Goal: Task Accomplishment & Management: Use online tool/utility

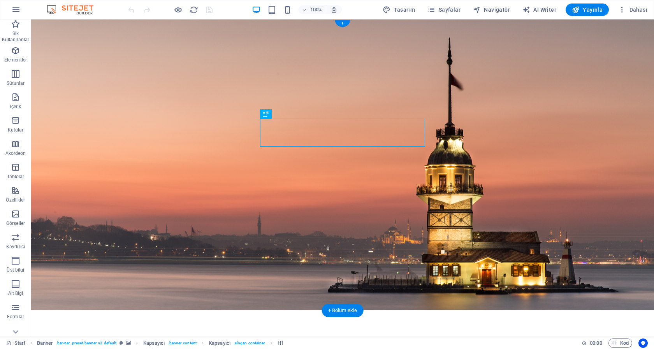
click at [54, 30] on figure at bounding box center [342, 164] width 622 height 291
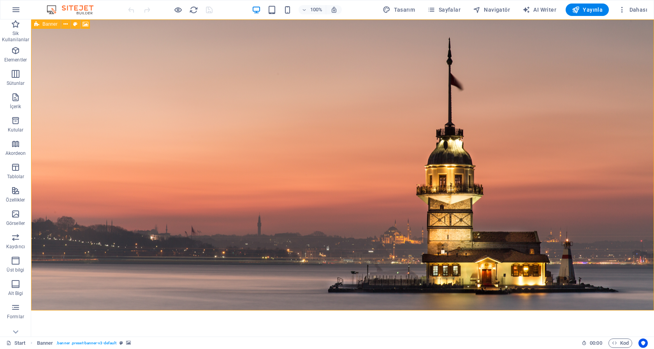
click at [36, 26] on icon at bounding box center [36, 23] width 5 height 9
click at [44, 26] on span "Banner" at bounding box center [49, 24] width 15 height 5
select select "vh"
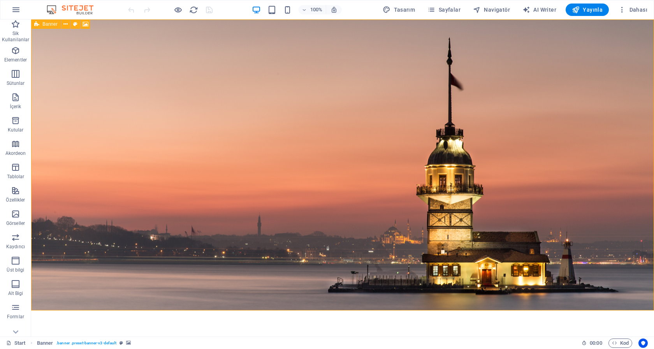
select select "banner"
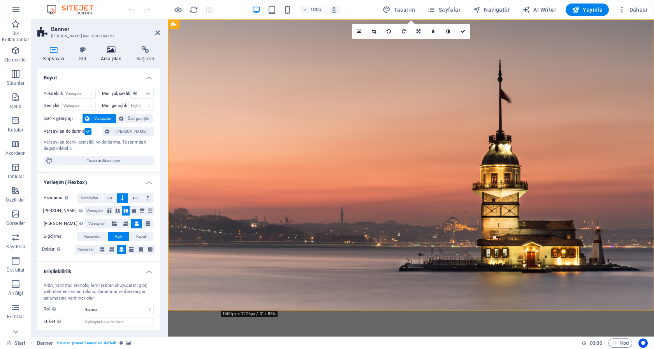
click at [108, 53] on icon at bounding box center [111, 50] width 32 height 8
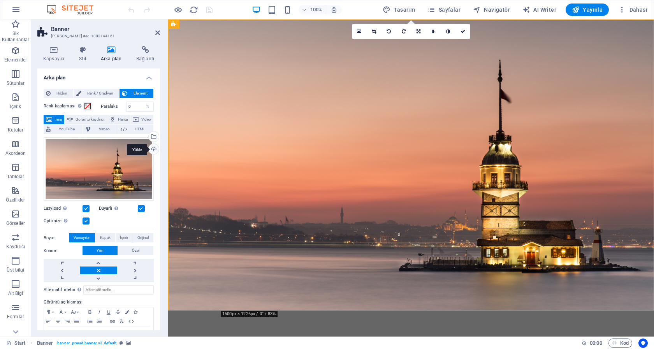
click at [148, 149] on div "Yükle" at bounding box center [153, 150] width 12 height 12
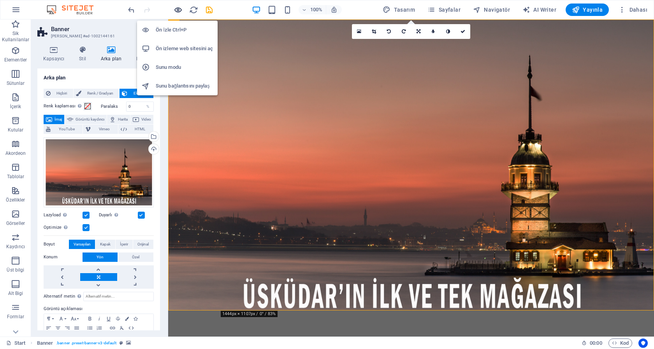
click at [179, 8] on icon "button" at bounding box center [178, 9] width 9 height 9
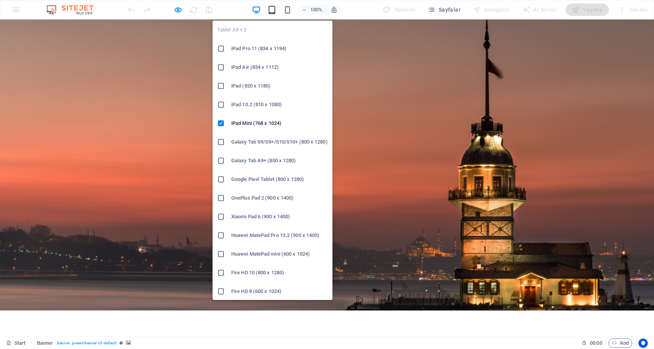
click at [273, 12] on icon "button" at bounding box center [271, 9] width 9 height 9
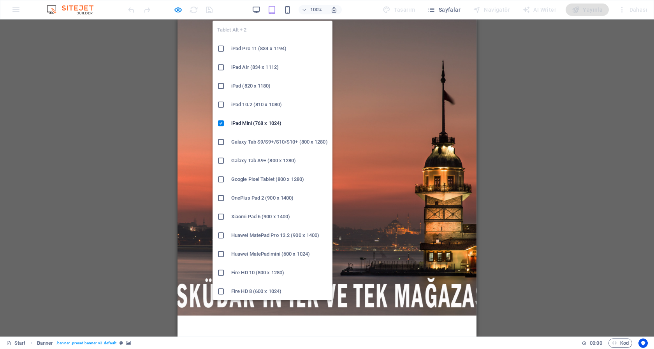
click at [273, 47] on h6 "iPad Pro 11 (834 x 1194)" at bounding box center [279, 48] width 96 height 9
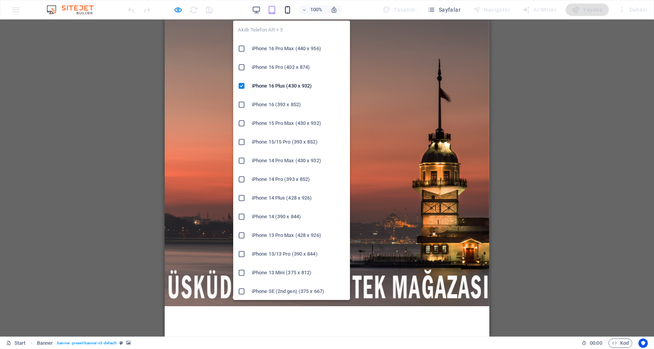
click at [289, 12] on icon "button" at bounding box center [287, 9] width 9 height 9
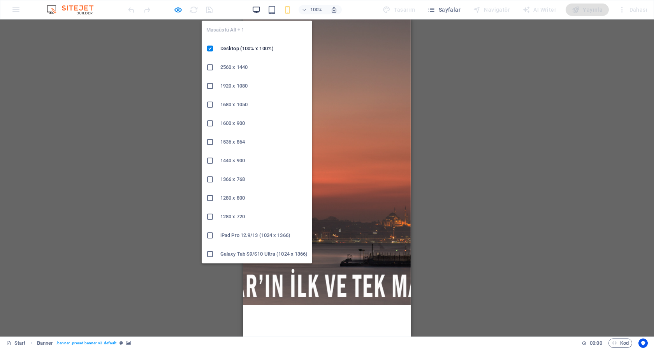
click at [256, 11] on icon "button" at bounding box center [256, 9] width 9 height 9
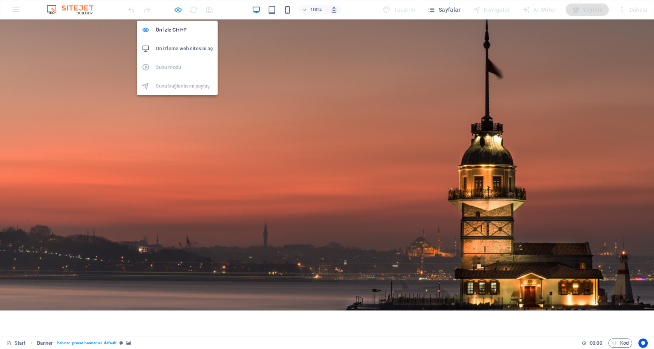
click at [178, 8] on icon "button" at bounding box center [178, 9] width 9 height 9
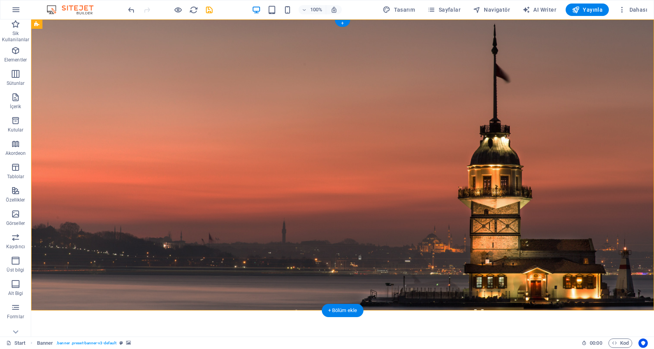
click at [53, 25] on figure at bounding box center [342, 164] width 622 height 291
click at [88, 24] on icon at bounding box center [85, 24] width 6 height 8
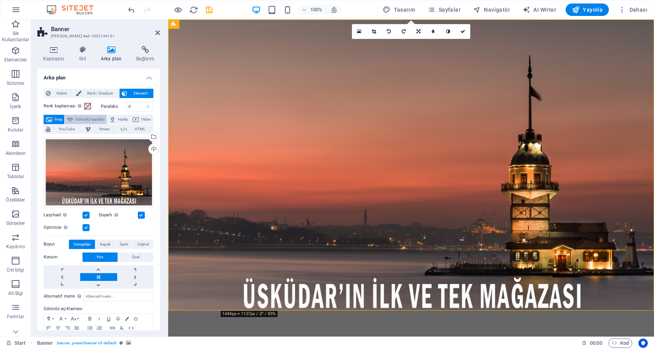
click at [96, 119] on span "Görüntü kaydırıcı" at bounding box center [89, 119] width 29 height 9
select select "ms"
select select "s"
select select "progressive"
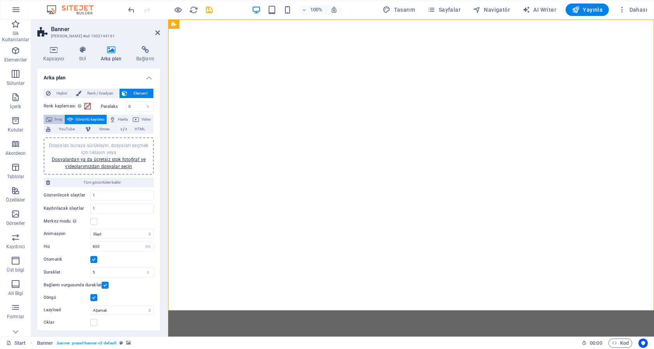
click at [54, 119] on button "İmaj" at bounding box center [54, 119] width 21 height 9
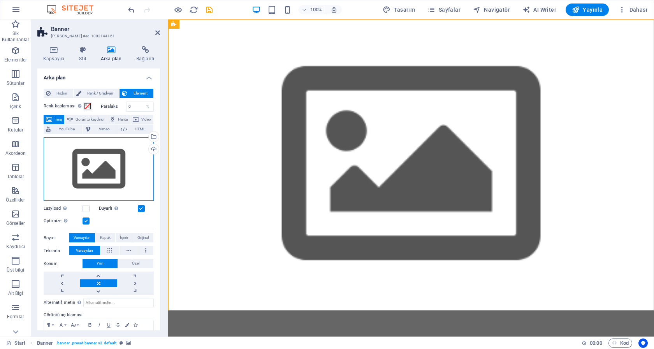
click at [96, 168] on div "Dosyaları buraya sürükleyin, dosyaları seçmek için tıklayın veya Dosyalardan ya…" at bounding box center [99, 169] width 110 height 64
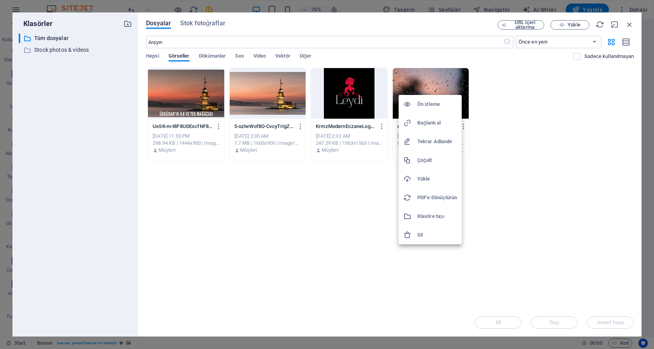
click at [433, 105] on h6 "Ön izleme" at bounding box center [437, 104] width 40 height 9
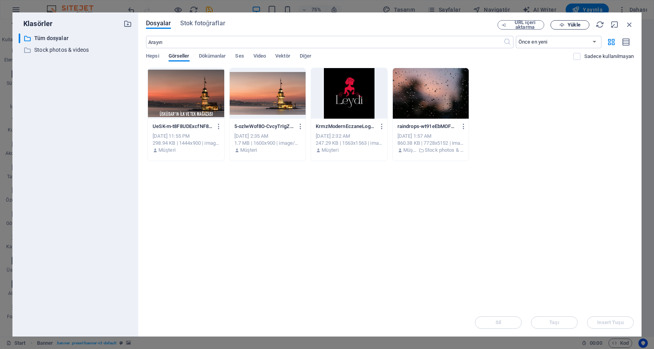
click at [568, 25] on span "Yükle" at bounding box center [573, 25] width 12 height 5
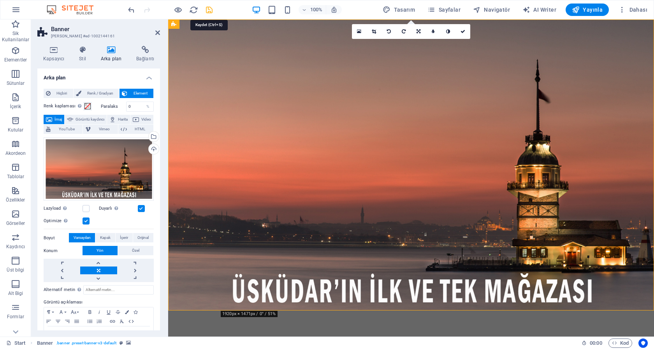
click at [210, 11] on icon "save" at bounding box center [209, 9] width 9 height 9
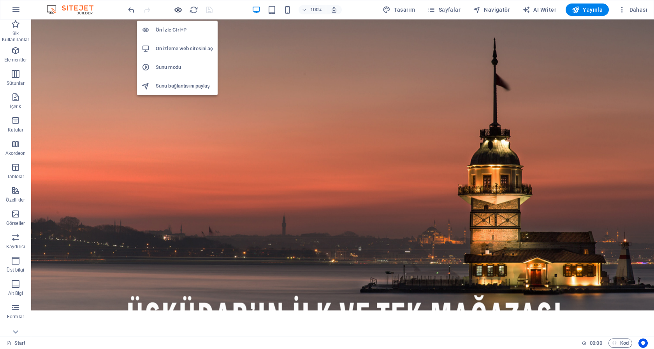
click at [180, 10] on icon "button" at bounding box center [178, 9] width 9 height 9
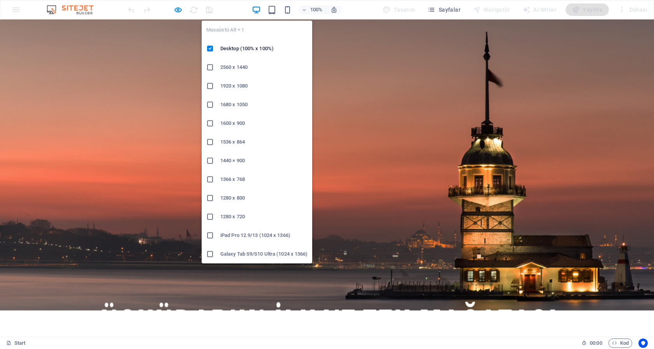
click at [238, 63] on h6 "2560 x 1440" at bounding box center [263, 67] width 87 height 9
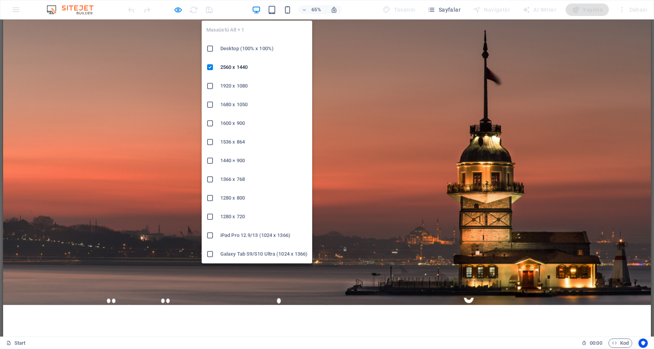
click at [249, 47] on h6 "Desktop (100% x 100%)" at bounding box center [263, 48] width 87 height 9
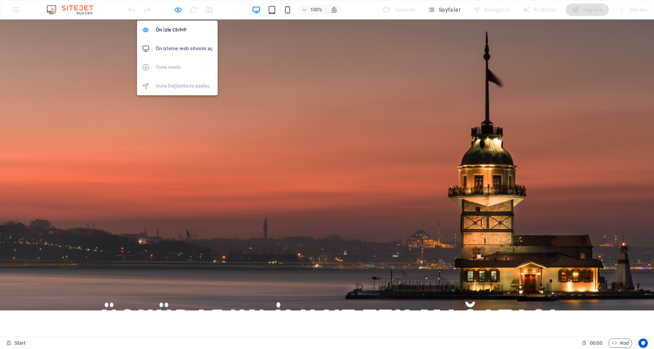
click at [177, 11] on icon "button" at bounding box center [178, 9] width 9 height 9
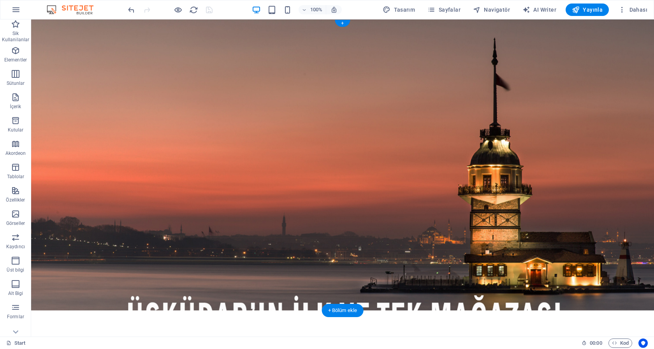
click at [40, 21] on figure at bounding box center [342, 164] width 622 height 291
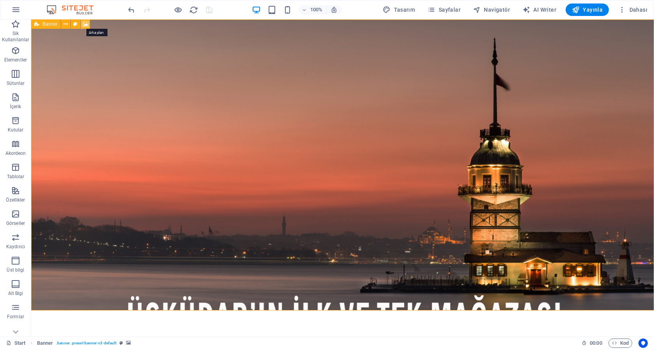
click at [86, 24] on icon at bounding box center [85, 24] width 6 height 8
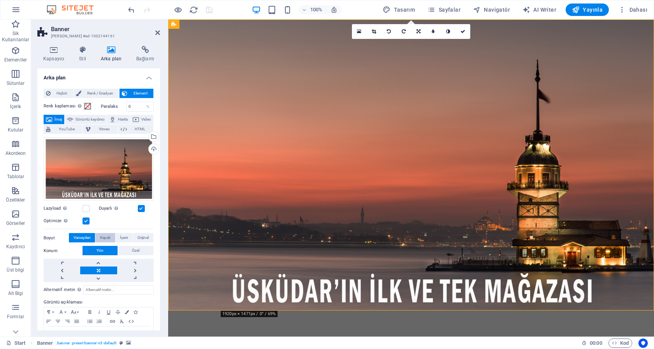
click at [106, 233] on span "Kapak" at bounding box center [105, 237] width 11 height 9
click at [141, 234] on span "Orijinal" at bounding box center [142, 237] width 11 height 9
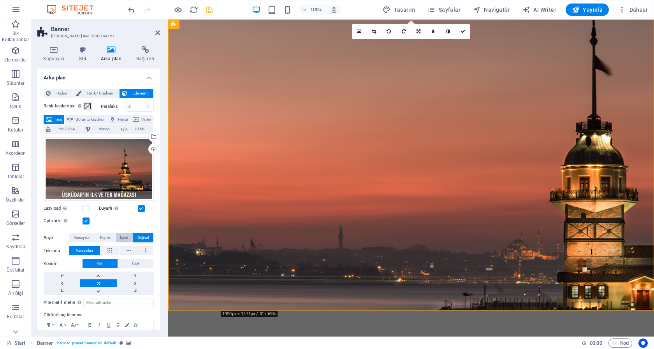
click at [120, 235] on span "İçerir" at bounding box center [124, 237] width 8 height 9
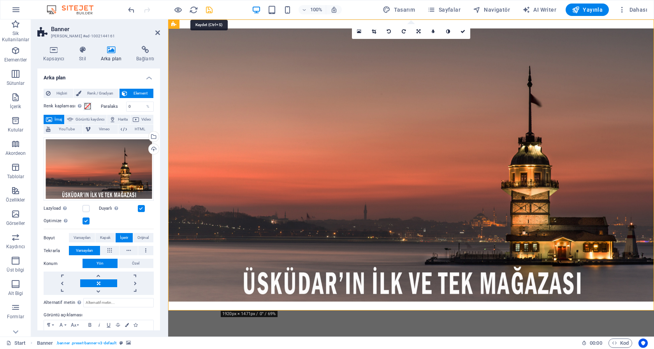
click at [212, 10] on icon "save" at bounding box center [209, 9] width 9 height 9
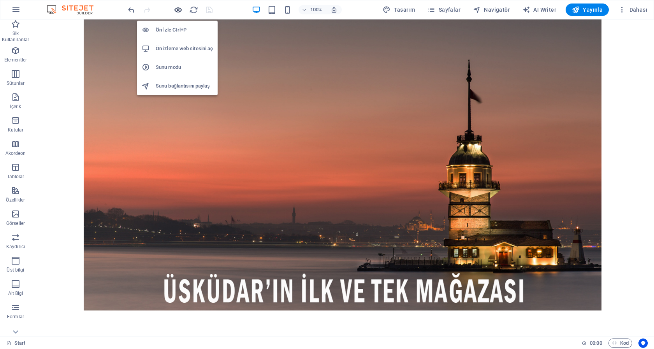
click at [179, 8] on icon "button" at bounding box center [178, 9] width 9 height 9
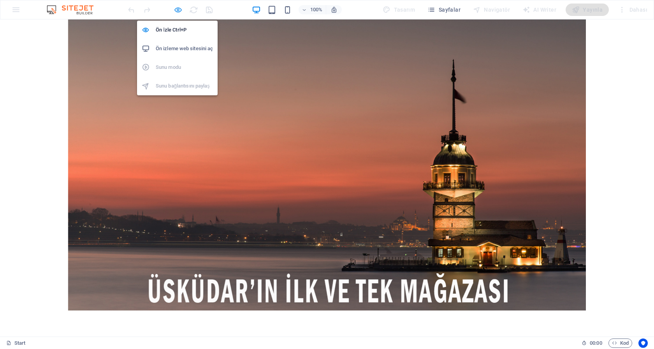
click at [177, 9] on icon "button" at bounding box center [178, 9] width 9 height 9
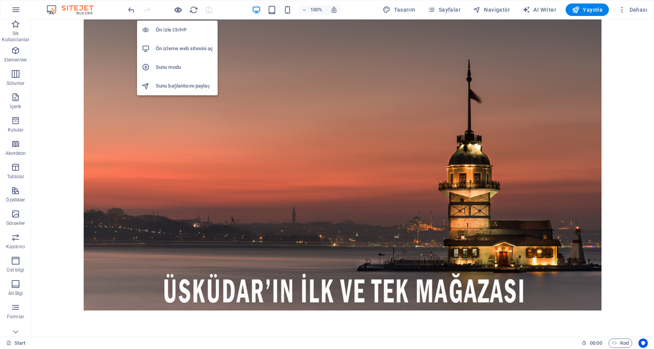
click at [177, 9] on icon "button" at bounding box center [178, 9] width 9 height 9
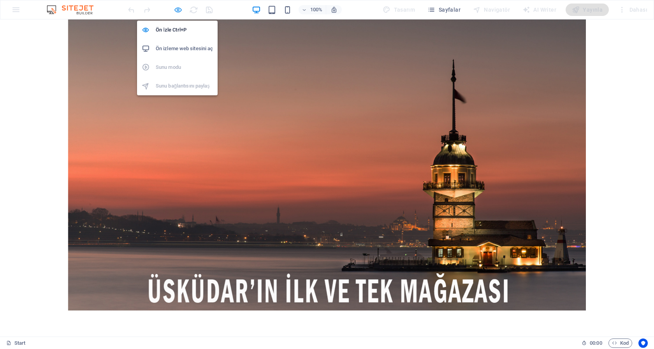
click at [177, 9] on icon "button" at bounding box center [178, 9] width 9 height 9
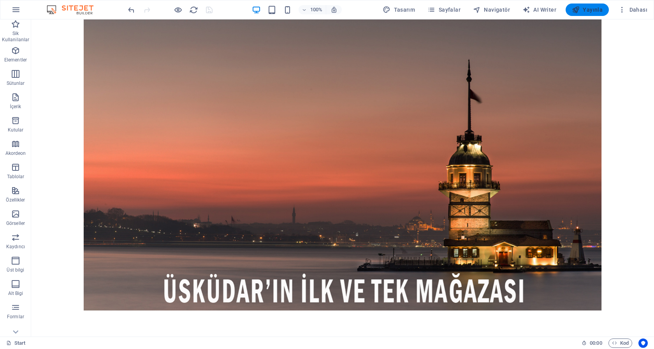
click at [593, 11] on span "Yayınla" at bounding box center [587, 10] width 31 height 8
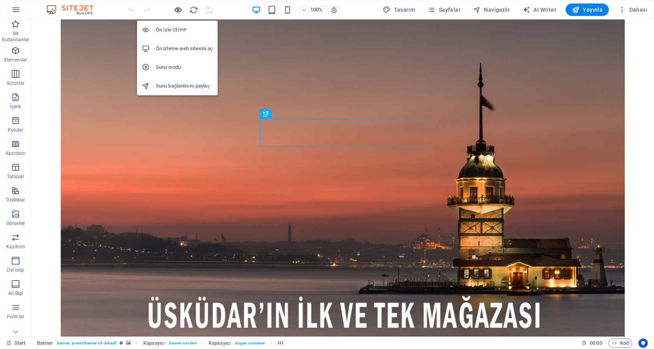
click at [175, 10] on icon "button" at bounding box center [178, 9] width 9 height 9
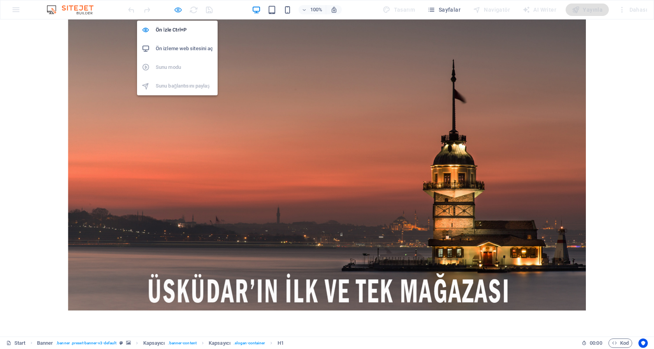
click at [177, 11] on icon "button" at bounding box center [178, 9] width 9 height 9
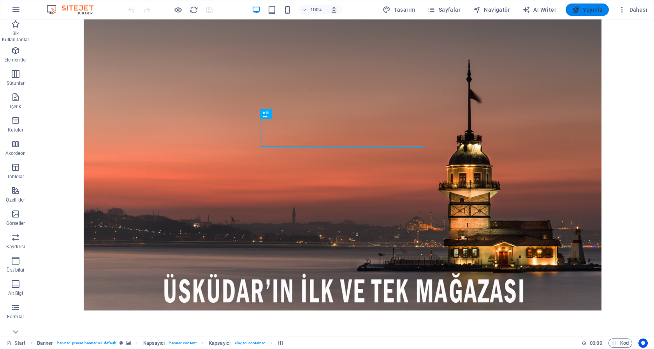
click at [586, 10] on span "Yayınla" at bounding box center [587, 10] width 31 height 8
click at [642, 117] on figure at bounding box center [342, 164] width 622 height 291
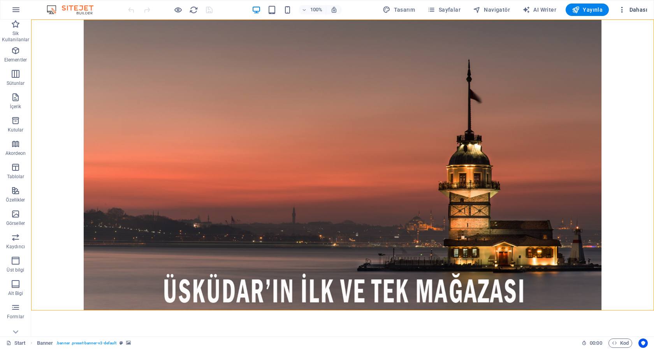
click at [622, 11] on icon "button" at bounding box center [622, 10] width 8 height 8
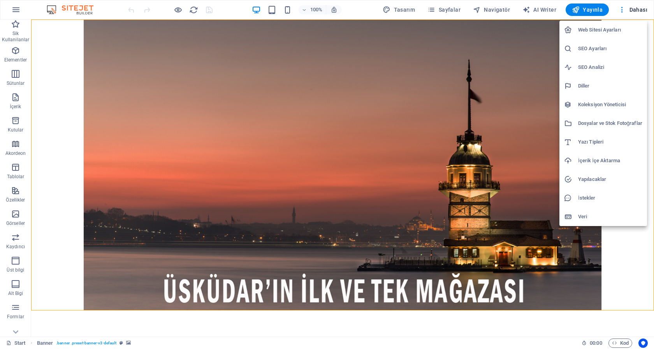
click at [637, 11] on div at bounding box center [327, 174] width 654 height 349
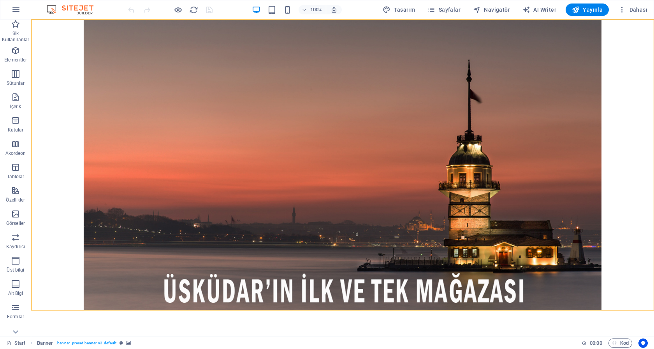
click at [637, 11] on span "Dahası" at bounding box center [632, 10] width 29 height 8
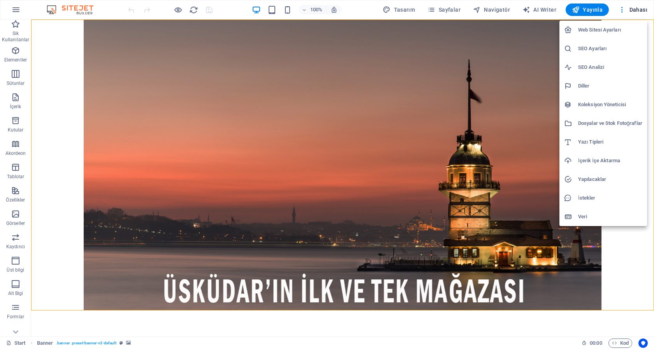
click at [227, 7] on div at bounding box center [327, 174] width 654 height 349
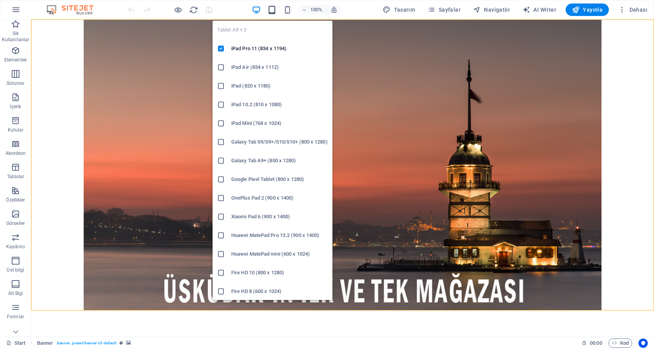
click at [272, 10] on icon "button" at bounding box center [271, 9] width 9 height 9
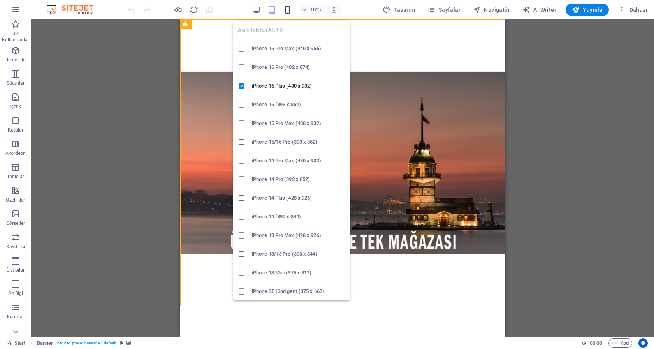
click at [288, 10] on icon "button" at bounding box center [287, 9] width 9 height 9
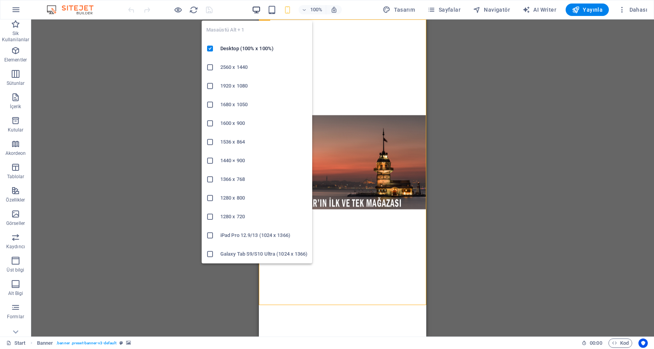
click at [255, 10] on icon "button" at bounding box center [256, 9] width 9 height 9
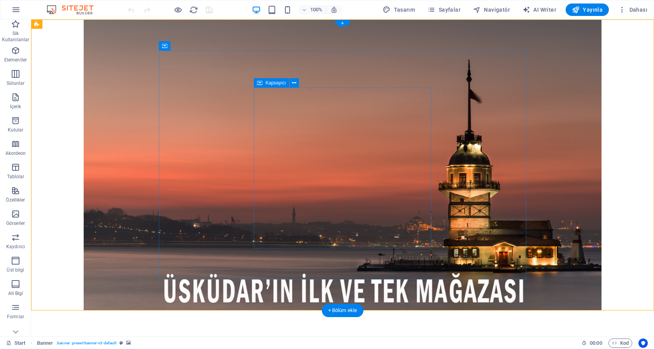
click at [293, 81] on icon at bounding box center [294, 83] width 4 height 8
select select "%"
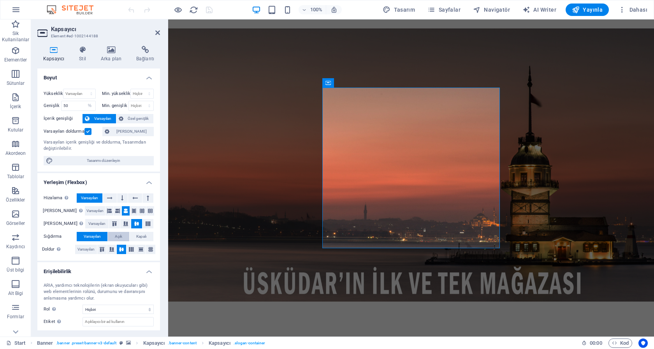
click at [115, 237] on span "Açık" at bounding box center [118, 236] width 7 height 9
click at [207, 9] on icon "save" at bounding box center [209, 9] width 9 height 9
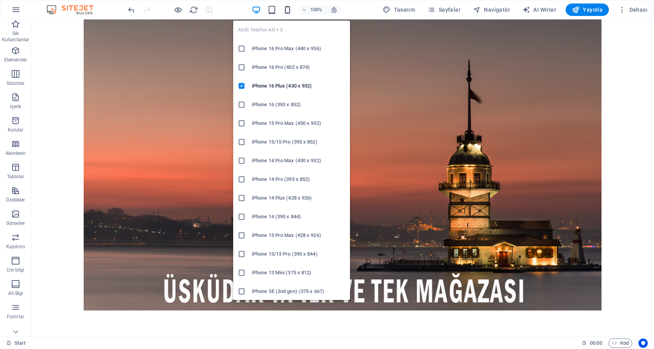
click at [292, 9] on icon "button" at bounding box center [287, 9] width 9 height 9
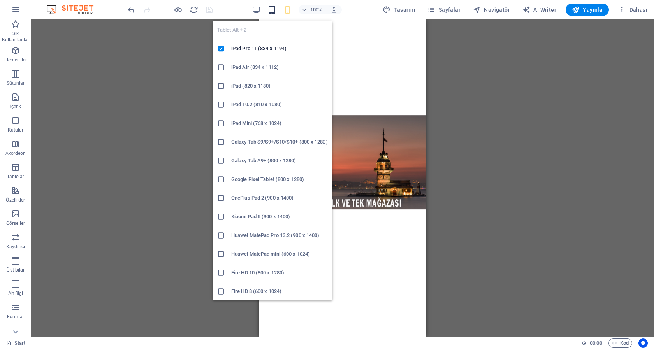
click at [275, 12] on icon "button" at bounding box center [271, 9] width 9 height 9
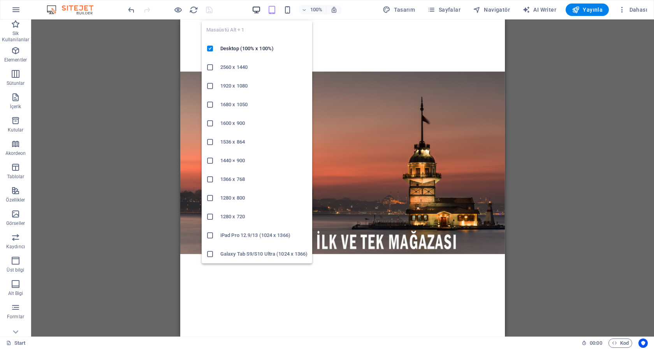
click at [259, 11] on icon "button" at bounding box center [256, 9] width 9 height 9
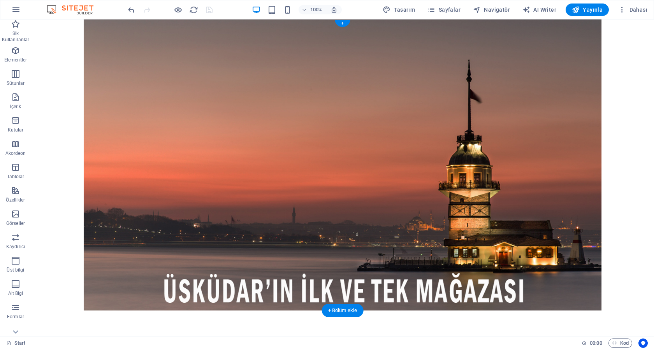
click at [633, 164] on figure at bounding box center [342, 164] width 622 height 291
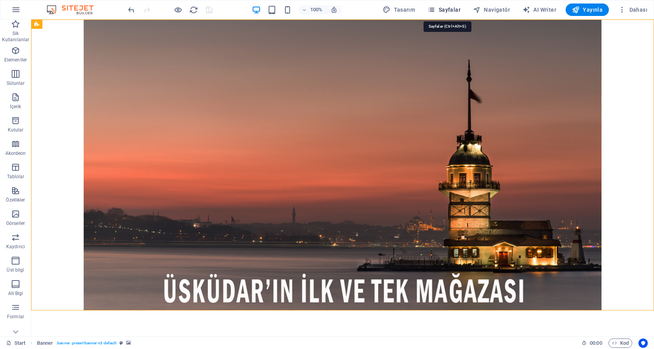
click at [451, 12] on span "Sayfalar" at bounding box center [443, 10] width 33 height 8
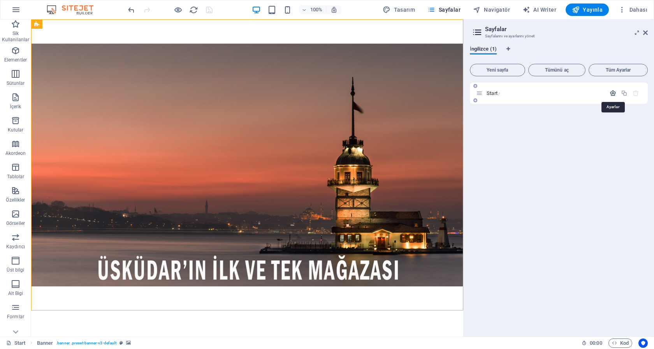
click at [614, 93] on icon "button" at bounding box center [612, 93] width 7 height 7
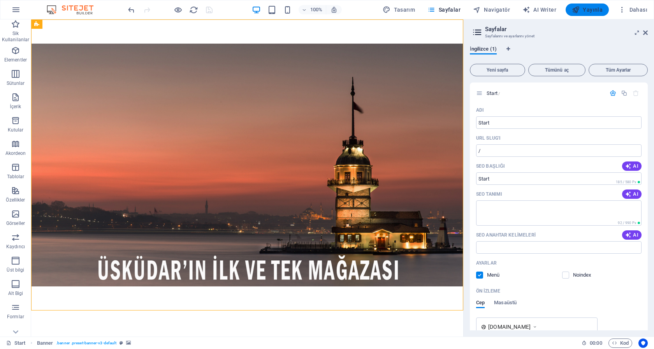
click at [589, 9] on span "Yayınla" at bounding box center [587, 10] width 31 height 8
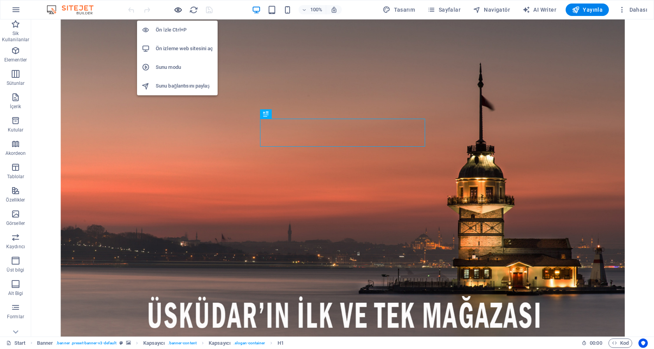
click at [178, 11] on icon "button" at bounding box center [178, 9] width 9 height 9
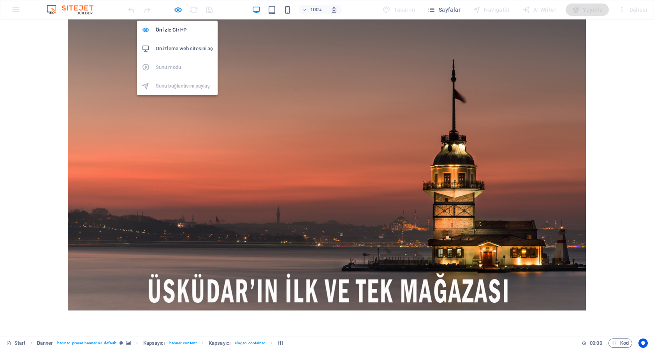
click at [184, 49] on h6 "Ön izleme web sitesini aç" at bounding box center [184, 48] width 57 height 9
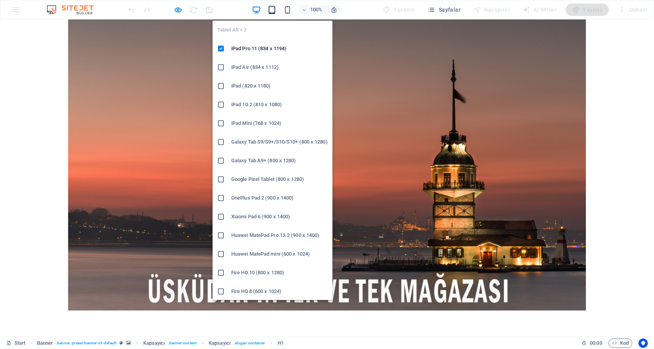
click at [273, 9] on icon "button" at bounding box center [271, 9] width 9 height 9
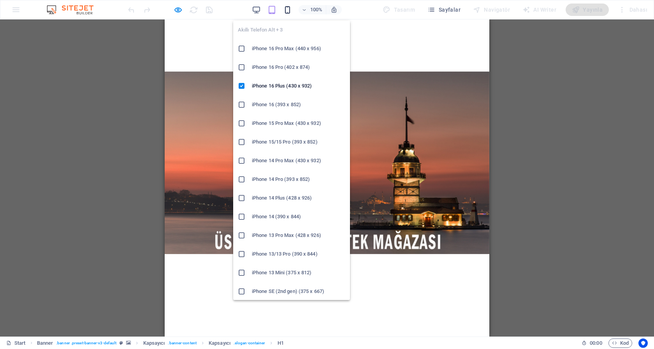
click at [289, 10] on icon "button" at bounding box center [287, 9] width 9 height 9
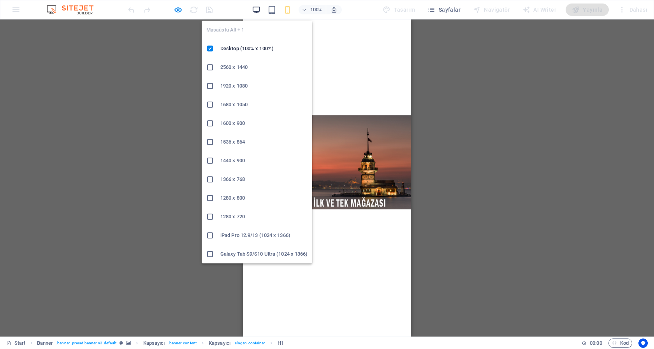
click at [258, 9] on icon "button" at bounding box center [256, 9] width 9 height 9
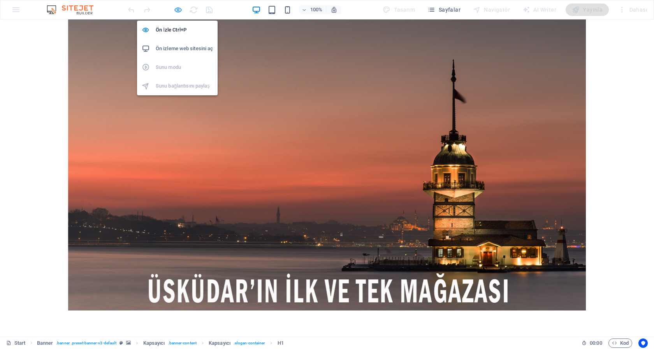
click at [178, 8] on icon "button" at bounding box center [178, 9] width 9 height 9
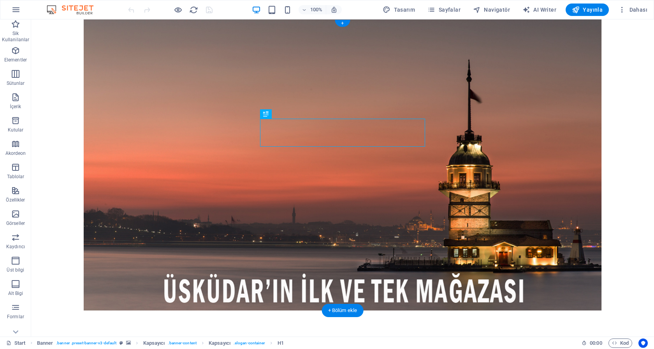
click at [98, 26] on figure at bounding box center [342, 164] width 622 height 291
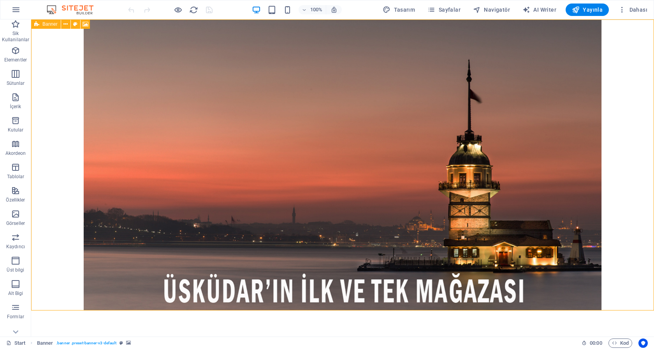
click at [45, 26] on span "Banner" at bounding box center [49, 24] width 15 height 5
click at [86, 25] on icon at bounding box center [85, 24] width 6 height 8
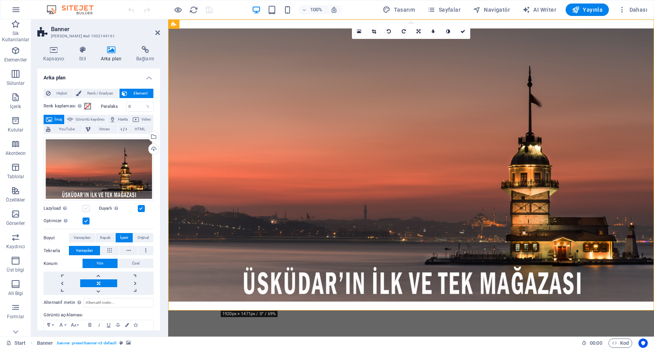
click at [86, 205] on label at bounding box center [85, 208] width 7 height 7
click at [0, 0] on input "Lazyload Sayfa yüklendikten sonra görüntülerin yüklenmesi, sayfa hızını artırır." at bounding box center [0, 0] width 0 height 0
click at [137, 233] on span "Orijinal" at bounding box center [142, 237] width 11 height 9
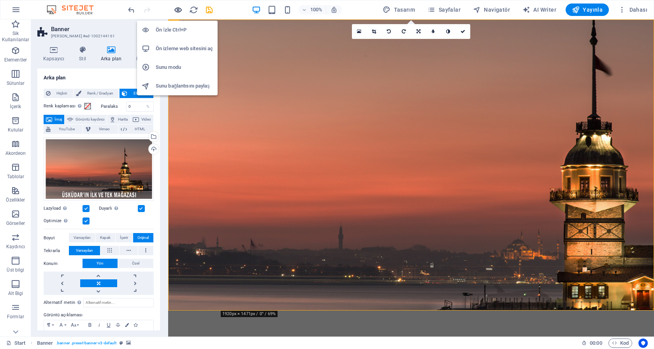
click at [180, 11] on icon "button" at bounding box center [178, 9] width 9 height 9
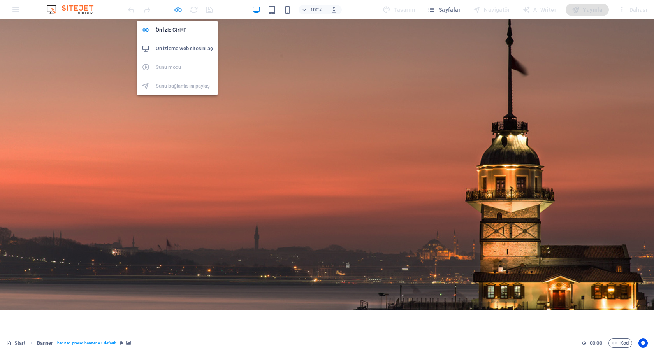
click at [180, 12] on icon "button" at bounding box center [178, 9] width 9 height 9
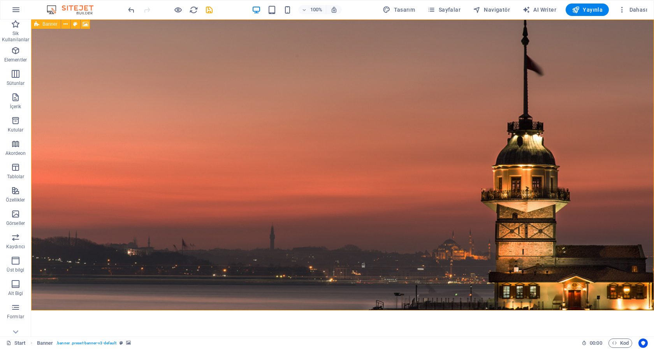
click at [38, 27] on icon at bounding box center [36, 23] width 5 height 9
click at [52, 25] on span "Banner" at bounding box center [49, 24] width 15 height 5
click at [54, 24] on span "Banner" at bounding box center [49, 24] width 15 height 5
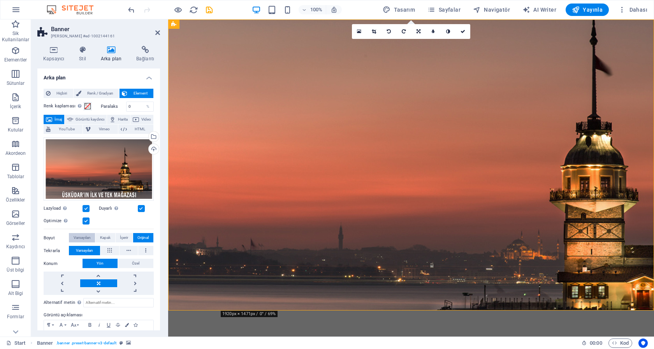
click at [75, 233] on span "Varsayılan" at bounding box center [82, 237] width 17 height 9
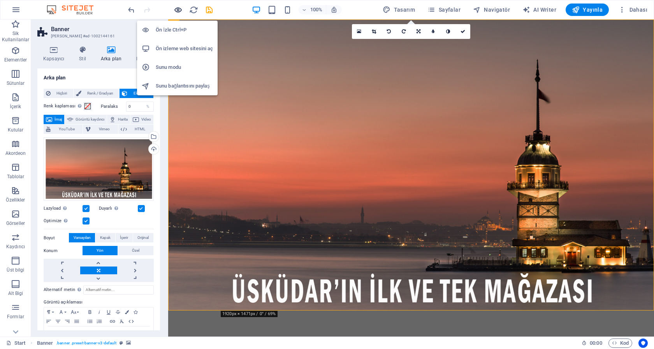
click at [177, 12] on icon "button" at bounding box center [178, 9] width 9 height 9
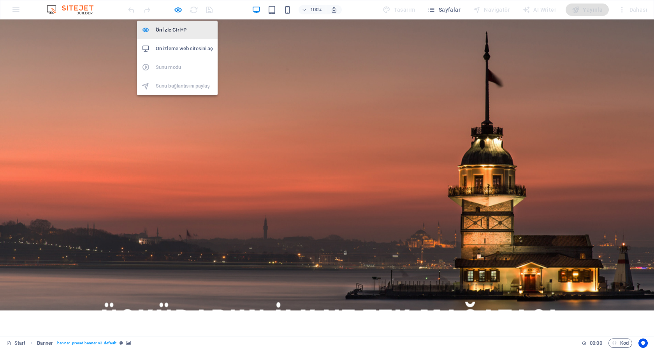
click at [175, 29] on h6 "Ön İzle Ctrl+P" at bounding box center [184, 29] width 57 height 9
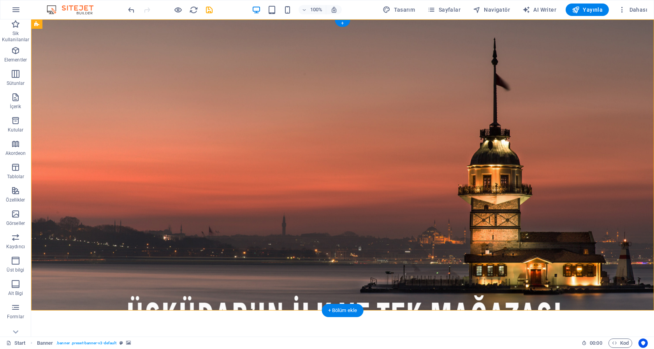
click at [70, 39] on figure at bounding box center [342, 164] width 622 height 291
click at [85, 25] on icon at bounding box center [85, 24] width 6 height 8
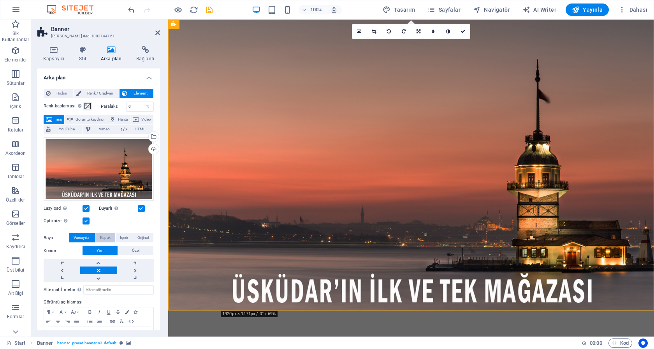
click at [105, 233] on span "Kapak" at bounding box center [105, 237] width 11 height 9
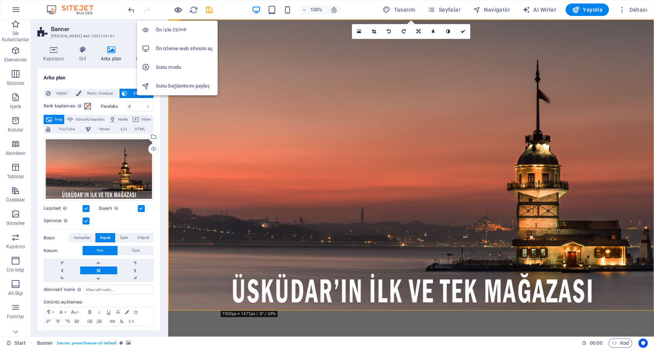
click at [179, 8] on icon "button" at bounding box center [178, 9] width 9 height 9
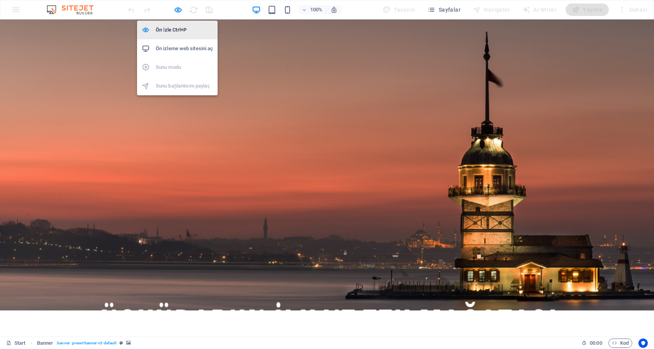
click at [172, 27] on h6 "Ön İzle Ctrl+P" at bounding box center [184, 29] width 57 height 9
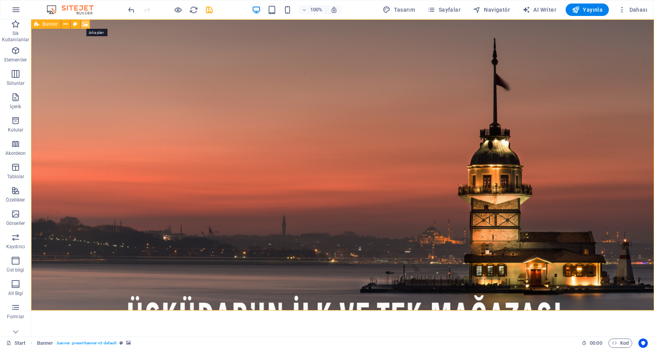
click at [84, 25] on icon at bounding box center [85, 24] width 6 height 8
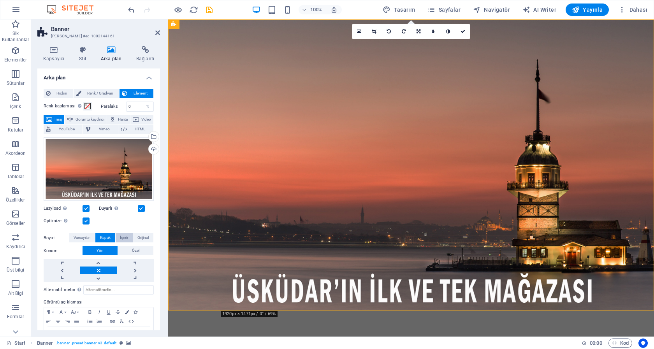
click at [121, 235] on span "İçerir" at bounding box center [124, 237] width 8 height 9
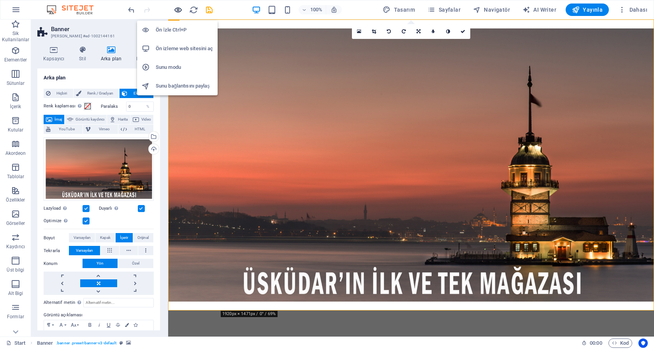
click at [176, 9] on icon "button" at bounding box center [178, 9] width 9 height 9
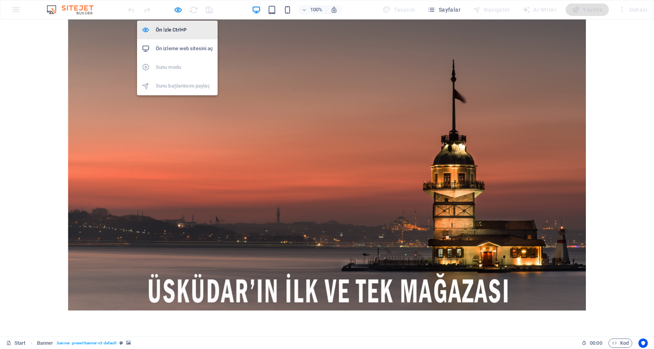
click at [177, 23] on li "Ön İzle Ctrl+P" at bounding box center [177, 30] width 81 height 19
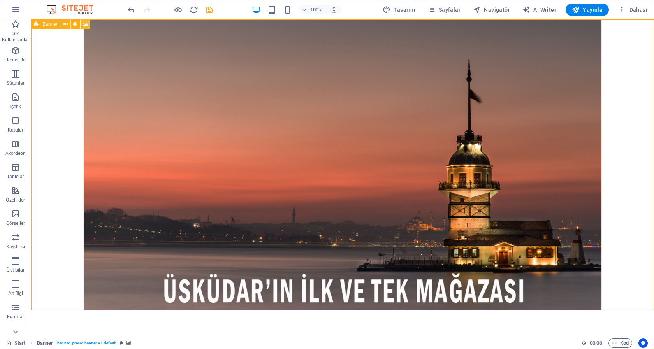
click at [85, 23] on icon at bounding box center [85, 24] width 6 height 8
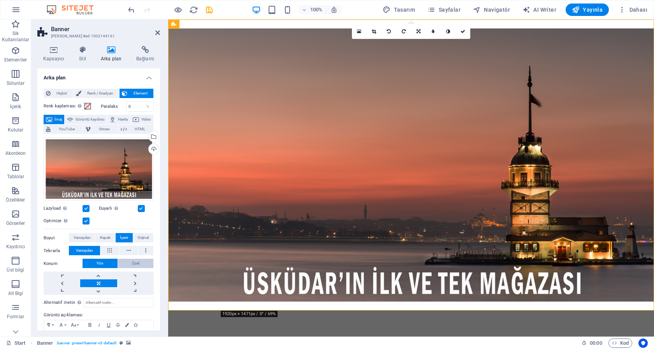
click at [132, 261] on span "Özel" at bounding box center [135, 263] width 7 height 9
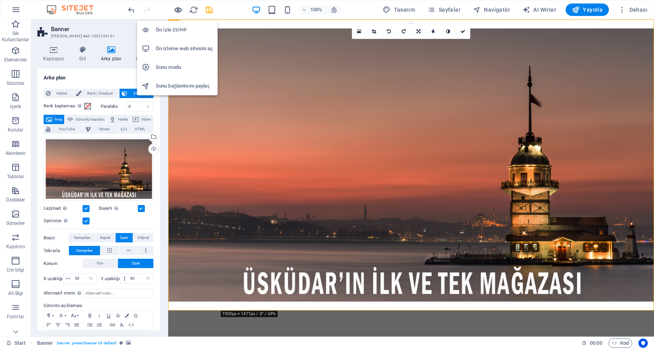
click at [177, 11] on icon "button" at bounding box center [178, 9] width 9 height 9
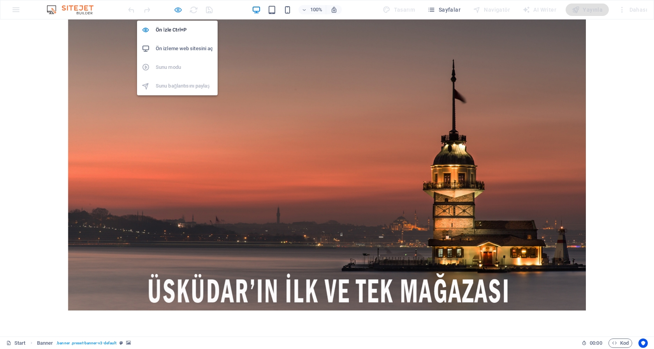
click at [178, 10] on icon "button" at bounding box center [178, 9] width 9 height 9
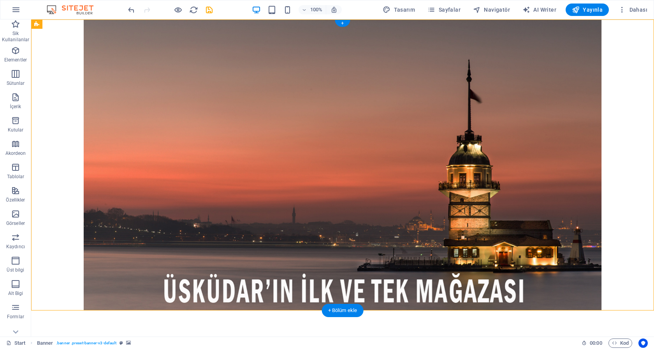
click at [95, 29] on figure at bounding box center [342, 164] width 622 height 291
click at [49, 23] on span "Banner" at bounding box center [49, 24] width 15 height 5
click at [85, 24] on icon at bounding box center [85, 24] width 6 height 8
select select "%"
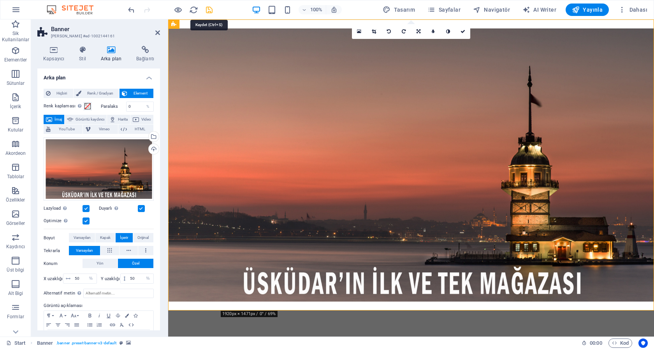
click at [210, 10] on icon "save" at bounding box center [209, 9] width 9 height 9
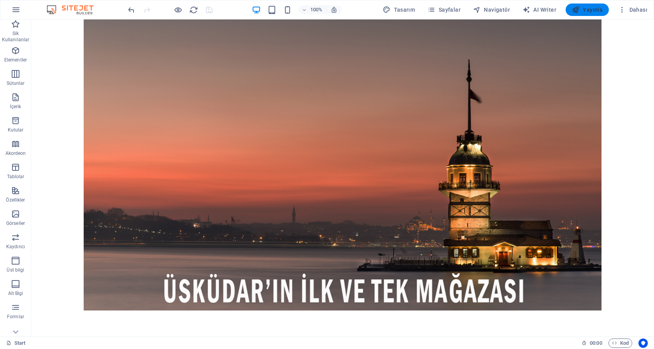
click at [591, 9] on span "Yayınla" at bounding box center [587, 10] width 31 height 8
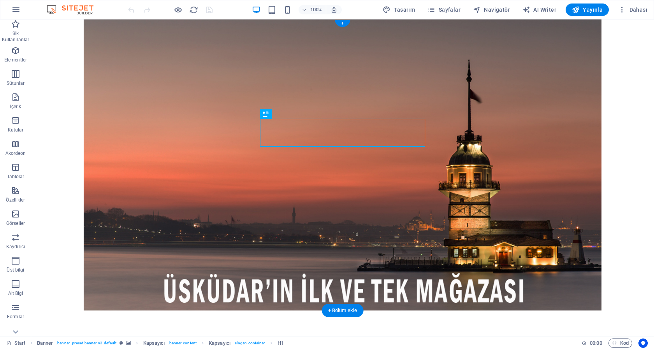
click at [106, 29] on figure at bounding box center [342, 164] width 622 height 291
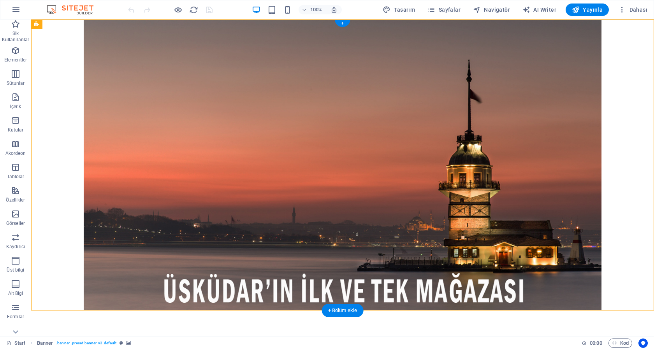
click at [95, 34] on figure at bounding box center [342, 164] width 622 height 291
drag, startPoint x: 84, startPoint y: 22, endPoint x: 89, endPoint y: 33, distance: 12.4
click at [84, 22] on icon at bounding box center [85, 24] width 6 height 8
select select "%"
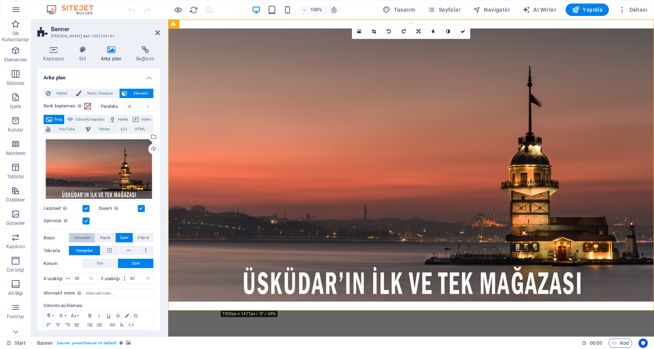
click at [81, 235] on span "Varsayılan" at bounding box center [82, 237] width 17 height 9
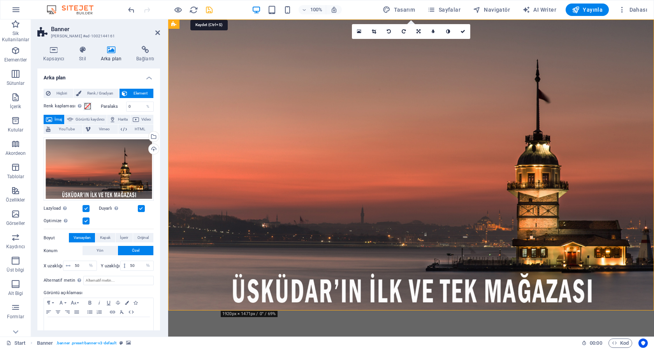
click at [208, 11] on icon "save" at bounding box center [209, 9] width 9 height 9
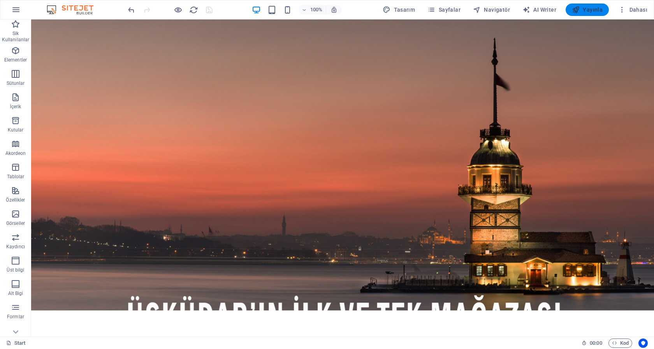
click at [591, 10] on span "Yayınla" at bounding box center [587, 10] width 31 height 8
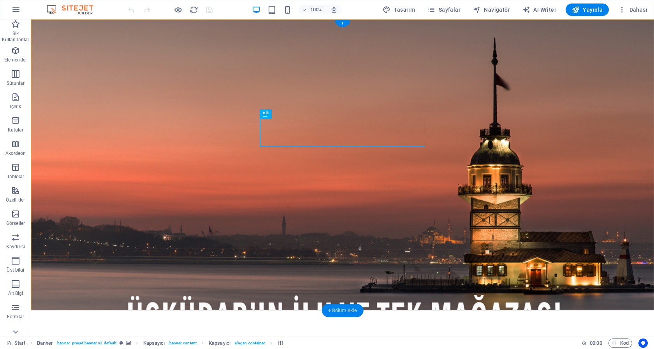
click at [346, 312] on div "+ Bölüm ekle" at bounding box center [343, 310] width 42 height 13
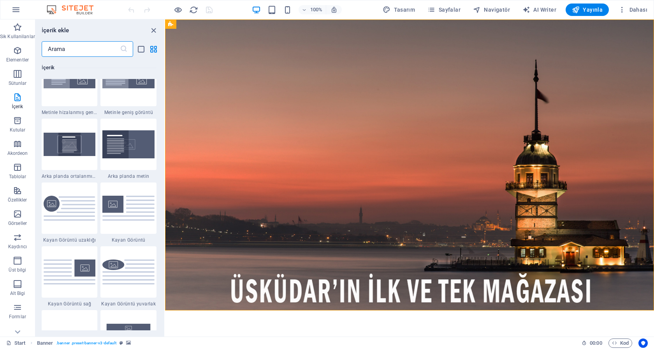
scroll to position [1367, 0]
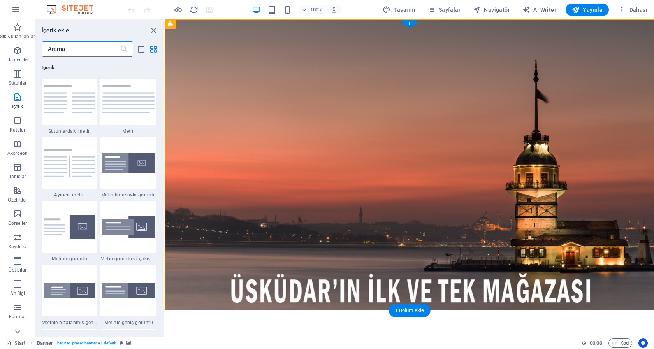
click at [219, 74] on figure at bounding box center [409, 164] width 489 height 291
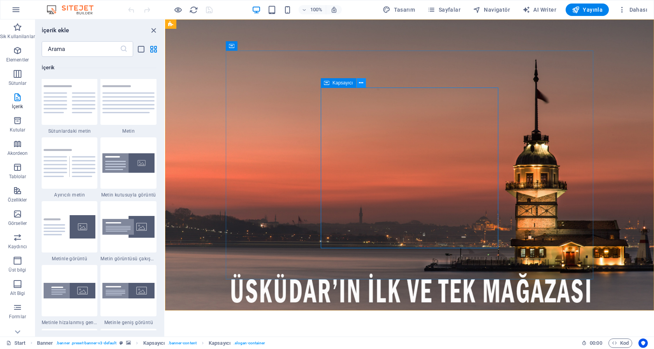
click at [361, 83] on icon at bounding box center [361, 83] width 4 height 8
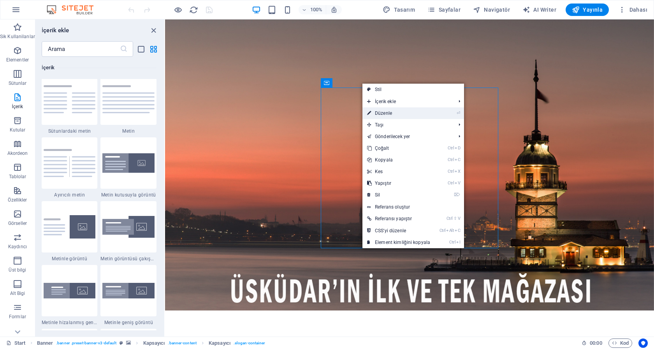
click at [388, 112] on link "⏎ Düzenle" at bounding box center [398, 113] width 72 height 12
select select "%"
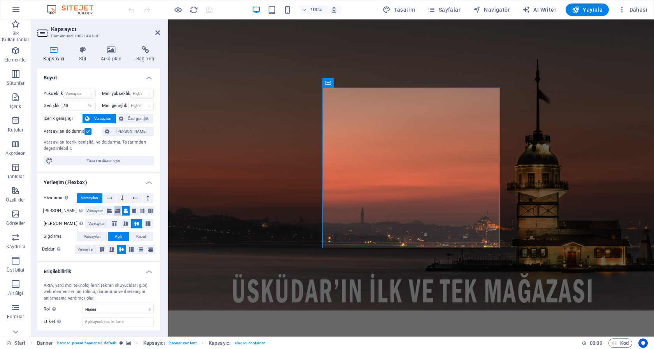
click at [115, 210] on icon at bounding box center [117, 210] width 5 height 9
click at [107, 210] on icon at bounding box center [109, 210] width 5 height 9
click at [123, 211] on icon at bounding box center [125, 210] width 5 height 9
click at [91, 235] on span "Varsayılan" at bounding box center [92, 236] width 17 height 9
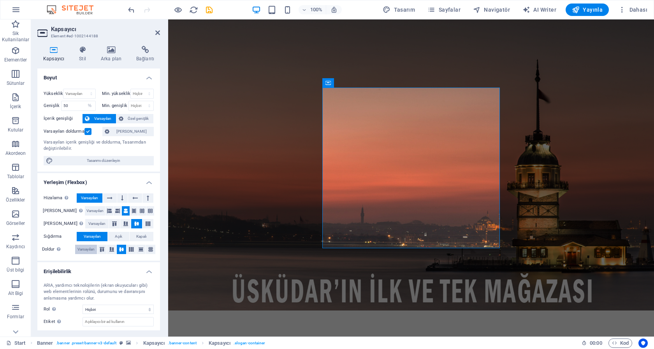
click at [84, 249] on span "Varsayılan" at bounding box center [85, 249] width 17 height 9
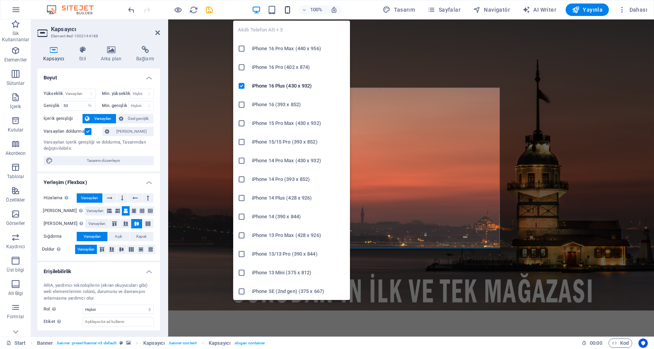
click at [290, 11] on icon "button" at bounding box center [287, 9] width 9 height 9
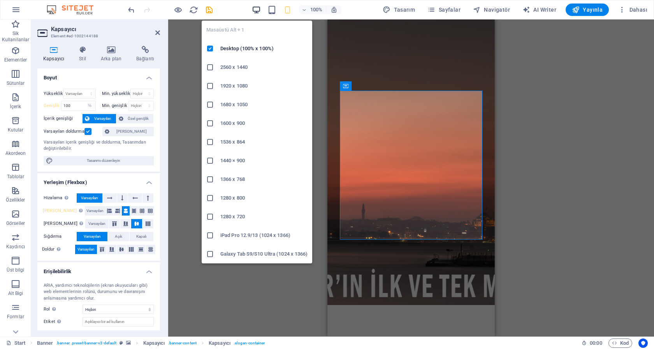
click at [259, 9] on icon "button" at bounding box center [256, 9] width 9 height 9
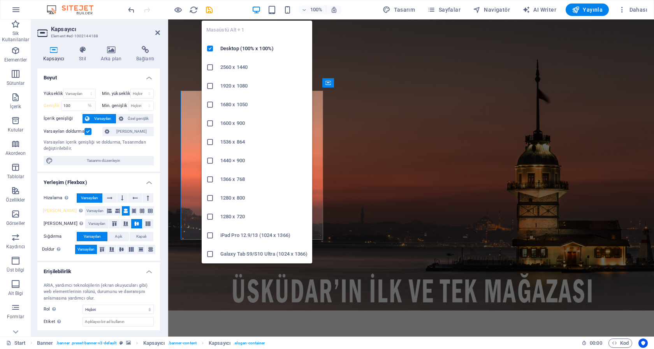
type input "50"
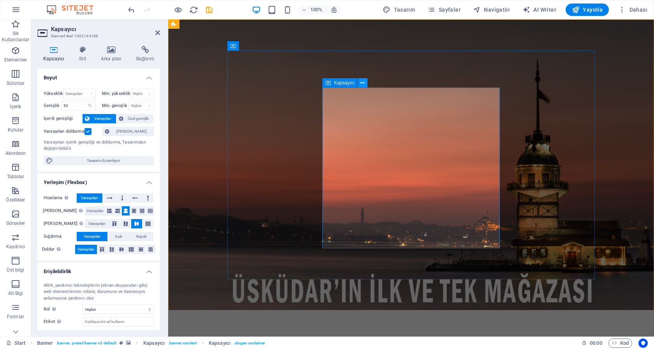
click at [362, 83] on icon at bounding box center [362, 83] width 4 height 8
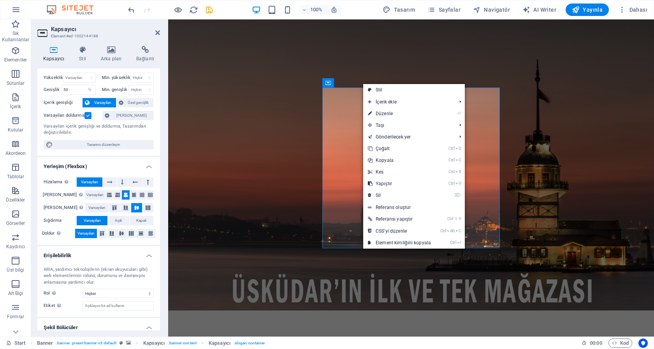
scroll to position [0, 0]
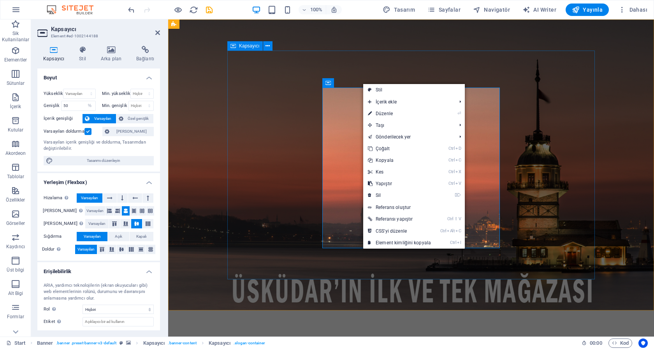
click at [244, 46] on span "Kapsayıcı" at bounding box center [249, 46] width 21 height 5
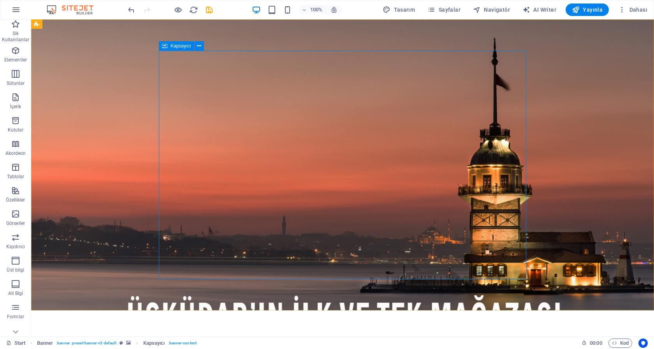
click at [180, 46] on span "Kapsayıcı" at bounding box center [180, 46] width 21 height 5
click at [200, 46] on icon at bounding box center [199, 46] width 4 height 8
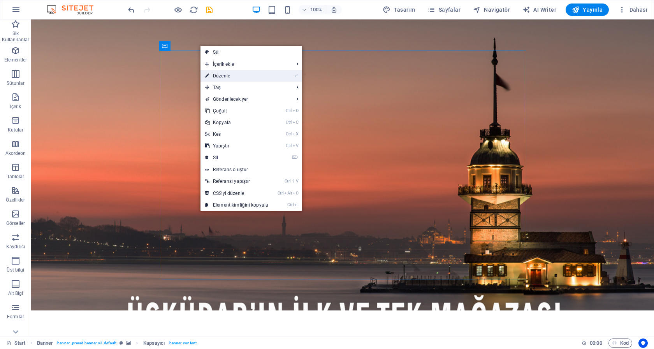
click at [221, 75] on link "⏎ Düzenle" at bounding box center [236, 76] width 72 height 12
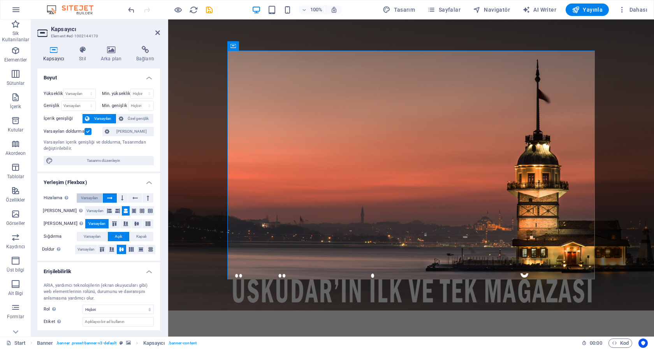
click at [91, 198] on span "Varsayılan" at bounding box center [89, 197] width 17 height 9
click at [87, 212] on span "Varsayılan" at bounding box center [94, 210] width 17 height 9
click at [107, 211] on icon at bounding box center [109, 210] width 5 height 9
click at [115, 211] on icon at bounding box center [117, 210] width 5 height 9
click at [123, 211] on icon at bounding box center [125, 210] width 5 height 9
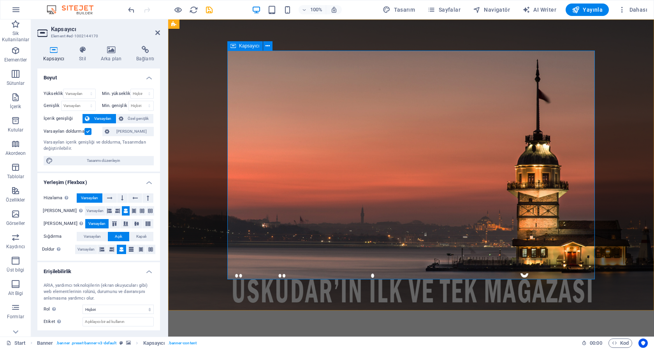
click at [248, 46] on span "Kapsayıcı" at bounding box center [249, 46] width 21 height 5
click at [133, 116] on span "Özel genişlik" at bounding box center [139, 118] width 26 height 9
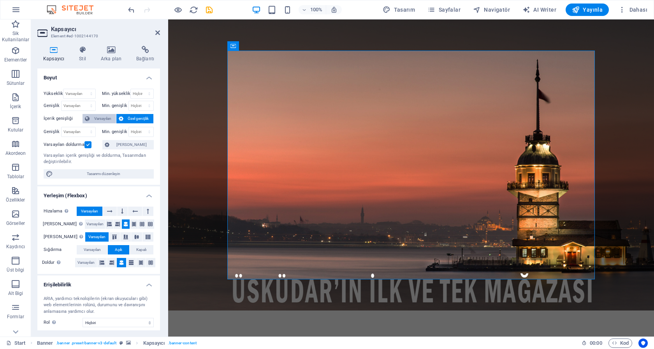
click at [104, 117] on span "Varsayılan" at bounding box center [103, 118] width 22 height 9
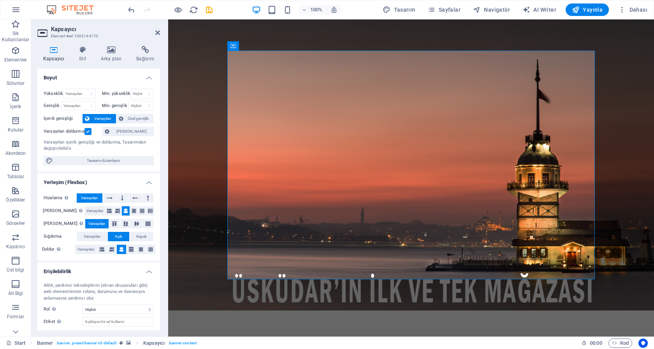
click at [86, 131] on label at bounding box center [87, 131] width 7 height 7
click at [0, 0] on input "Varsayılan doldurma" at bounding box center [0, 0] width 0 height 0
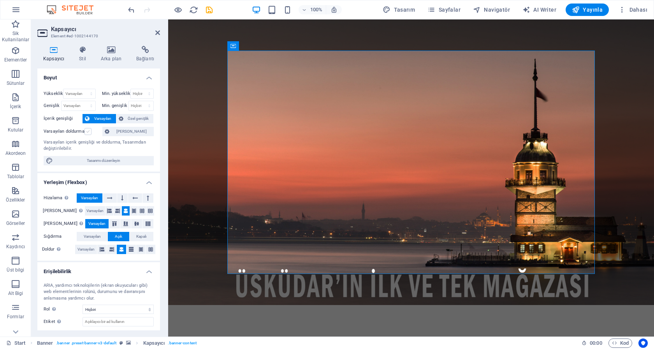
click at [88, 131] on label at bounding box center [87, 131] width 7 height 7
click at [0, 0] on input "Varsayılan doldurma" at bounding box center [0, 0] width 0 height 0
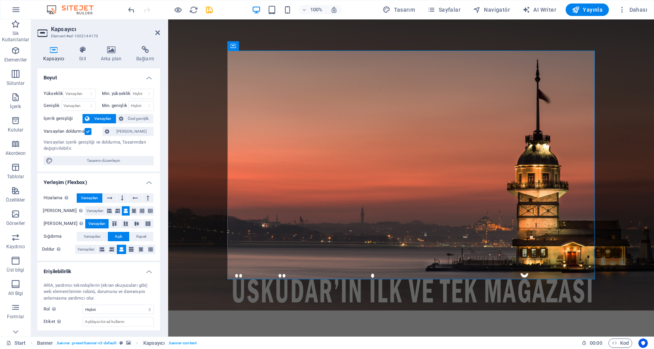
click at [88, 131] on label at bounding box center [87, 131] width 7 height 7
click at [0, 0] on input "Varsayılan doldurma" at bounding box center [0, 0] width 0 height 0
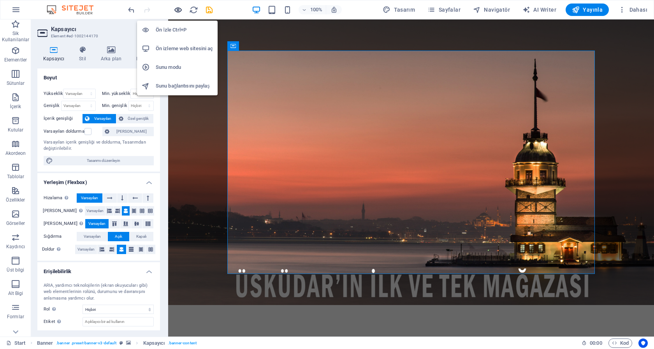
click at [176, 9] on icon "button" at bounding box center [178, 9] width 9 height 9
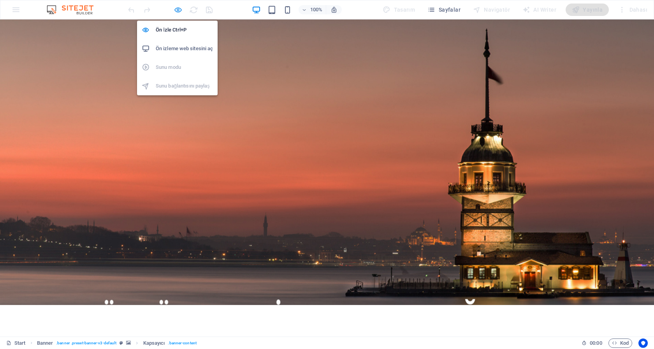
click at [178, 11] on icon "button" at bounding box center [178, 9] width 9 height 9
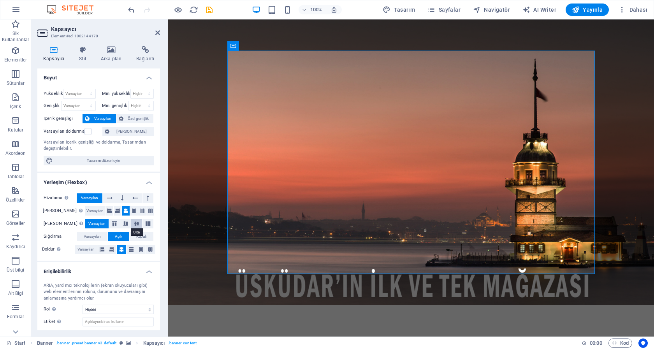
click at [132, 223] on icon at bounding box center [136, 223] width 9 height 5
click at [90, 131] on label at bounding box center [87, 131] width 7 height 7
click at [0, 0] on input "Varsayılan doldurma" at bounding box center [0, 0] width 0 height 0
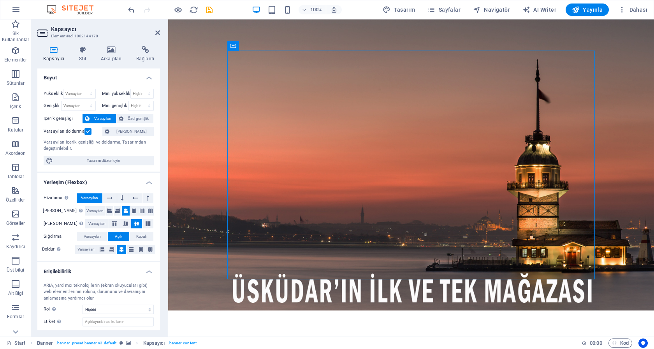
drag, startPoint x: 402, startPoint y: 65, endPoint x: 248, endPoint y: 53, distance: 154.9
drag, startPoint x: 401, startPoint y: 65, endPoint x: 244, endPoint y: 53, distance: 158.4
click at [250, 47] on span "Kapsayıcı" at bounding box center [249, 46] width 21 height 5
click at [270, 45] on button at bounding box center [267, 45] width 9 height 9
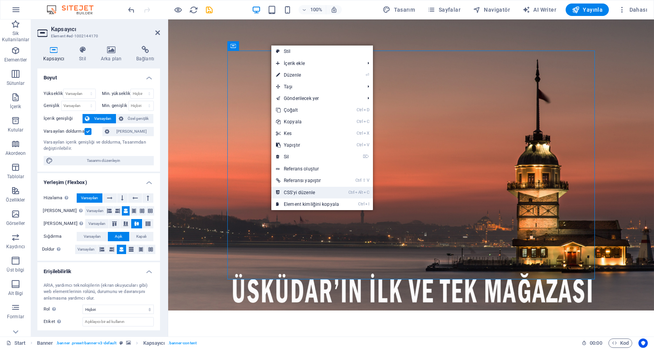
click at [302, 193] on link "Ctrl Alt C CSS'yi düzenle" at bounding box center [307, 193] width 72 height 12
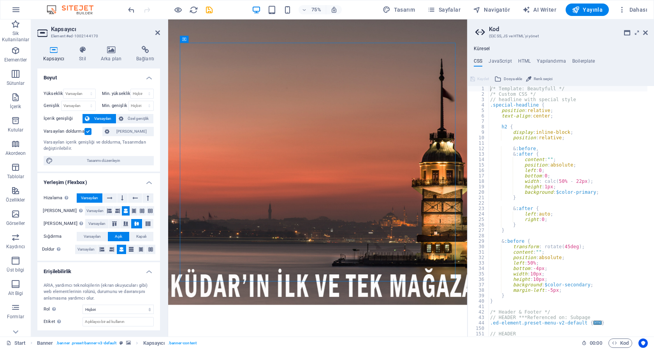
drag, startPoint x: 351, startPoint y: 60, endPoint x: 207, endPoint y: 56, distance: 144.4
click at [645, 31] on icon at bounding box center [645, 33] width 5 height 6
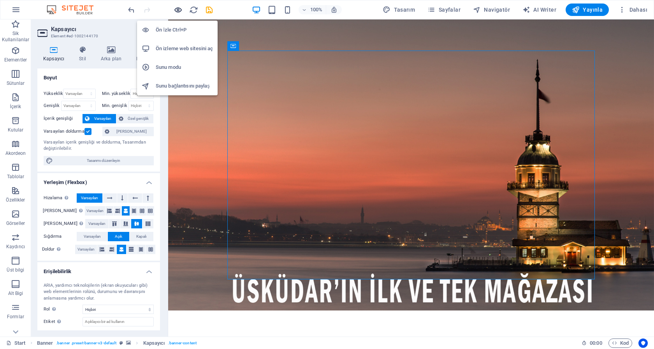
click at [178, 9] on icon "button" at bounding box center [178, 9] width 9 height 9
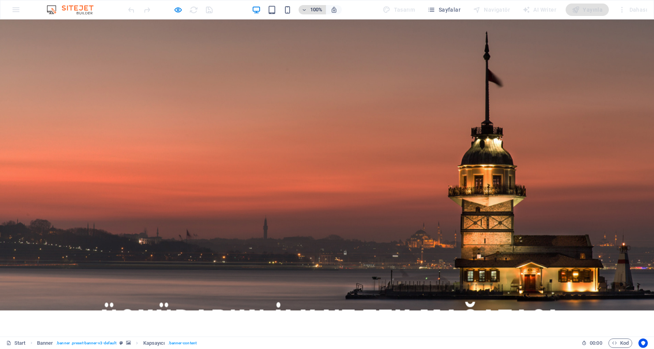
click at [320, 10] on h6 "100%" at bounding box center [316, 9] width 12 height 9
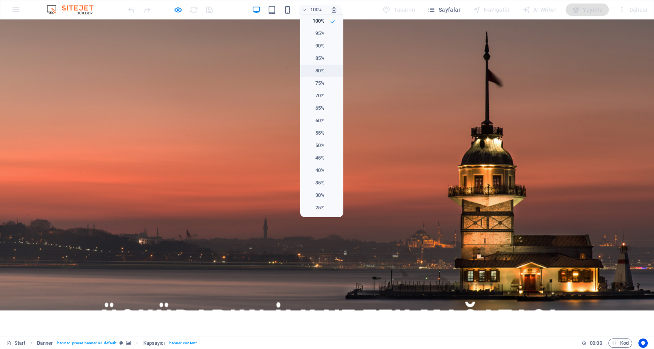
click at [317, 71] on h6 "80%" at bounding box center [315, 70] width 20 height 9
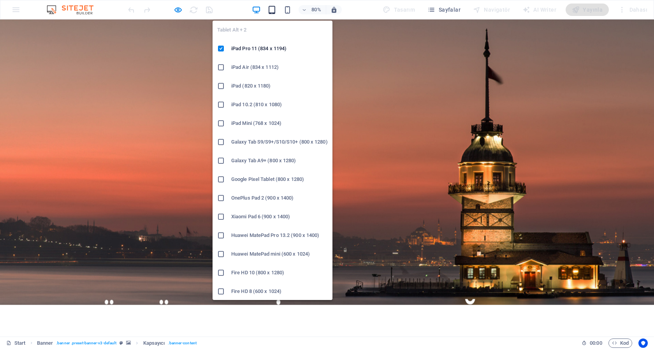
click at [272, 9] on icon "button" at bounding box center [271, 9] width 9 height 9
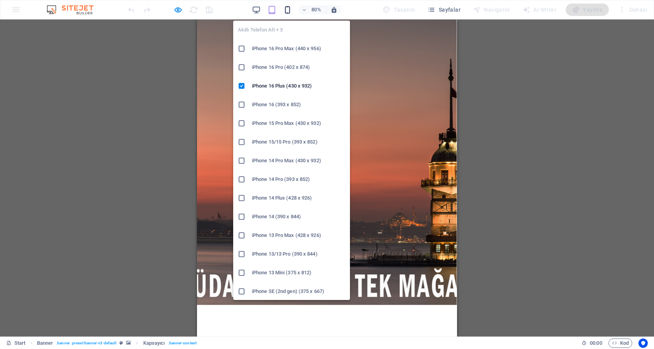
click at [289, 11] on icon "button" at bounding box center [287, 9] width 9 height 9
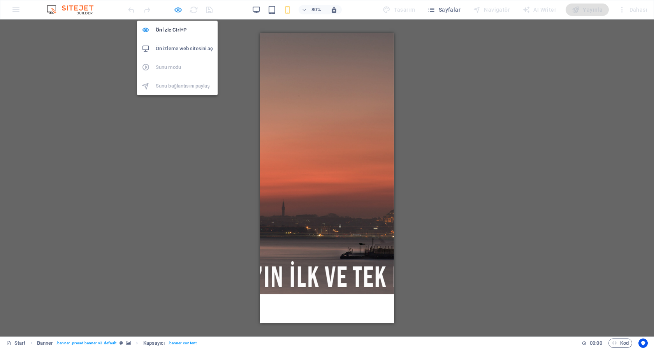
click at [177, 11] on icon "button" at bounding box center [178, 9] width 9 height 9
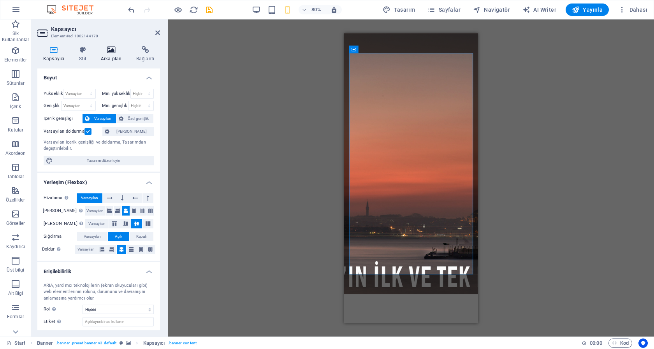
click at [113, 48] on icon at bounding box center [111, 50] width 32 height 8
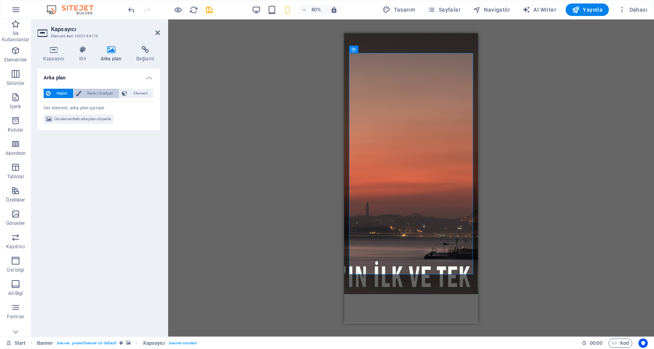
click at [106, 92] on span "Renk / Gradyan" at bounding box center [100, 93] width 33 height 9
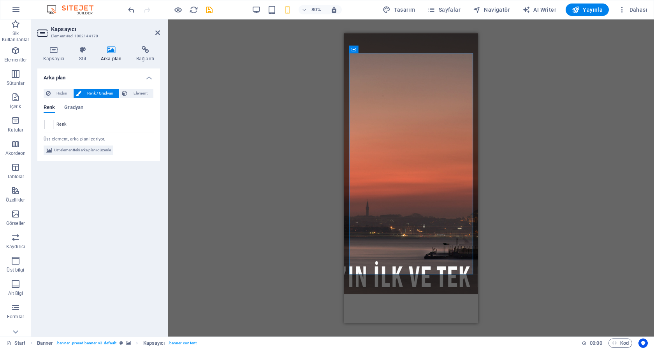
click at [50, 126] on span at bounding box center [48, 124] width 9 height 9
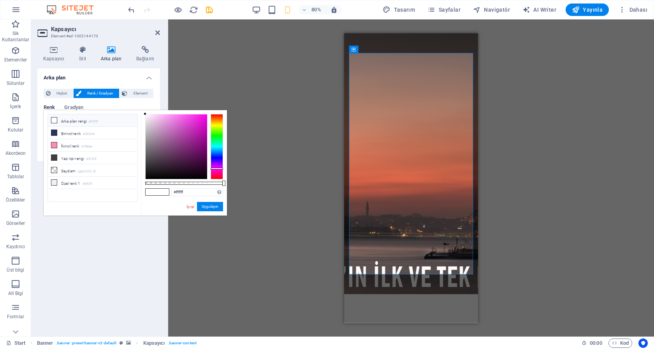
click at [219, 168] on div at bounding box center [216, 146] width 12 height 65
click at [219, 165] on div at bounding box center [216, 166] width 12 height 2
type input "#c30bf5"
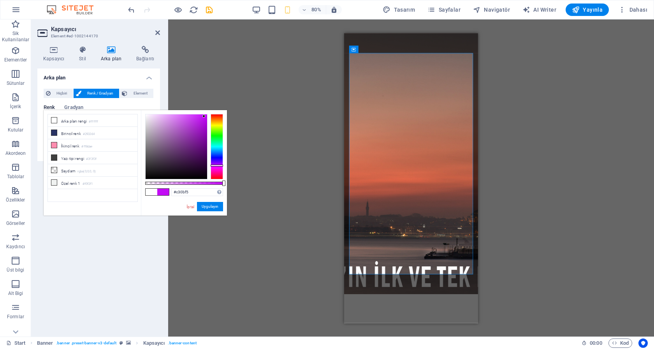
click at [204, 116] on div at bounding box center [176, 146] width 61 height 65
click at [212, 205] on button "Uygulayın" at bounding box center [210, 206] width 26 height 9
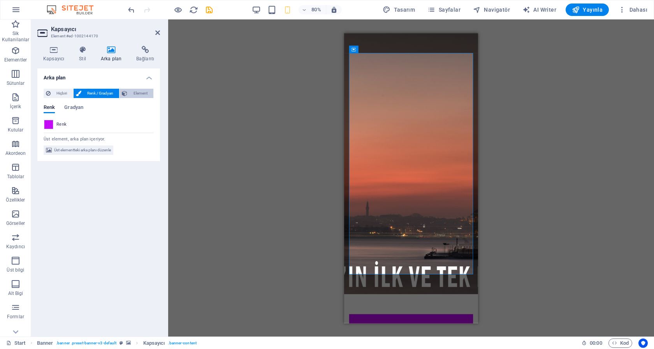
click at [135, 91] on span "Element" at bounding box center [140, 93] width 21 height 9
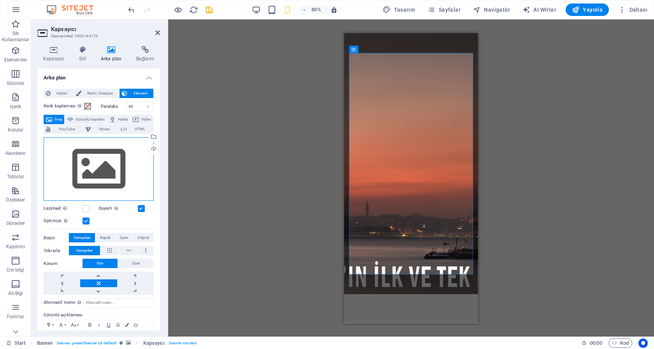
click at [102, 177] on div "Dosyaları buraya sürükleyin, dosyaları seçmek için tıklayın veya Dosyalardan ya…" at bounding box center [99, 169] width 110 height 64
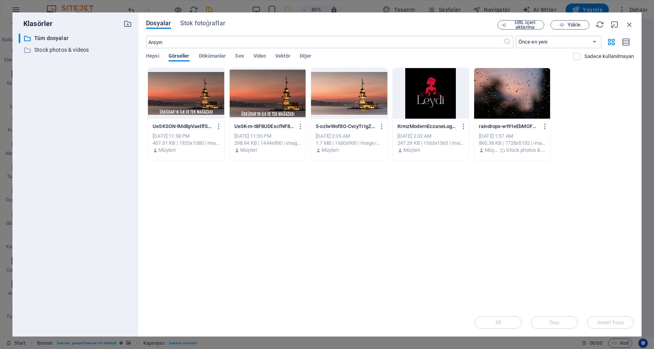
click at [350, 95] on div at bounding box center [349, 93] width 76 height 51
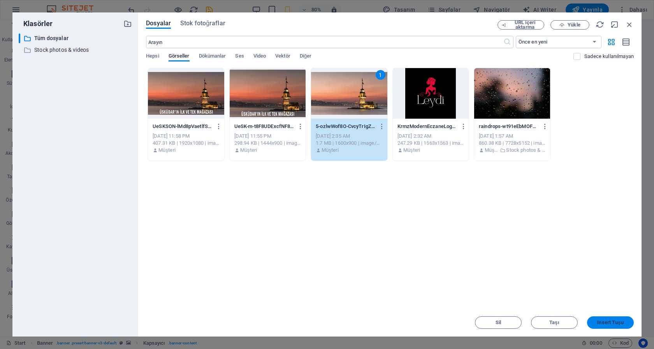
click at [609, 320] on span "Insert Tuşu" at bounding box center [610, 322] width 26 height 5
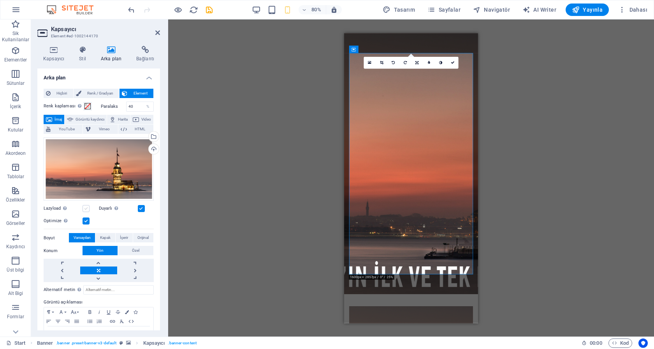
click at [86, 205] on label at bounding box center [85, 208] width 7 height 7
click at [0, 0] on input "Lazyload Sayfa yüklendikten sonra görüntülerin yüklenmesi, sayfa hızını artırır." at bounding box center [0, 0] width 0 height 0
click at [138, 205] on label at bounding box center [141, 208] width 7 height 7
click at [0, 0] on input "Duyarlı Retina görüntüsünü ve akıllı telefon için optimize edilmiş boyutları ot…" at bounding box center [0, 0] width 0 height 0
click at [138, 206] on label at bounding box center [141, 208] width 7 height 7
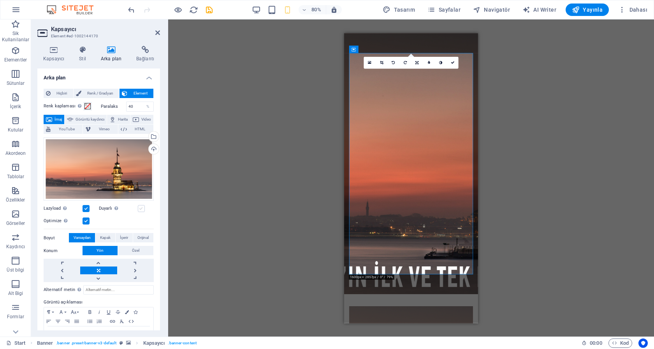
click at [0, 0] on input "Duyarlı Retina görüntüsünü ve akıllı telefon için optimize edilmiş boyutları ot…" at bounding box center [0, 0] width 0 height 0
click at [86, 218] on label at bounding box center [85, 220] width 7 height 7
click at [0, 0] on input "Optimize Görseller, sayfa hızını iyileştirmek için sıkıştırılmıştır." at bounding box center [0, 0] width 0 height 0
click at [86, 205] on label at bounding box center [85, 208] width 7 height 7
click at [0, 0] on input "Lazyload Sayfa yüklendikten sonra görüntülerin yüklenmesi, sayfa hızını artırır." at bounding box center [0, 0] width 0 height 0
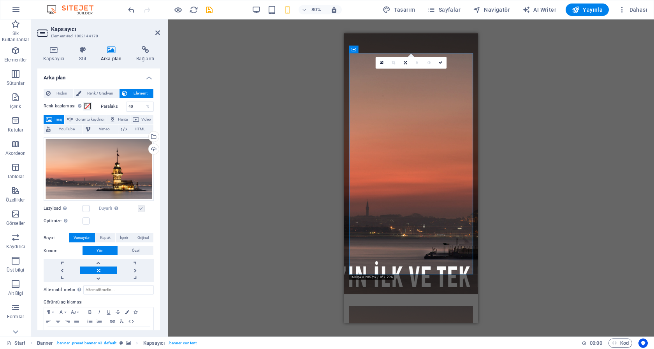
click at [138, 205] on label at bounding box center [141, 208] width 7 height 7
click at [87, 206] on label at bounding box center [85, 208] width 7 height 7
click at [0, 0] on input "Lazyload Sayfa yüklendikten sonra görüntülerin yüklenmesi, sayfa hızını artırır." at bounding box center [0, 0] width 0 height 0
click at [87, 206] on label at bounding box center [85, 208] width 7 height 7
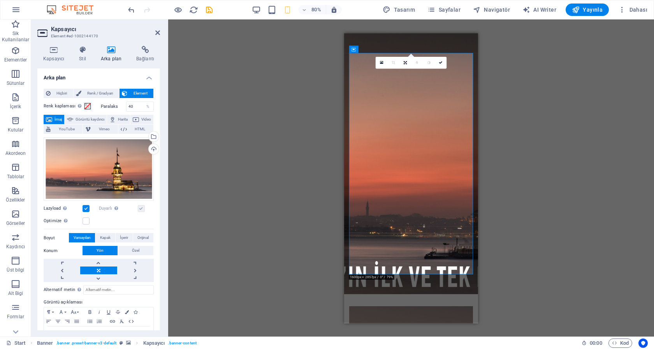
click at [0, 0] on input "Lazyload Sayfa yüklendikten sonra görüntülerin yüklenmesi, sayfa hızını artırır." at bounding box center [0, 0] width 0 height 0
click at [123, 233] on span "İçerir" at bounding box center [124, 237] width 8 height 9
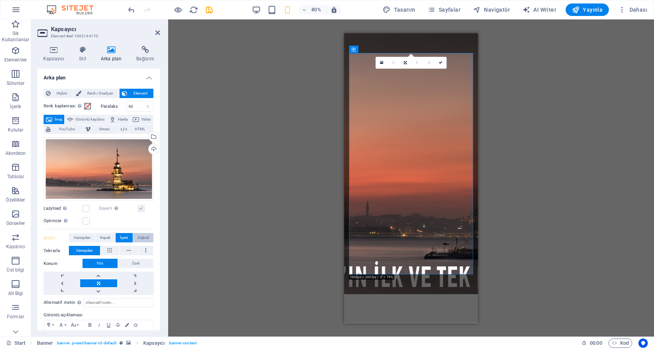
click at [137, 233] on span "Orijinal" at bounding box center [142, 237] width 11 height 9
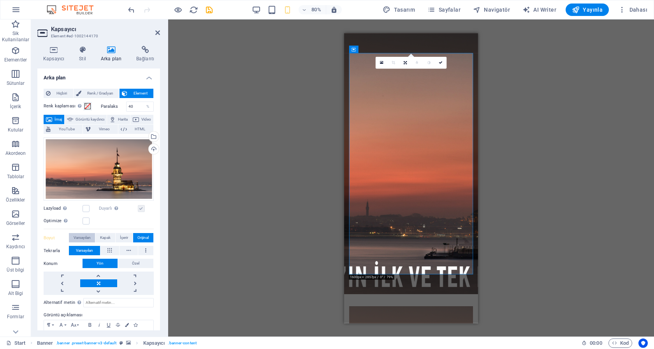
click at [83, 233] on span "Varsayılan" at bounding box center [82, 237] width 17 height 9
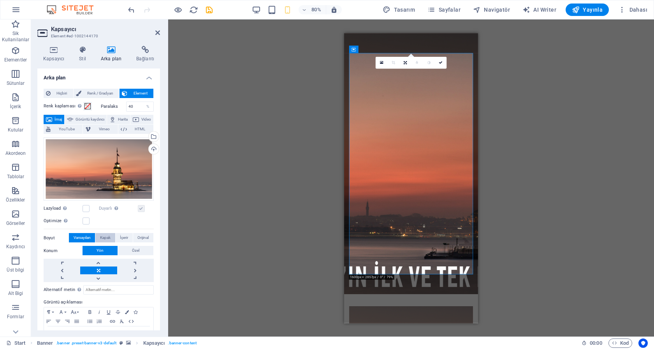
click at [104, 234] on span "Kapak" at bounding box center [105, 237] width 11 height 9
click at [120, 234] on span "İçerir" at bounding box center [124, 237] width 8 height 9
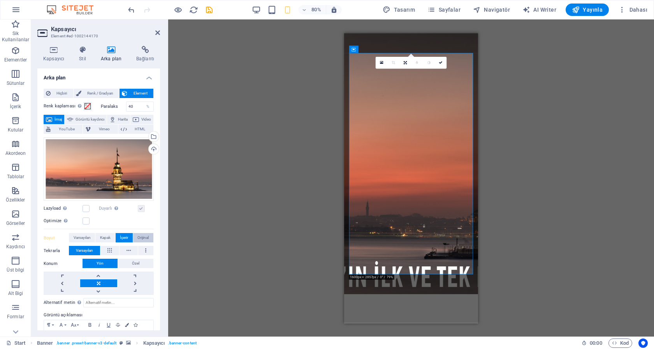
click at [137, 233] on span "Orijinal" at bounding box center [142, 237] width 11 height 9
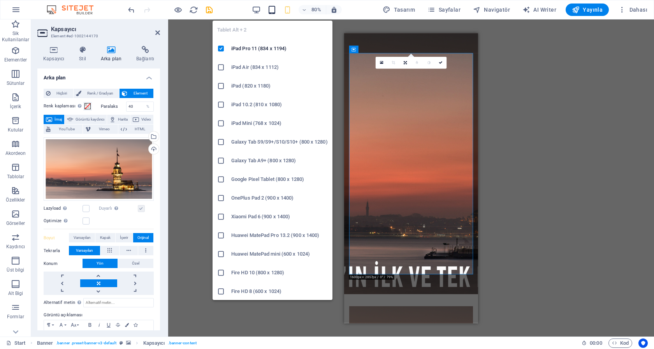
click at [273, 9] on icon "button" at bounding box center [271, 9] width 9 height 9
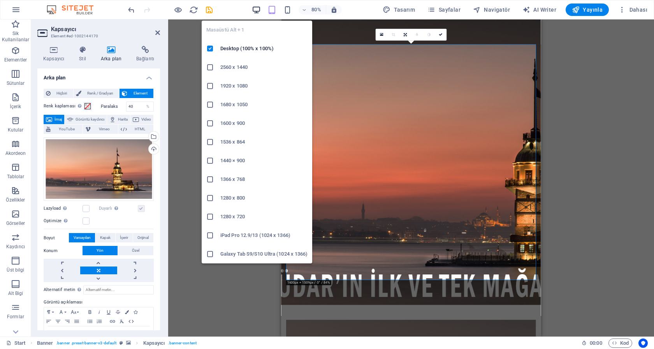
click at [258, 11] on icon "button" at bounding box center [256, 9] width 9 height 9
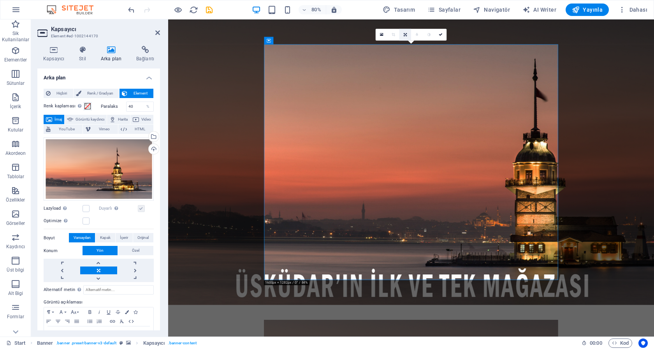
click at [404, 34] on icon at bounding box center [404, 35] width 3 height 4
click at [405, 34] on icon at bounding box center [404, 35] width 3 height 4
click at [406, 36] on icon at bounding box center [404, 35] width 3 height 4
click at [416, 47] on icon at bounding box center [416, 46] width 5 height 5
click at [403, 34] on icon at bounding box center [404, 34] width 5 height 5
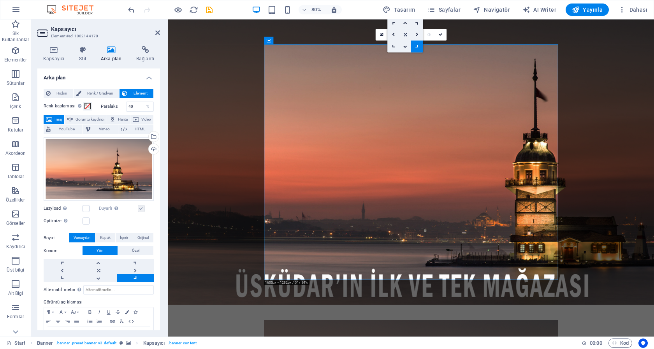
click at [406, 35] on icon at bounding box center [404, 35] width 3 height 4
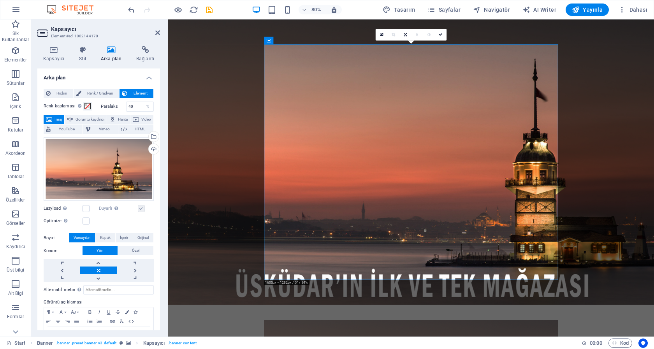
click at [216, 47] on figure at bounding box center [471, 197] width 607 height 357
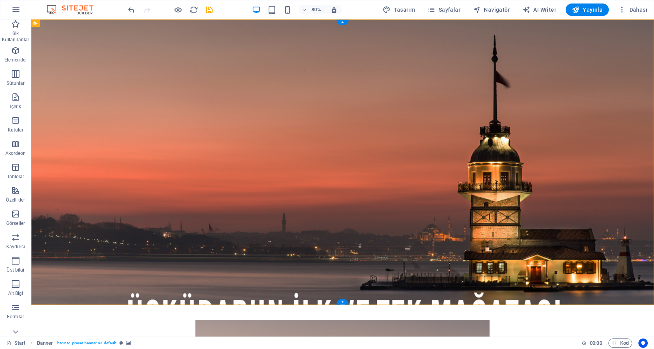
click at [653, 254] on figure at bounding box center [420, 197] width 778 height 357
click at [36, 25] on icon at bounding box center [35, 22] width 4 height 7
click at [67, 23] on icon at bounding box center [67, 23] width 4 height 7
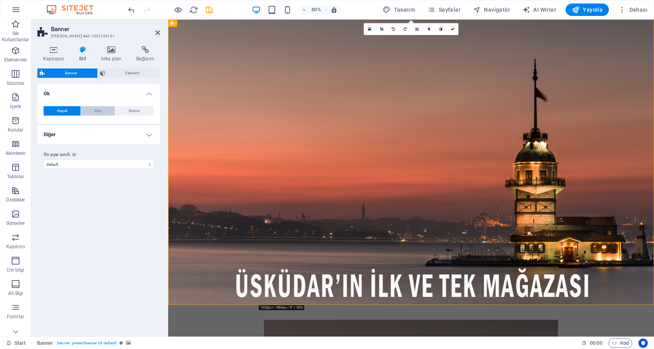
click at [97, 111] on span "Düz" at bounding box center [98, 110] width 7 height 9
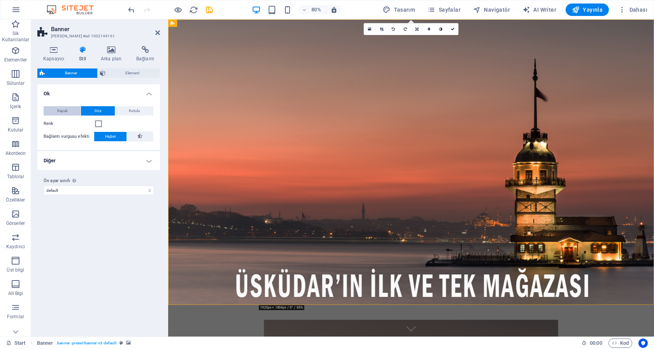
click at [66, 109] on span "Kapalı" at bounding box center [62, 110] width 10 height 9
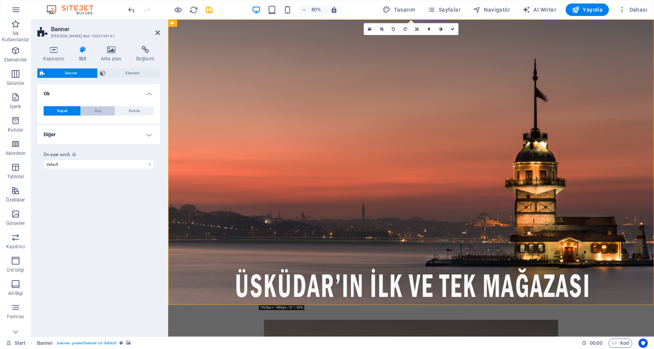
click at [101, 107] on span "Düz" at bounding box center [98, 110] width 7 height 9
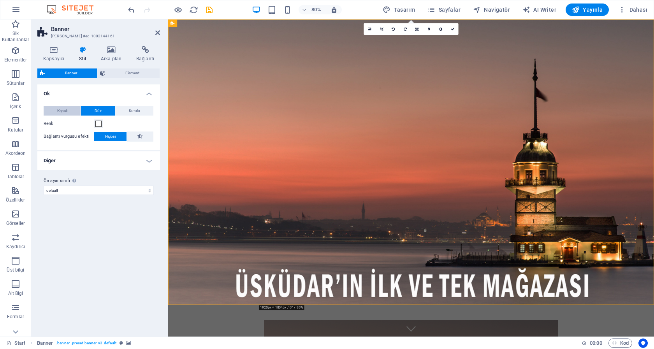
click at [72, 110] on button "Kapalı" at bounding box center [62, 110] width 37 height 9
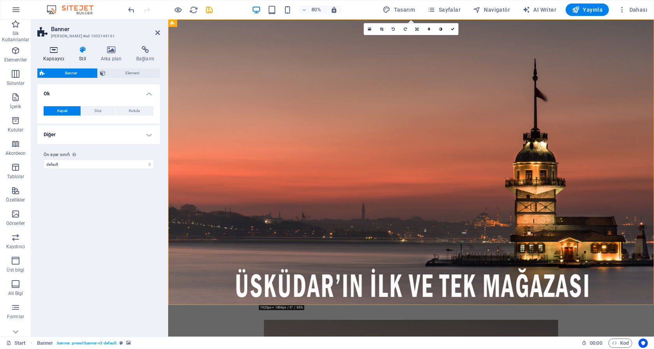
click at [58, 57] on h4 "Kapsayıcı" at bounding box center [55, 54] width 36 height 16
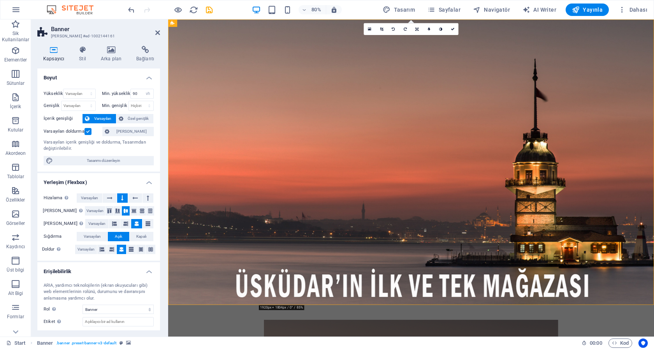
click at [88, 130] on label at bounding box center [87, 131] width 7 height 7
click at [0, 0] on input "Varsayılan doldurma" at bounding box center [0, 0] width 0 height 0
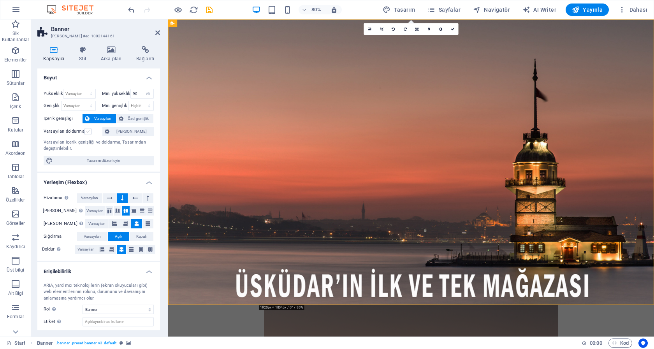
click at [88, 130] on label at bounding box center [87, 131] width 7 height 7
click at [0, 0] on input "Varsayılan doldurma" at bounding box center [0, 0] width 0 height 0
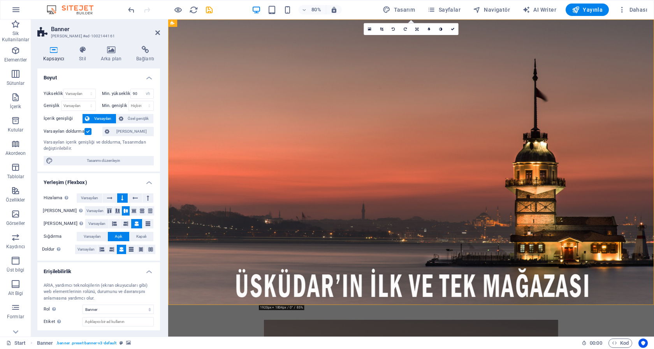
click at [88, 130] on label at bounding box center [87, 131] width 7 height 7
click at [0, 0] on input "Varsayılan doldurma" at bounding box center [0, 0] width 0 height 0
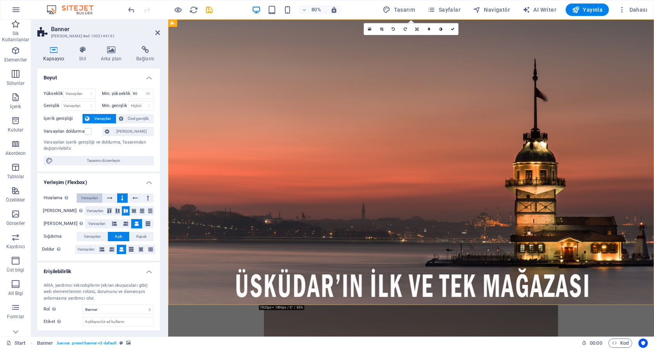
click at [91, 197] on span "Varsayılan" at bounding box center [89, 197] width 17 height 9
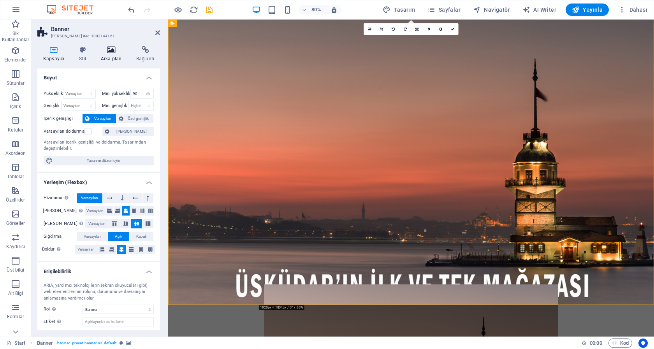
click at [114, 47] on icon at bounding box center [111, 50] width 32 height 8
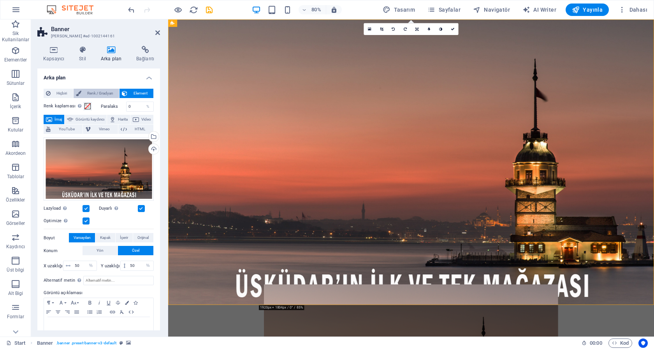
click at [90, 91] on span "Renk / Gradyan" at bounding box center [100, 93] width 33 height 9
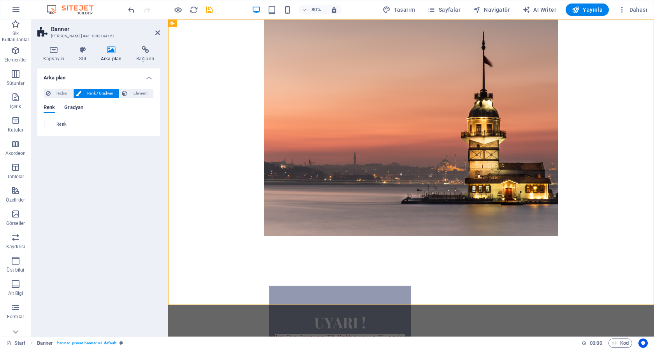
click at [73, 109] on span "Gradyan" at bounding box center [73, 108] width 19 height 11
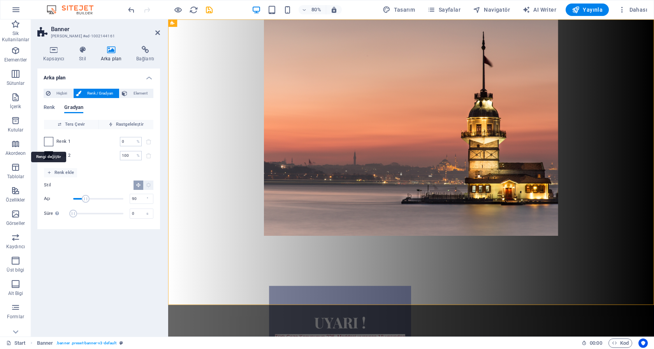
click at [49, 142] on span at bounding box center [48, 141] width 9 height 9
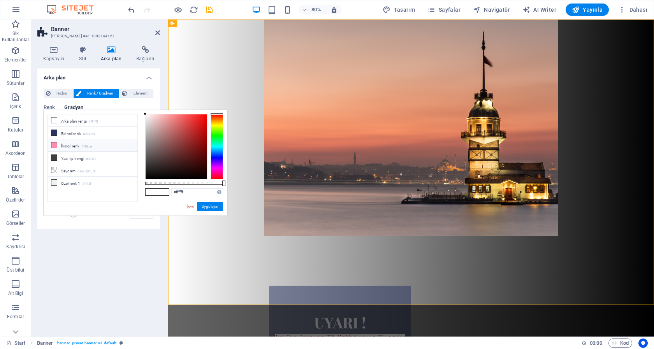
click at [54, 144] on icon at bounding box center [53, 144] width 5 height 5
type input "#ff8dae"
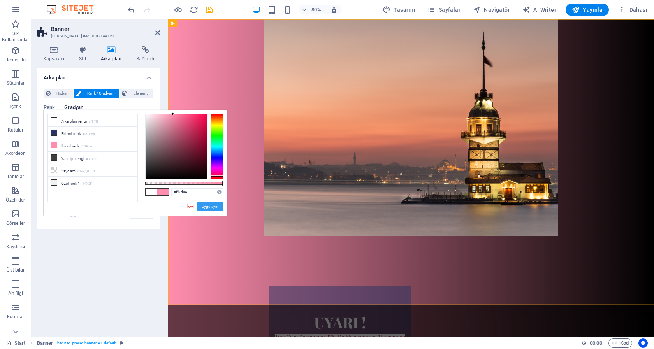
click at [214, 202] on button "Uygulayın" at bounding box center [210, 206] width 26 height 9
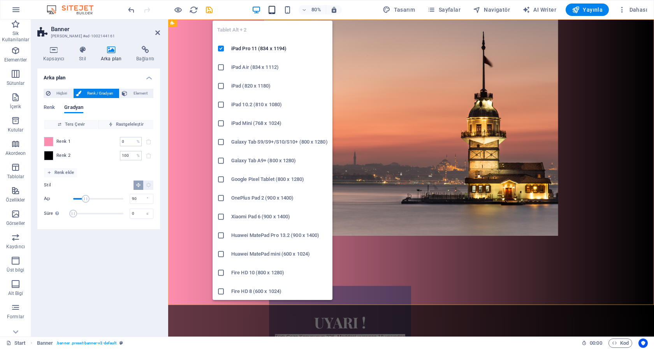
click at [274, 10] on icon "button" at bounding box center [271, 9] width 9 height 9
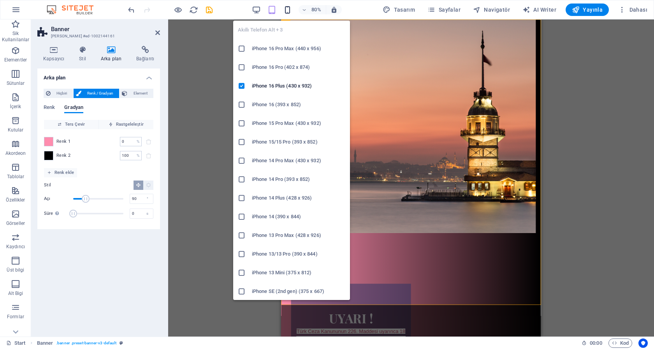
click at [288, 9] on icon "button" at bounding box center [287, 9] width 9 height 9
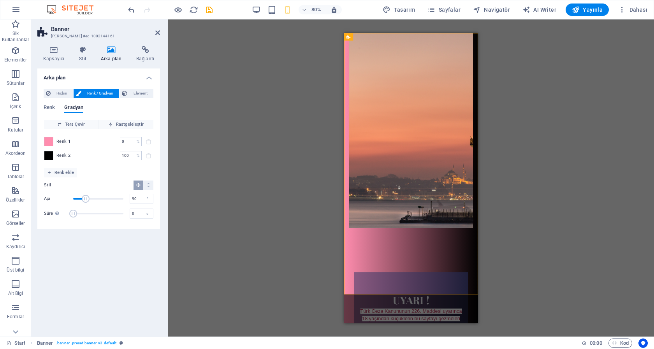
click at [420, 104] on figure at bounding box center [427, 143] width 155 height 268
click at [56, 93] on span "Hiçbiri" at bounding box center [62, 93] width 18 height 9
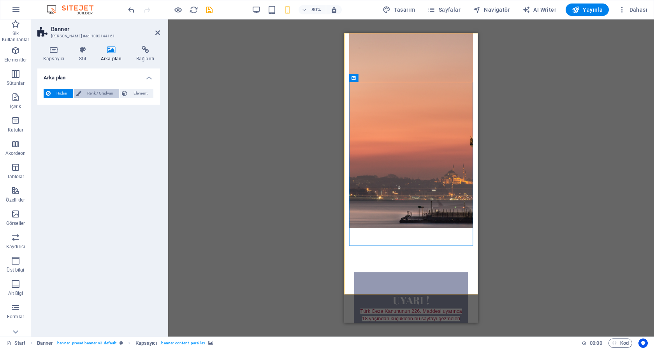
click at [92, 89] on span "Renk / Gradyan" at bounding box center [100, 93] width 33 height 9
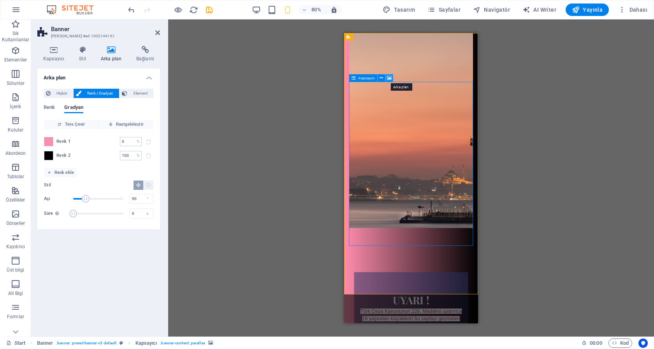
click at [388, 76] on icon at bounding box center [389, 78] width 5 height 7
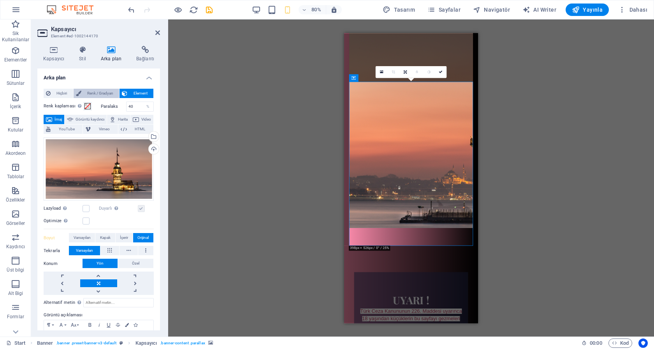
click at [97, 93] on span "Renk / Gradyan" at bounding box center [100, 93] width 33 height 9
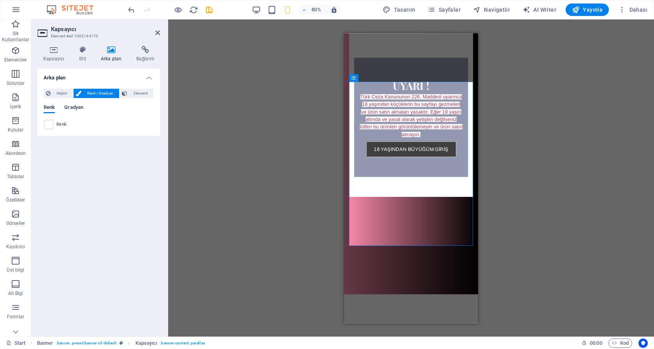
click at [74, 108] on span "Gradyan" at bounding box center [73, 108] width 19 height 11
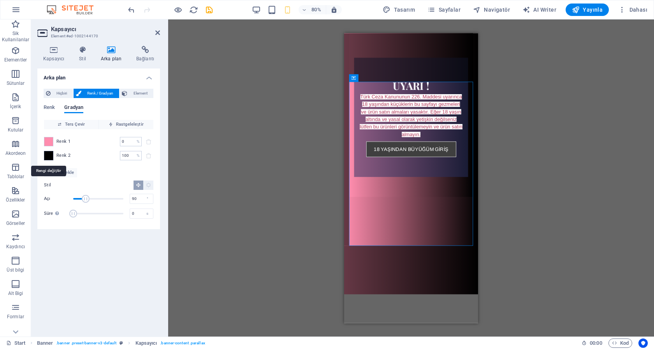
click at [49, 156] on span at bounding box center [48, 155] width 9 height 9
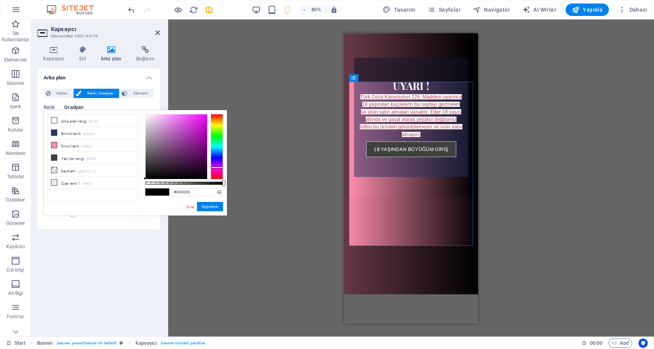
click at [219, 167] on div at bounding box center [216, 146] width 12 height 65
click at [218, 168] on div at bounding box center [216, 168] width 12 height 2
click at [204, 116] on div at bounding box center [176, 146] width 61 height 65
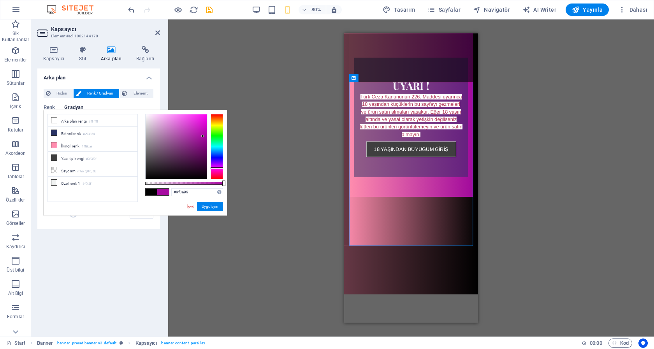
type input "#9e0a98"
drag, startPoint x: 204, startPoint y: 115, endPoint x: 203, endPoint y: 138, distance: 23.8
click at [203, 138] on div at bounding box center [202, 138] width 3 height 3
click at [216, 205] on button "Uygulayın" at bounding box center [210, 206] width 26 height 9
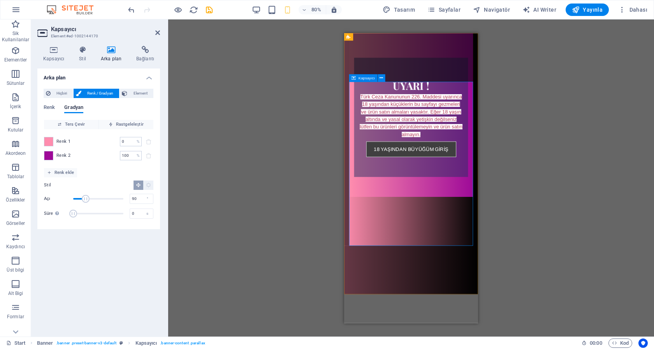
click at [356, 79] on icon at bounding box center [353, 77] width 4 height 7
click at [382, 77] on icon at bounding box center [381, 78] width 4 height 7
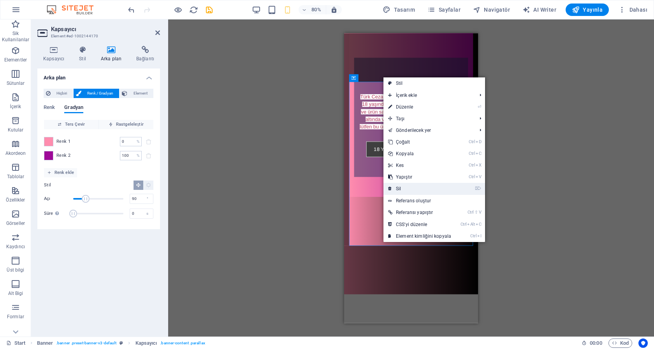
click at [399, 188] on link "⌦ Sil" at bounding box center [419, 189] width 72 height 12
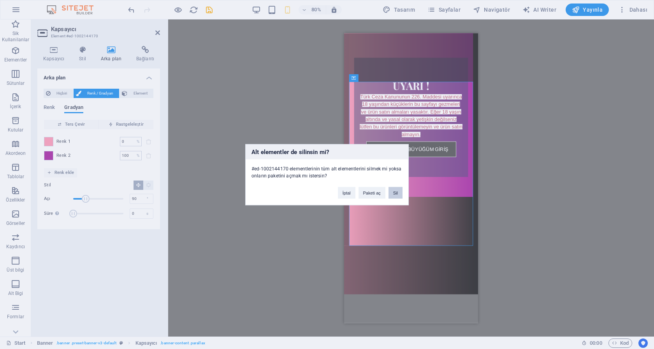
click at [398, 193] on button "Sil" at bounding box center [395, 193] width 14 height 12
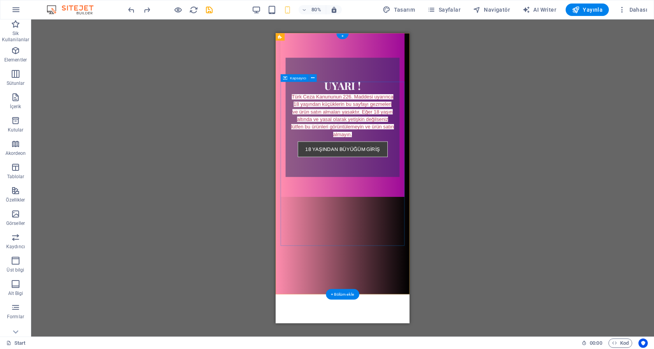
click at [411, 237] on div "UYARI ! Türk Ceza Kanununun 226. Maddesi uyarınca 18 yaşından küçüklerin bu say…" at bounding box center [359, 135] width 155 height 205
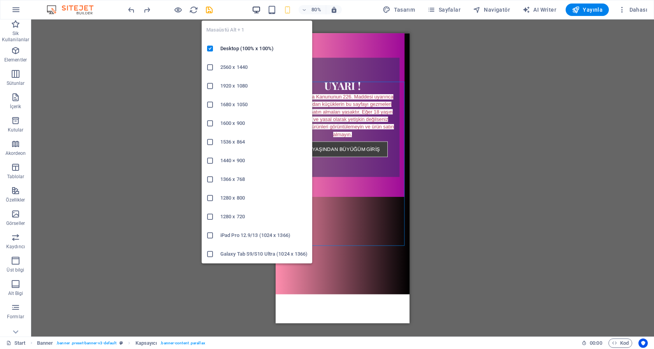
click at [257, 10] on icon "button" at bounding box center [256, 9] width 9 height 9
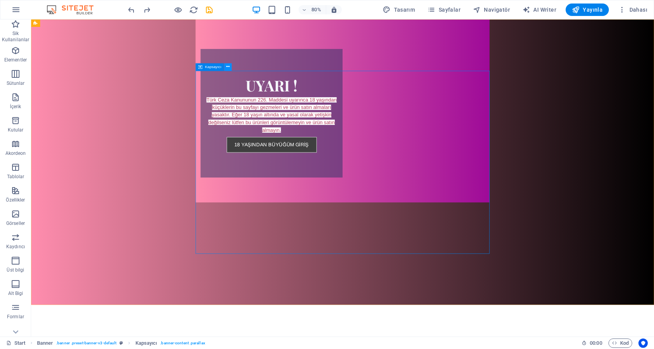
click at [227, 65] on icon at bounding box center [228, 67] width 4 height 7
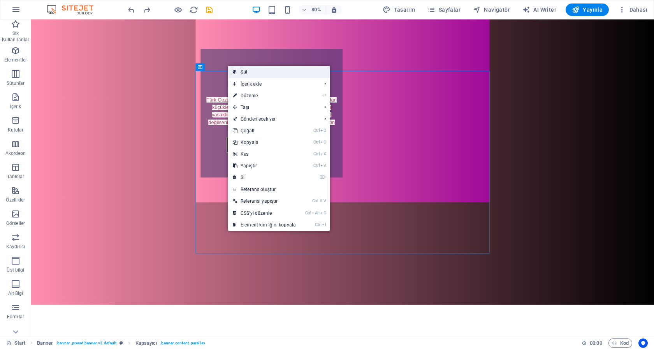
click at [247, 73] on link "Stil" at bounding box center [279, 72] width 102 height 12
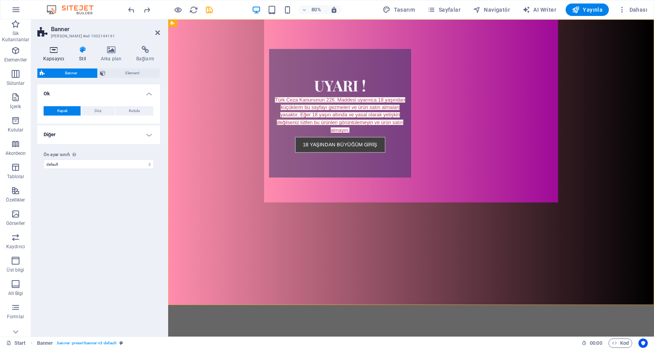
click at [55, 53] on icon at bounding box center [53, 50] width 33 height 8
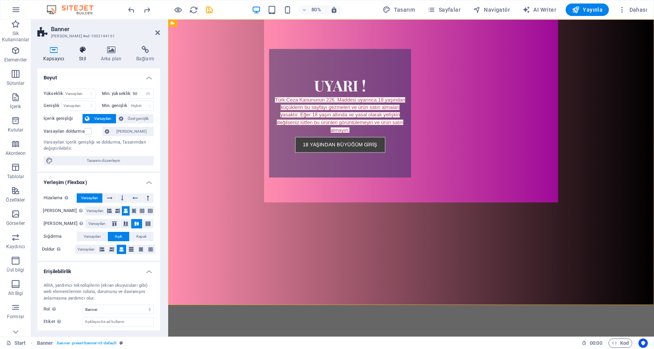
click at [82, 52] on icon at bounding box center [82, 50] width 19 height 8
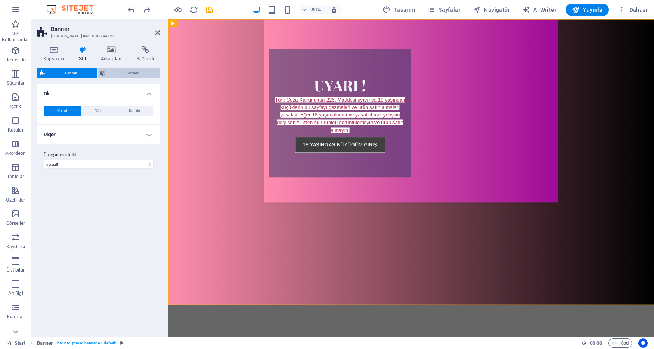
click at [119, 73] on span "Element" at bounding box center [133, 72] width 50 height 9
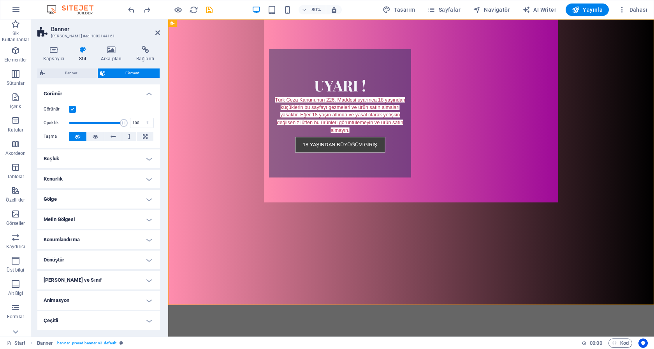
click at [73, 109] on label at bounding box center [72, 109] width 7 height 7
click at [0, 0] on input "Görünür" at bounding box center [0, 0] width 0 height 0
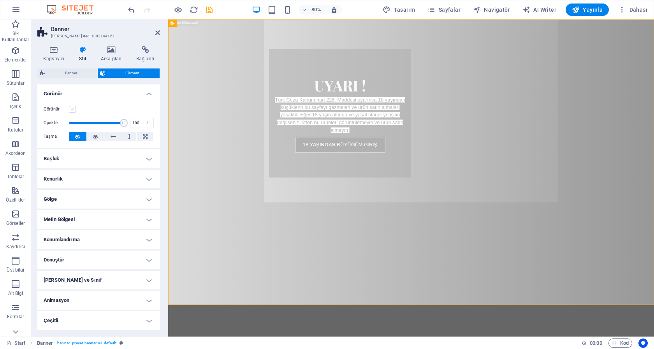
click at [73, 109] on label at bounding box center [72, 109] width 7 height 7
click at [0, 0] on input "Görünür" at bounding box center [0, 0] width 0 height 0
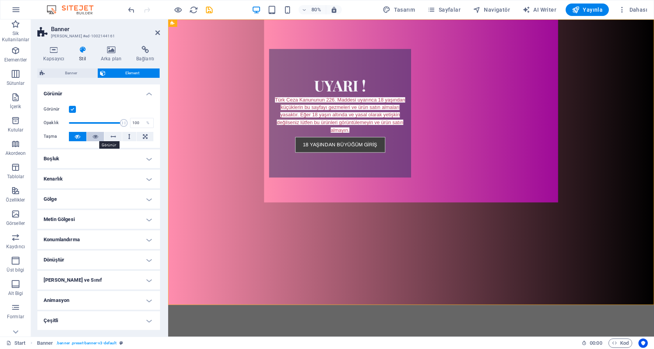
click at [96, 136] on icon at bounding box center [95, 136] width 5 height 9
click at [79, 137] on icon at bounding box center [77, 136] width 5 height 9
click at [146, 136] on icon at bounding box center [145, 136] width 5 height 9
click at [76, 137] on icon at bounding box center [77, 136] width 5 height 9
click at [67, 75] on span "Banner" at bounding box center [71, 72] width 48 height 9
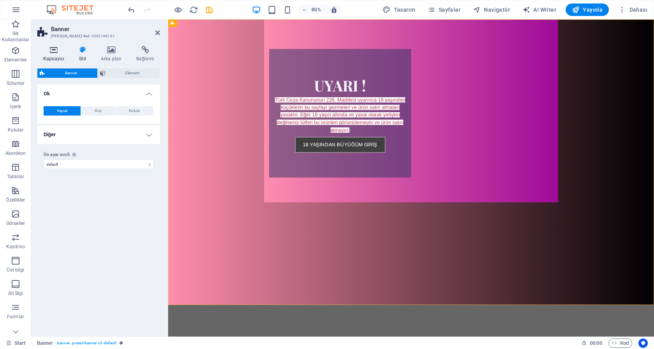
click at [57, 54] on h4 "Kapsayıcı" at bounding box center [55, 54] width 36 height 16
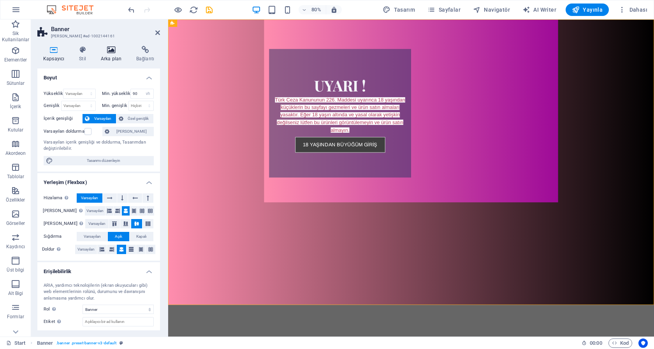
click at [115, 50] on icon at bounding box center [111, 50] width 32 height 8
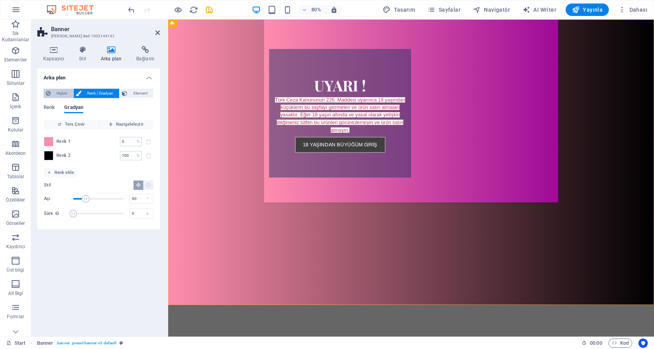
click at [58, 92] on span "Hiçbiri" at bounding box center [62, 93] width 18 height 9
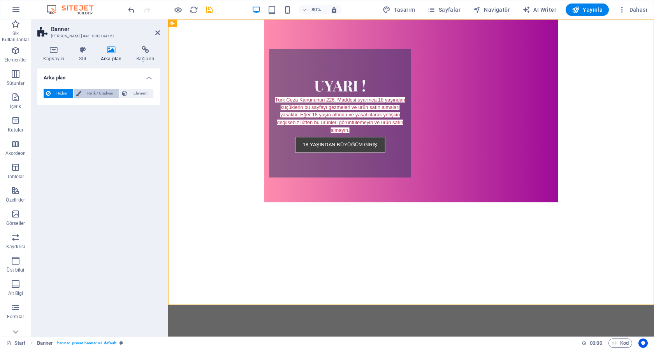
click at [94, 91] on span "Renk / Gradyan" at bounding box center [100, 93] width 33 height 9
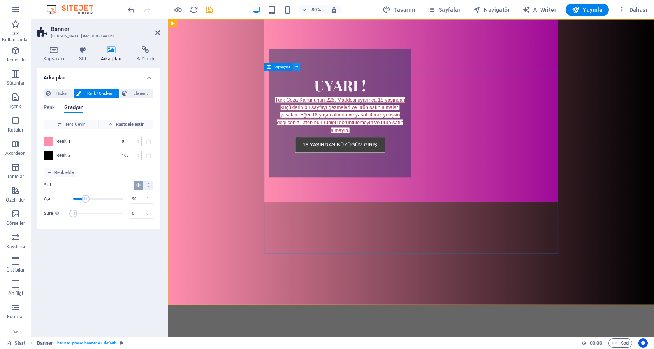
click at [297, 66] on icon at bounding box center [297, 67] width 4 height 7
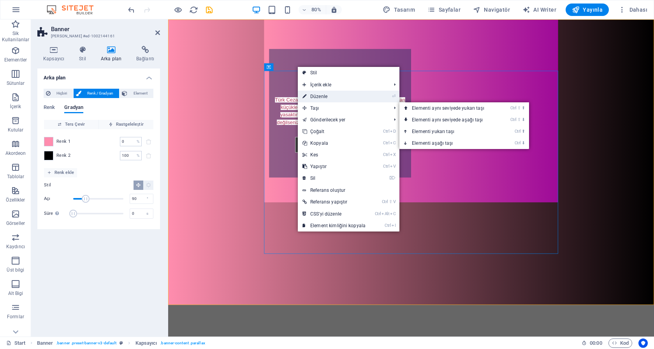
click at [324, 95] on link "⏎ Düzenle" at bounding box center [334, 97] width 72 height 12
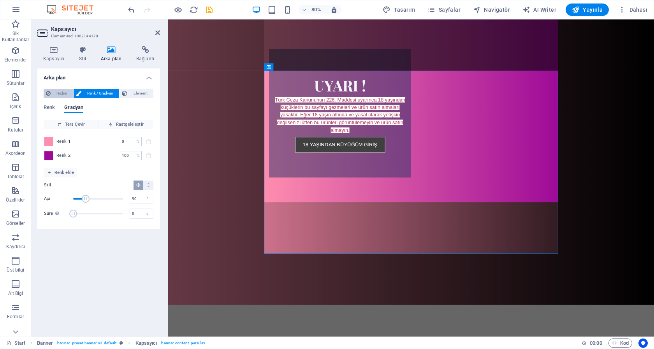
click at [51, 93] on button "Hiçbiri" at bounding box center [59, 93] width 30 height 9
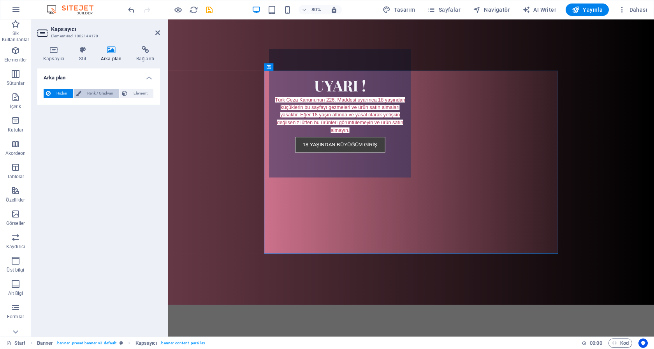
click at [102, 90] on span "Renk / Gradyan" at bounding box center [100, 93] width 33 height 9
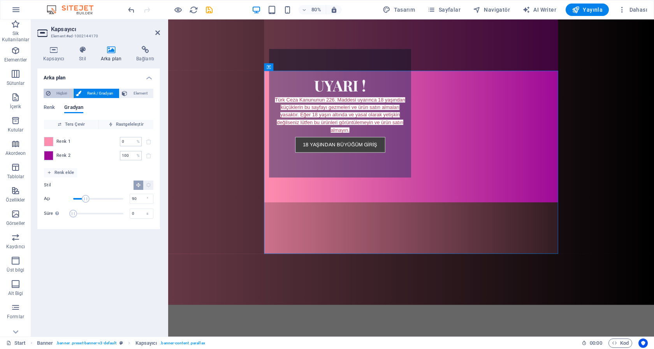
click at [61, 91] on span "Hiçbiri" at bounding box center [62, 93] width 18 height 9
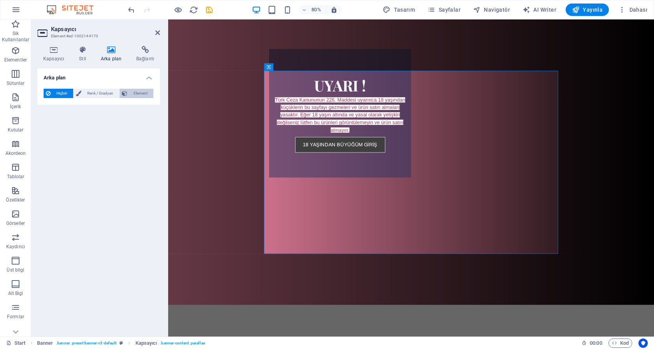
click at [141, 93] on span "Element" at bounding box center [140, 93] width 21 height 9
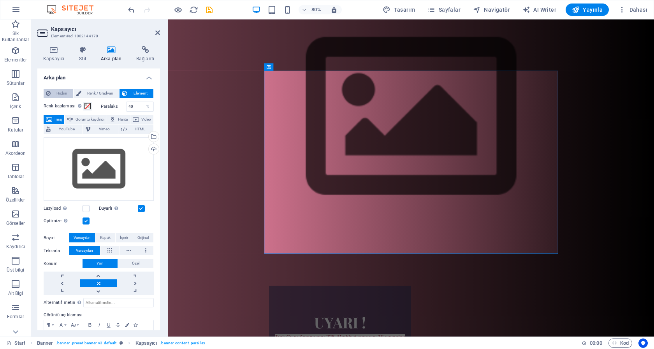
click at [57, 93] on span "Hiçbiri" at bounding box center [62, 93] width 18 height 9
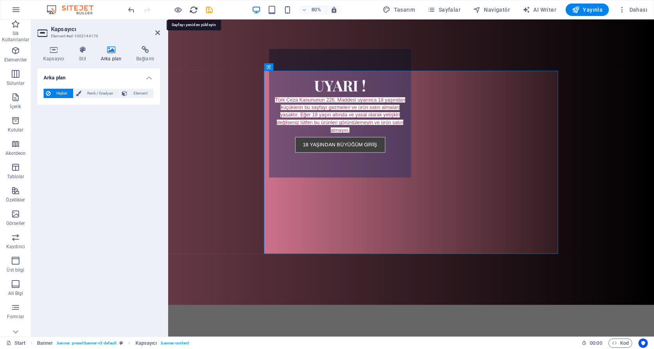
click at [193, 9] on icon "reload" at bounding box center [193, 9] width 9 height 9
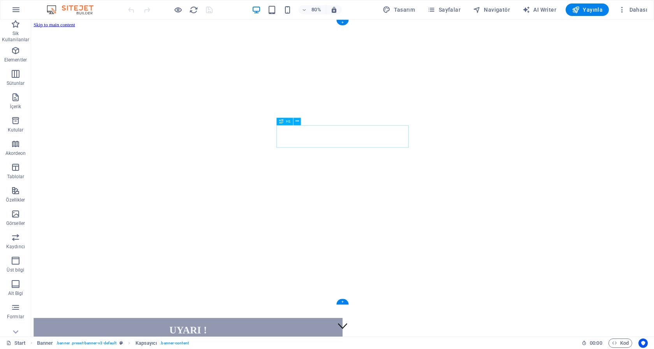
click at [150, 30] on figure at bounding box center [420, 30] width 772 height 0
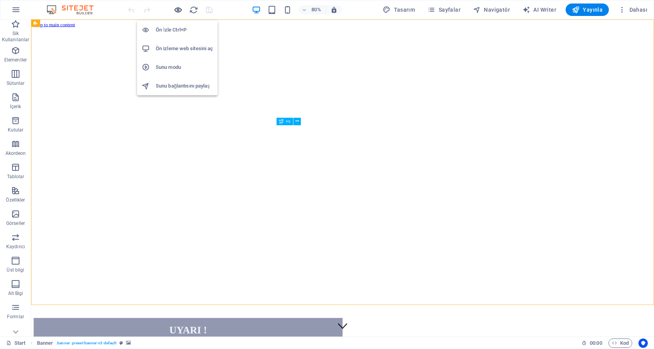
click at [175, 9] on icon "button" at bounding box center [178, 9] width 9 height 9
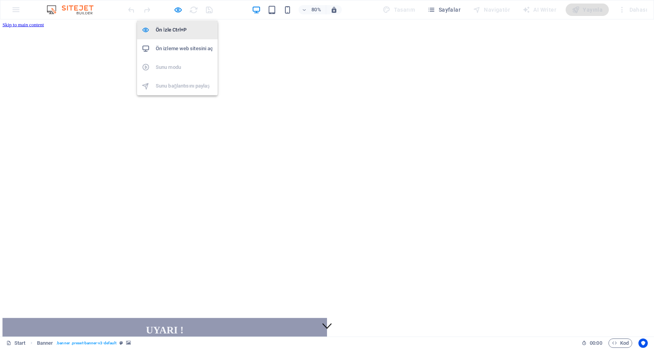
click at [174, 35] on li "Ön İzle Ctrl+P" at bounding box center [177, 30] width 81 height 19
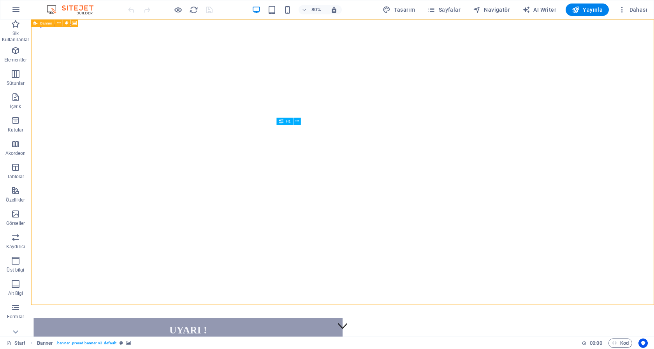
click at [35, 25] on icon at bounding box center [35, 22] width 4 height 7
click at [67, 24] on icon at bounding box center [67, 23] width 4 height 7
select select "%"
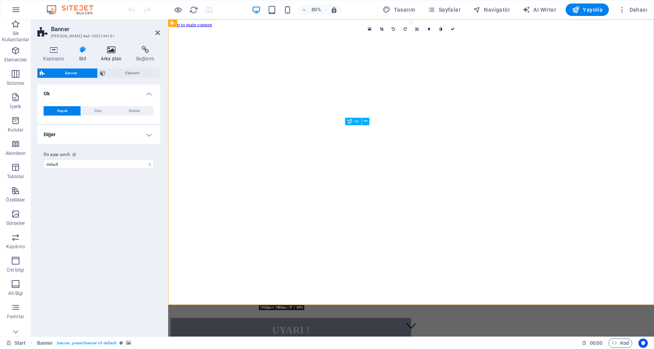
click at [113, 52] on icon at bounding box center [111, 50] width 32 height 8
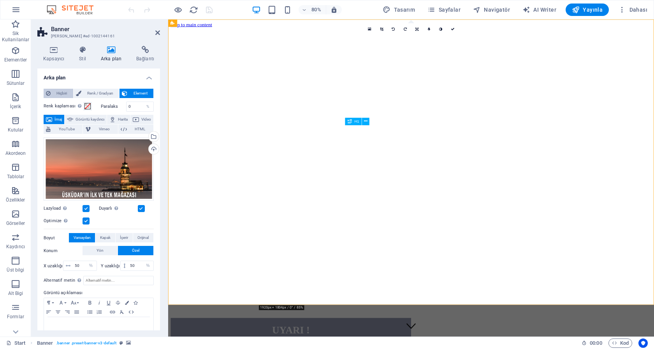
click at [61, 91] on span "Hiçbiri" at bounding box center [62, 93] width 18 height 9
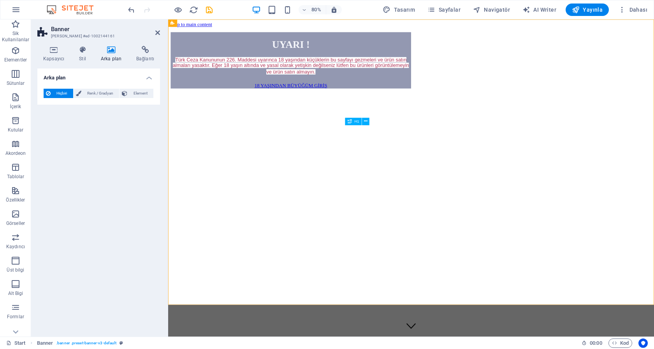
click at [61, 91] on span "Hiçbiri" at bounding box center [62, 93] width 18 height 9
click at [92, 94] on span "Renk / Gradyan" at bounding box center [100, 93] width 33 height 9
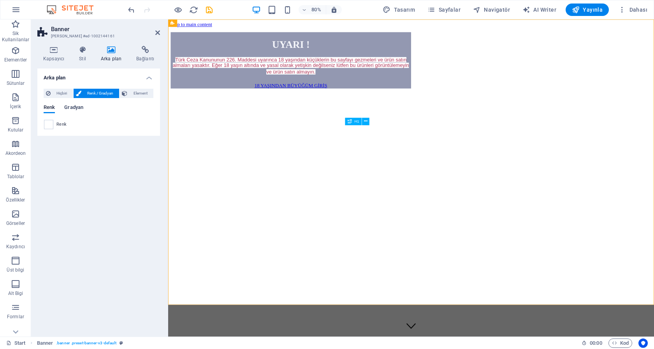
click at [72, 109] on span "Gradyan" at bounding box center [73, 108] width 19 height 11
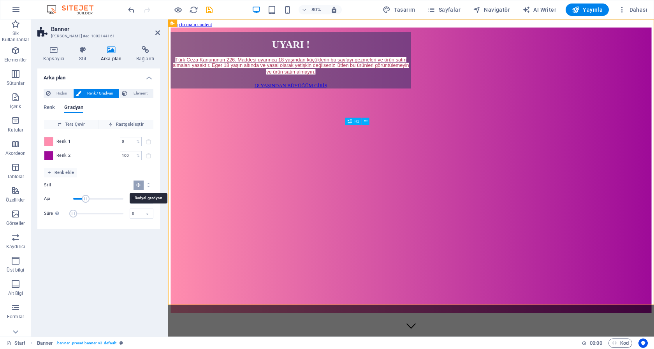
click at [149, 185] on icon "Radyal gradyan" at bounding box center [148, 184] width 5 height 5
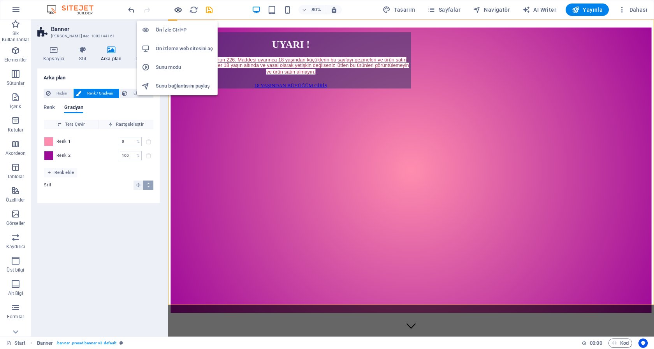
click at [180, 10] on icon "button" at bounding box center [178, 9] width 9 height 9
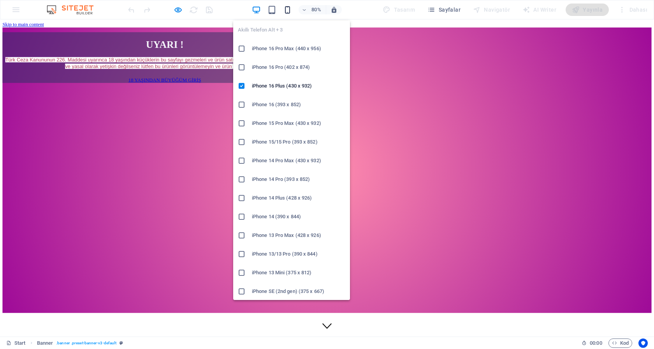
click at [288, 11] on icon "button" at bounding box center [287, 9] width 9 height 9
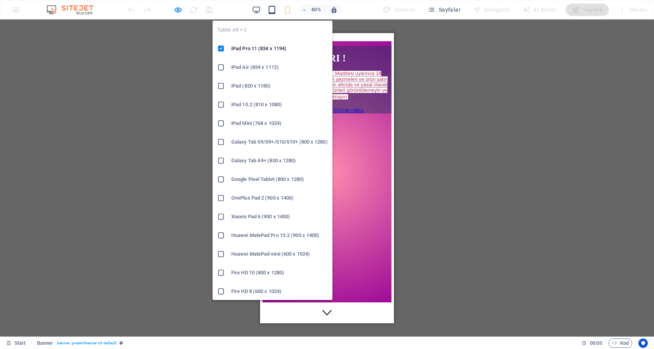
click at [275, 9] on icon "button" at bounding box center [271, 9] width 9 height 9
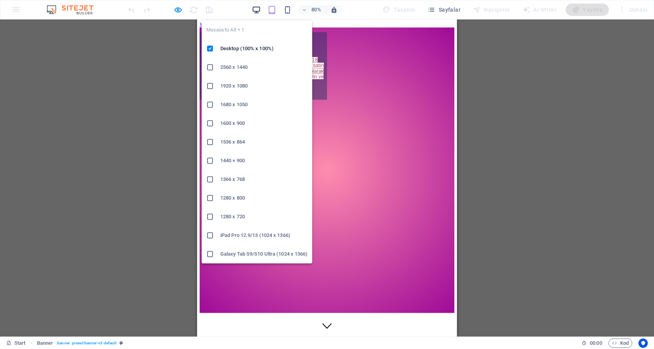
click at [257, 9] on icon "button" at bounding box center [256, 9] width 9 height 9
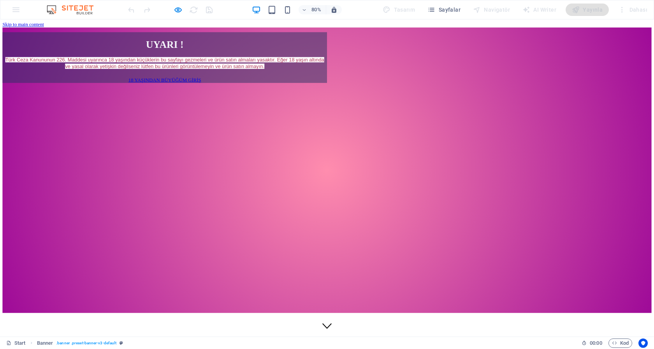
click at [28, 30] on div "UYARI ! Türk Ceza Kanununun 226. Maddesi uyarınca 18 yaşından küçüklerin bu say…" at bounding box center [408, 208] width 811 height 357
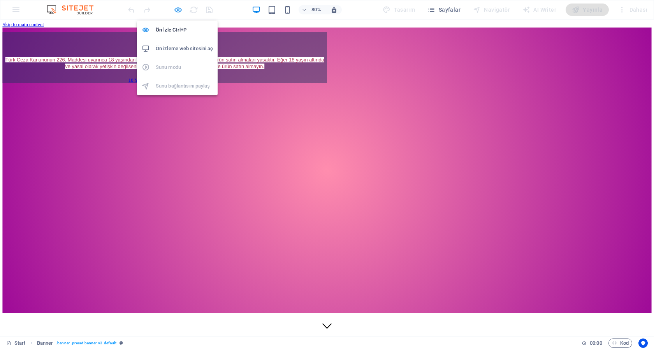
click at [176, 8] on icon "button" at bounding box center [178, 9] width 9 height 9
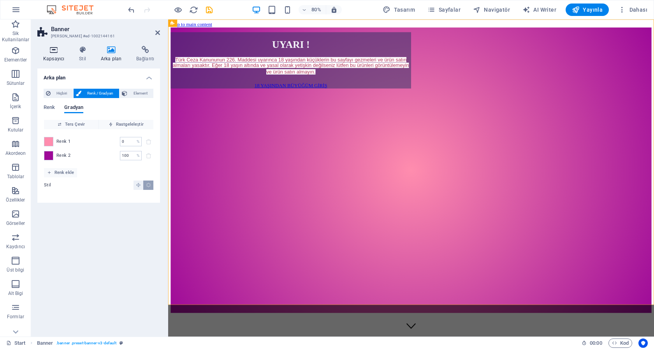
click at [61, 53] on icon at bounding box center [53, 50] width 33 height 8
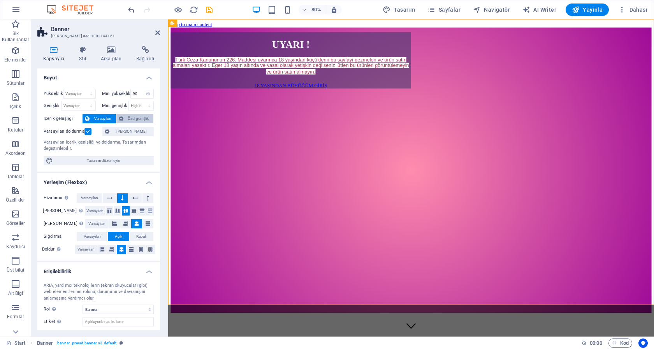
click at [132, 119] on span "Özel genişlik" at bounding box center [139, 118] width 26 height 9
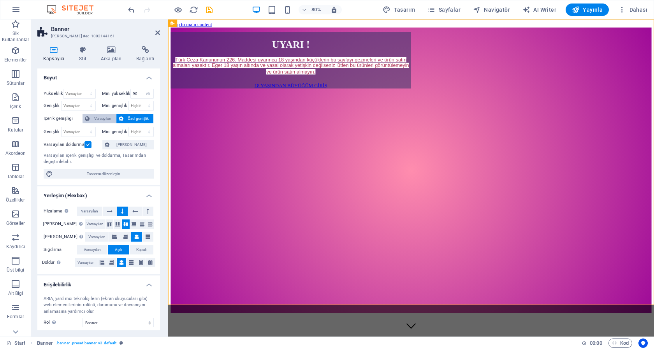
click at [98, 120] on span "Varsayılan" at bounding box center [103, 118] width 22 height 9
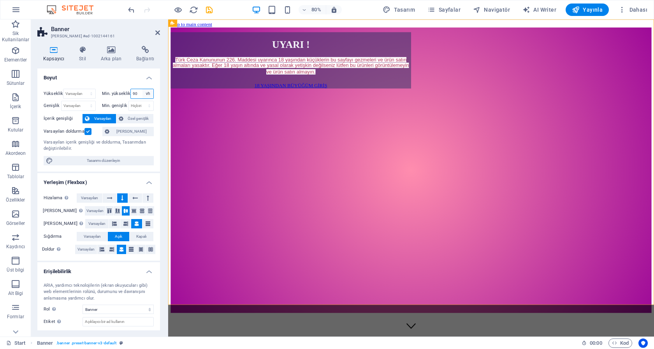
click at [142, 89] on select "Hiçbiri px rem % vh vw" at bounding box center [147, 93] width 11 height 9
select select "7uh6s0cm99"
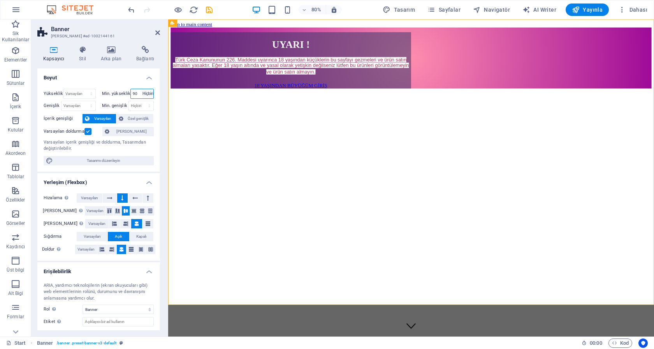
click option "Hiçbiri" at bounding box center [0, 0] width 0 height 0
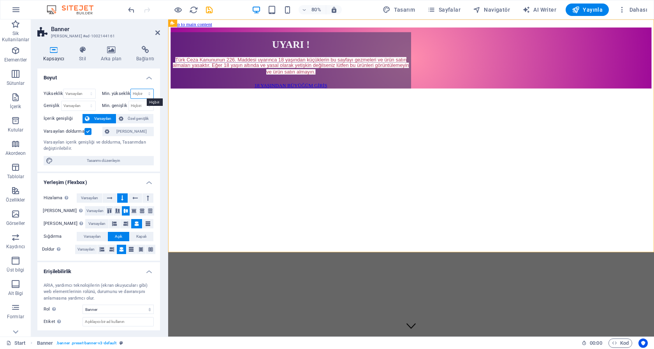
click at [131, 89] on select "Hiçbiri px rem % vh vw" at bounding box center [142, 93] width 23 height 9
select select "px"
click option "px" at bounding box center [0, 0] width 0 height 0
type input "0"
click at [142, 89] on select "Hiçbiri px rem % vh vw" at bounding box center [147, 93] width 11 height 9
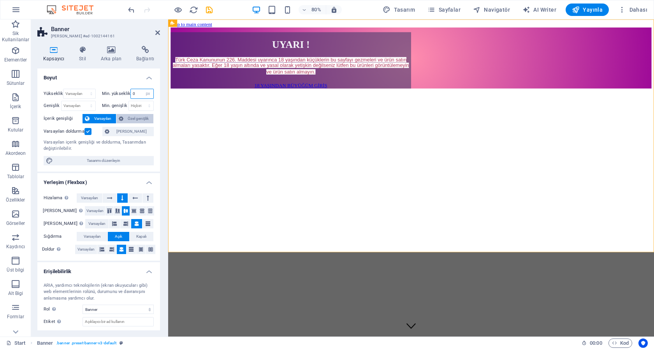
select select "7uh6s0cm99"
click option "Hiçbiri" at bounding box center [0, 0] width 0 height 0
select select "DISABLED_OPTION_VALUE"
click at [63, 89] on select "Varsayılan px rem % vh vw" at bounding box center [79, 93] width 32 height 9
click option "Varsayılan" at bounding box center [0, 0] width 0 height 0
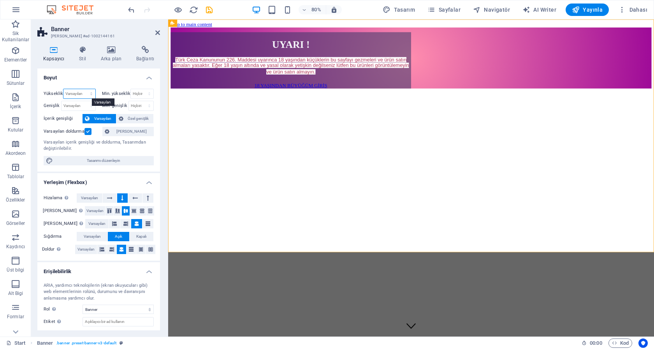
click at [63, 89] on select "Varsayılan px rem % vh vw" at bounding box center [79, 93] width 32 height 9
select select "rem"
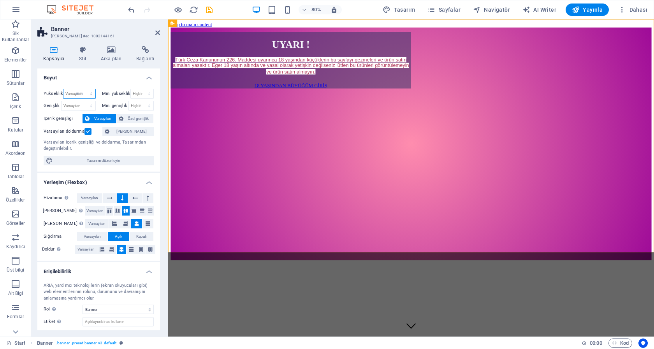
click option "rem" at bounding box center [0, 0] width 0 height 0
type input "46.75"
click at [76, 94] on input "46.75" at bounding box center [79, 93] width 32 height 9
click at [84, 89] on select "Varsayılan px rem % vh vw" at bounding box center [89, 93] width 11 height 9
select select "default"
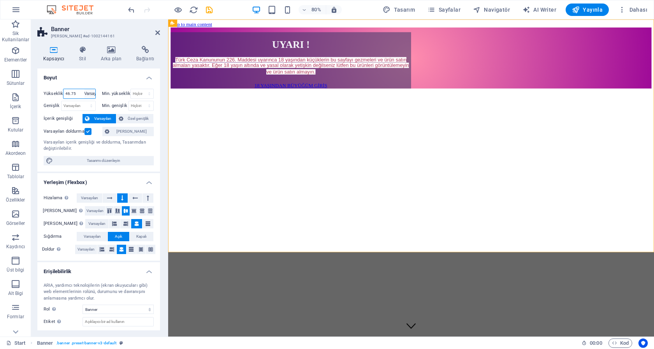
click option "Varsayılan" at bounding box center [0, 0] width 0 height 0
select select "DISABLED_OPTION_VALUE"
click at [89, 132] on label at bounding box center [87, 131] width 7 height 7
click at [0, 0] on input "Varsayılan doldurma" at bounding box center [0, 0] width 0 height 0
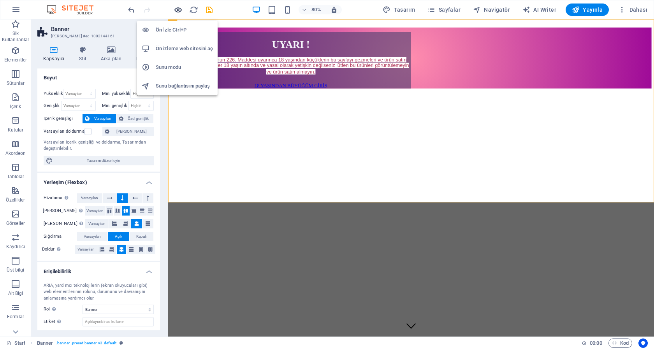
click at [177, 12] on icon "button" at bounding box center [178, 9] width 9 height 9
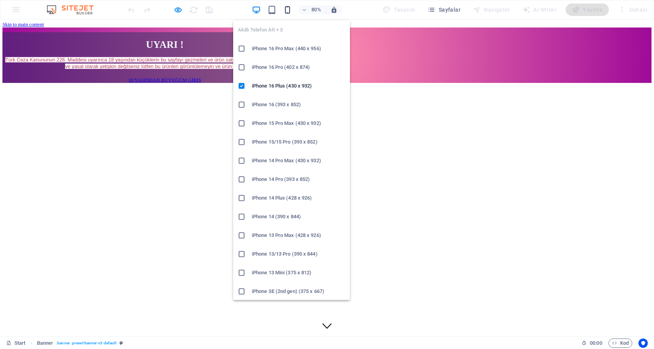
click at [291, 10] on icon "button" at bounding box center [287, 9] width 9 height 9
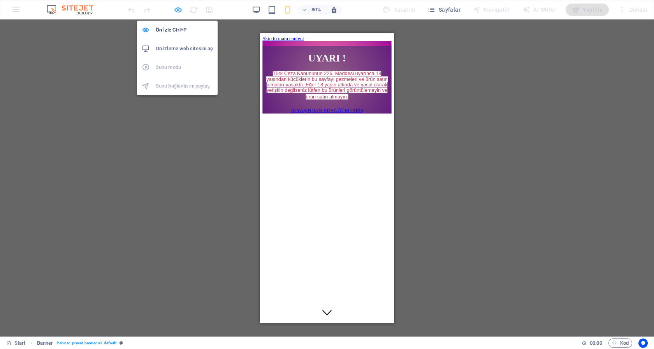
click at [178, 9] on icon "button" at bounding box center [178, 9] width 9 height 9
select select "banner"
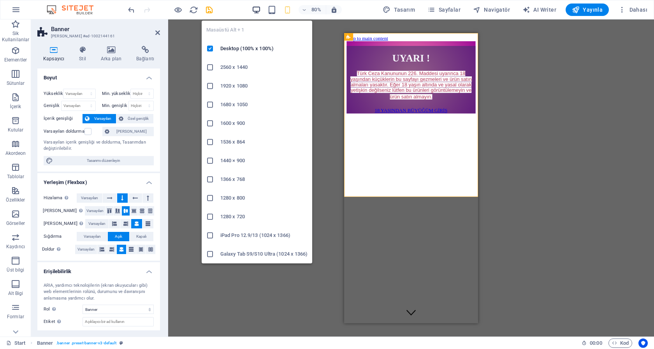
click at [261, 9] on icon "button" at bounding box center [256, 9] width 9 height 9
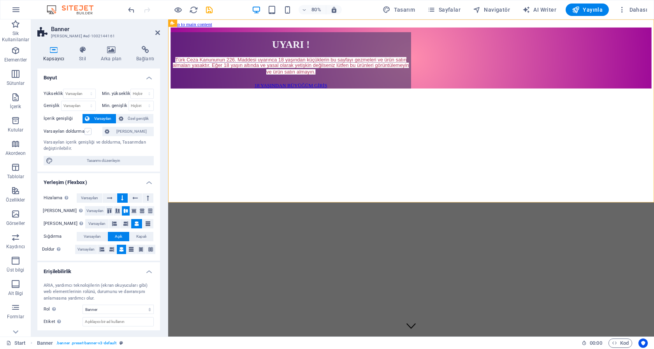
click at [89, 131] on label at bounding box center [87, 131] width 7 height 7
click at [0, 0] on input "Varsayılan doldurma" at bounding box center [0, 0] width 0 height 0
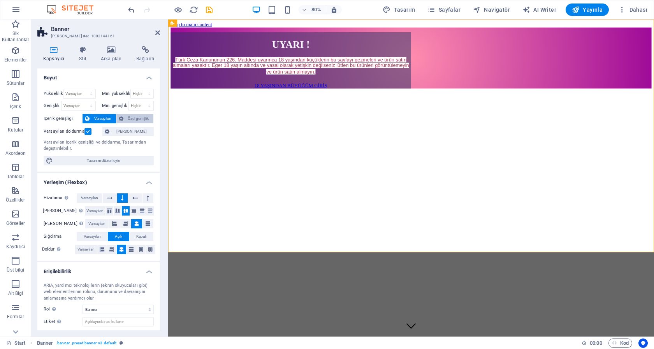
click at [133, 118] on span "Özel genişlik" at bounding box center [139, 118] width 26 height 9
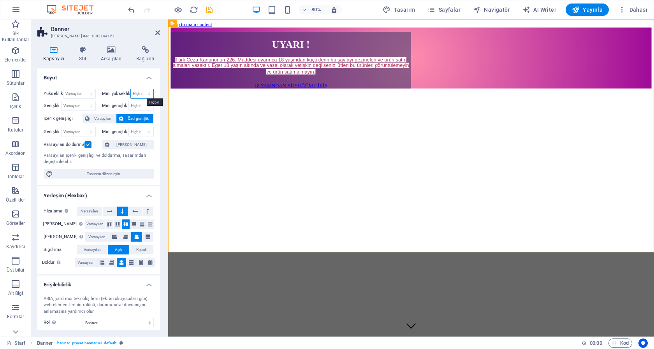
click at [131, 89] on select "Hiçbiri px rem % vh vw" at bounding box center [142, 93] width 23 height 9
select select "%"
click option "%" at bounding box center [0, 0] width 0 height 0
type input "100"
click at [129, 101] on select "Hiçbiri px rem % vh vw" at bounding box center [141, 105] width 25 height 9
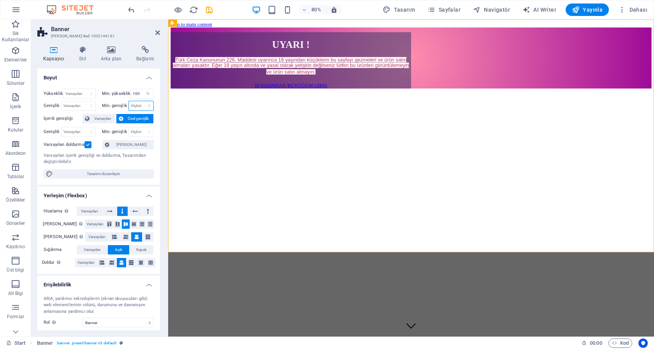
select select "%"
click option "%" at bounding box center [0, 0] width 0 height 0
type input "100"
click at [139, 162] on div "Varsayılan içerik genişliği ve doldurma, Tasarımdan değiştirilebilir." at bounding box center [99, 159] width 110 height 13
click at [88, 144] on label at bounding box center [87, 144] width 7 height 7
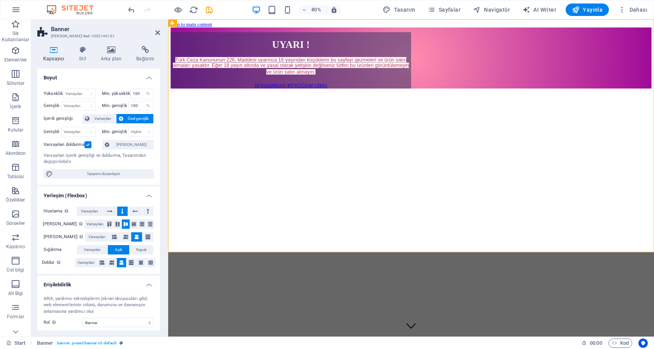
click at [0, 0] on input "Varsayılan doldurma" at bounding box center [0, 0] width 0 height 0
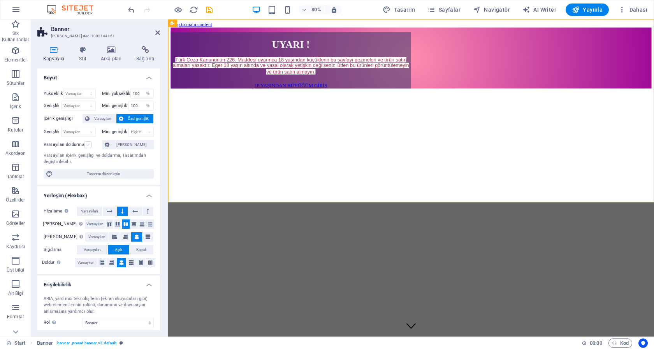
click at [88, 144] on label at bounding box center [87, 144] width 7 height 7
click at [0, 0] on input "Varsayılan doldurma" at bounding box center [0, 0] width 0 height 0
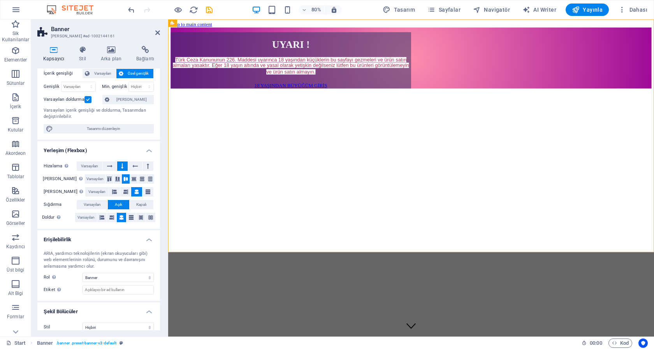
scroll to position [53, 0]
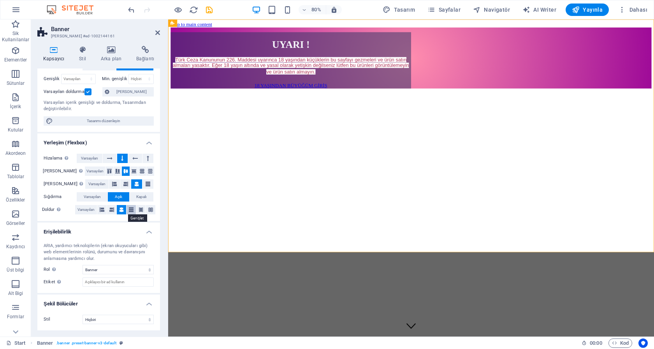
click at [129, 210] on icon at bounding box center [131, 209] width 5 height 9
click at [208, 11] on icon "save" at bounding box center [209, 9] width 9 height 9
select select "%"
select select "banner"
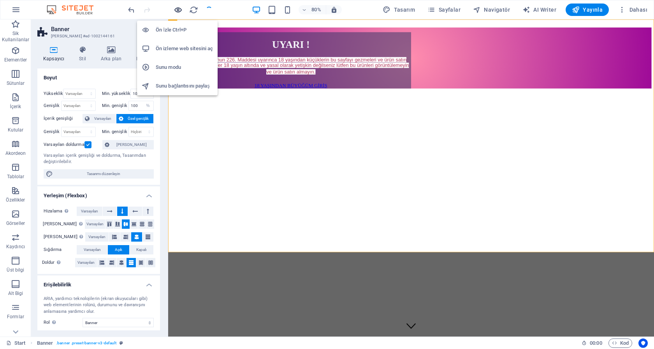
click at [176, 11] on icon "button" at bounding box center [178, 9] width 9 height 9
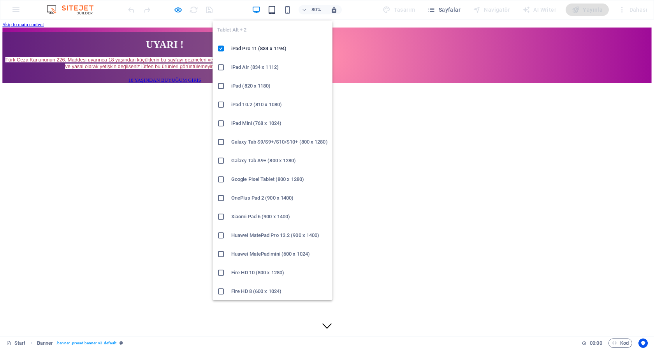
click at [273, 11] on icon "button" at bounding box center [271, 9] width 9 height 9
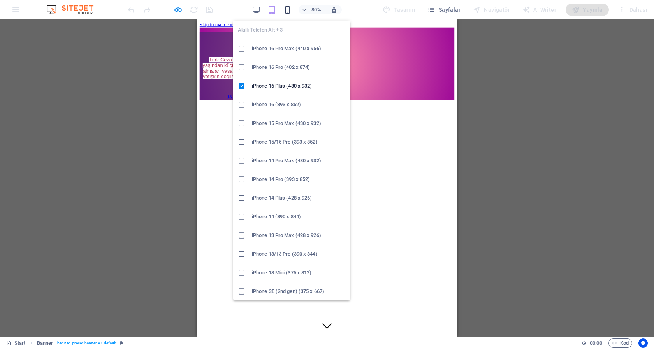
click at [291, 10] on icon "button" at bounding box center [287, 9] width 9 height 9
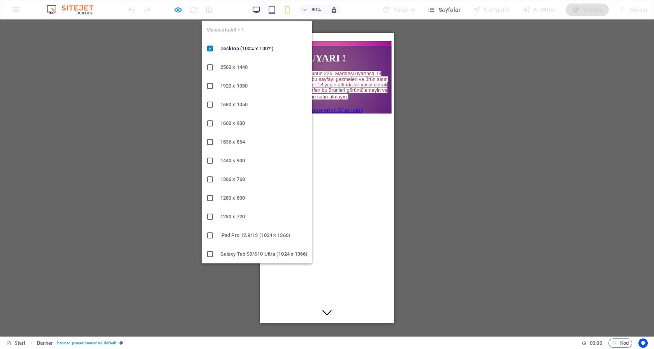
click at [260, 10] on icon "button" at bounding box center [256, 9] width 9 height 9
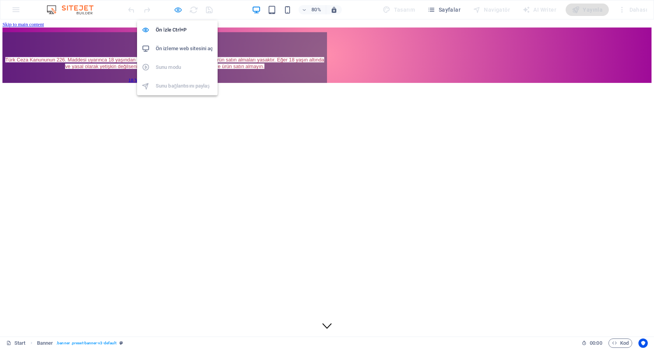
click at [175, 9] on icon "button" at bounding box center [178, 9] width 9 height 9
select select "%"
select select "banner"
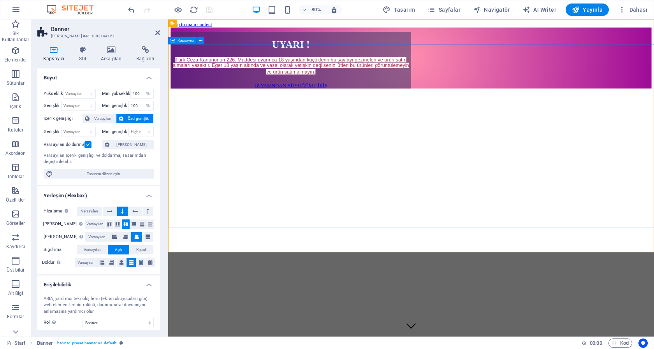
click at [234, 106] on div "UYARI ! Türk Ceza Kanununun 226. Maddesi uyarınca 18 yaşından küçüklerin bu say…" at bounding box center [471, 68] width 601 height 76
click at [186, 24] on span "Banner" at bounding box center [183, 23] width 12 height 4
click at [195, 25] on icon at bounding box center [196, 23] width 4 height 7
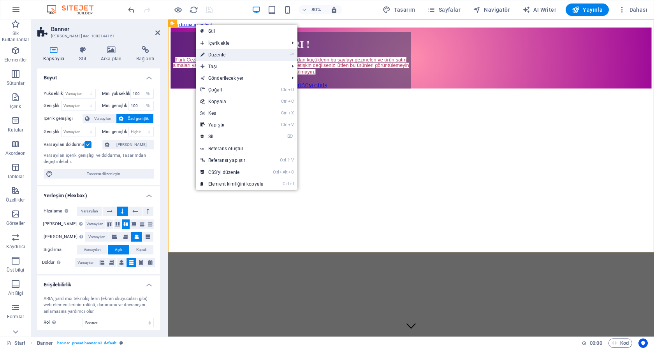
click at [223, 53] on link "⏎ Düzenle" at bounding box center [232, 55] width 72 height 12
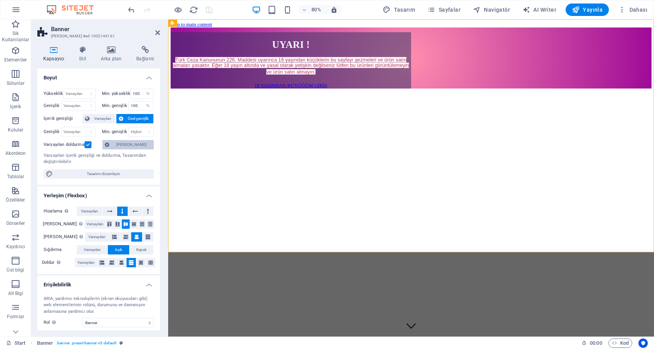
click at [126, 144] on span "[PERSON_NAME]" at bounding box center [132, 144] width 40 height 9
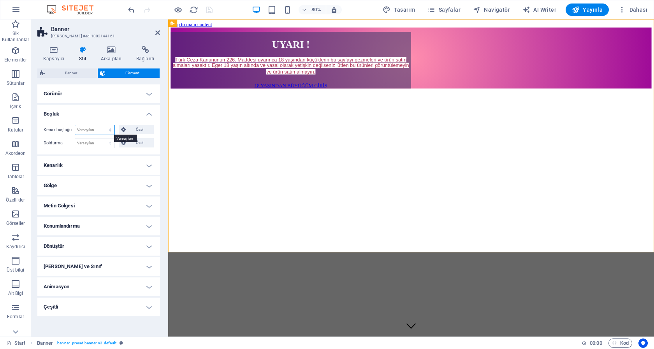
click at [75, 125] on select "Varsayılan otomatik px % rem vw vh Özel" at bounding box center [94, 129] width 39 height 9
select select "%"
click option "%" at bounding box center [0, 0] width 0 height 0
type input "100"
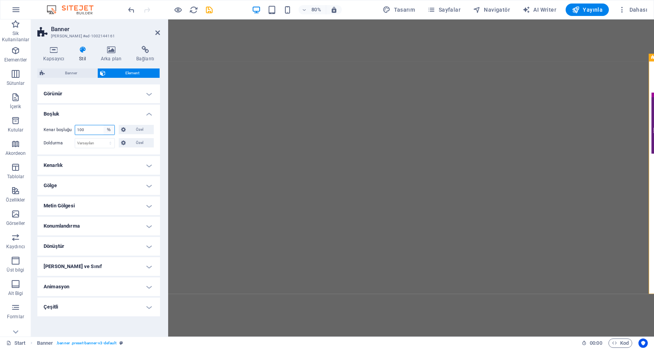
scroll to position [551, 0]
click at [103, 125] on select "Varsayılan otomatik px % rem vw vh Özel" at bounding box center [108, 129] width 11 height 9
select select "default"
click option "Varsayılan" at bounding box center [0, 0] width 0 height 0
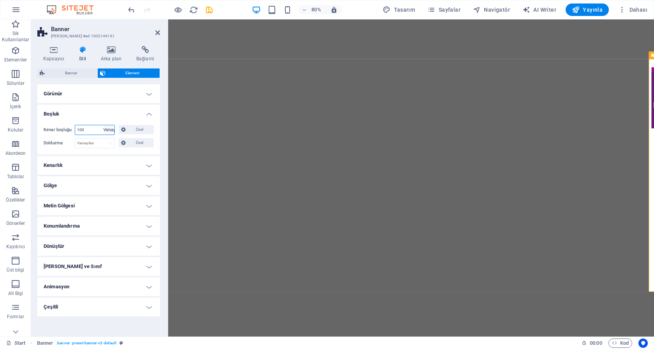
select select "DISABLED_OPTION_VALUE"
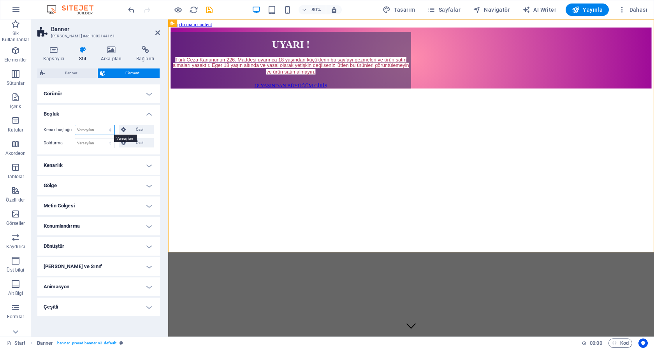
click at [75, 125] on select "Varsayılan otomatik px % rem vw vh Özel" at bounding box center [94, 129] width 39 height 9
click at [114, 120] on div "Kenar boşluğu Varsayılan otomatik px % rem vw vh Özel Özel otomatik px % rem vw…" at bounding box center [98, 137] width 123 height 36
click at [120, 165] on h4 "Kenarlık" at bounding box center [98, 165] width 123 height 19
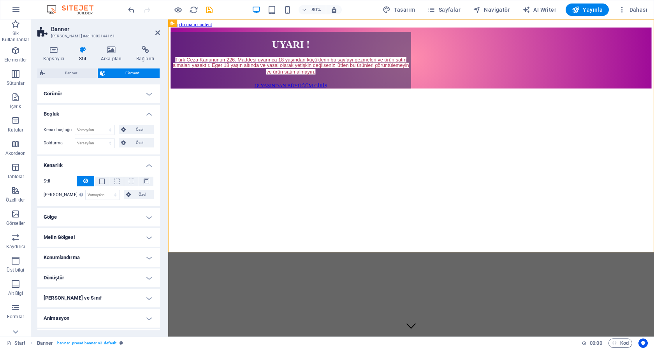
click at [142, 215] on h4 "Gölge" at bounding box center [98, 217] width 123 height 19
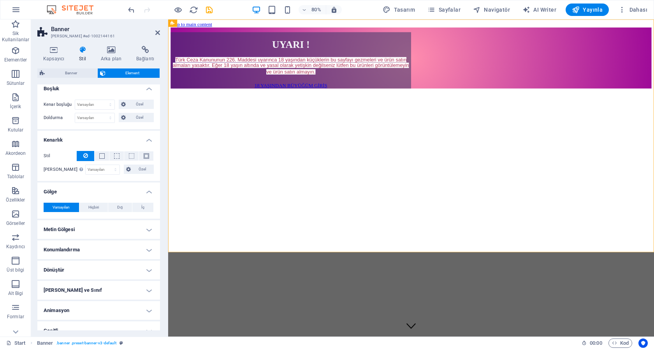
scroll to position [35, 0]
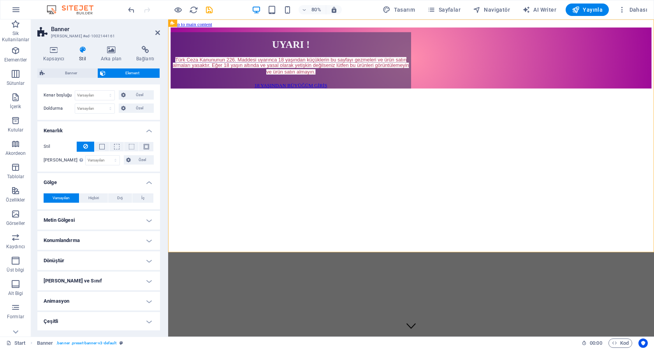
click at [139, 240] on h4 "Konumlandırma" at bounding box center [98, 240] width 123 height 19
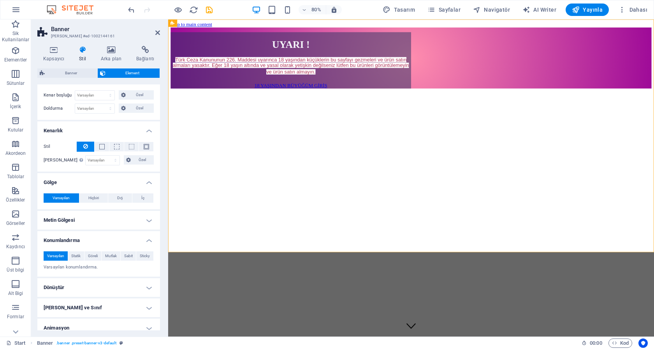
scroll to position [62, 0]
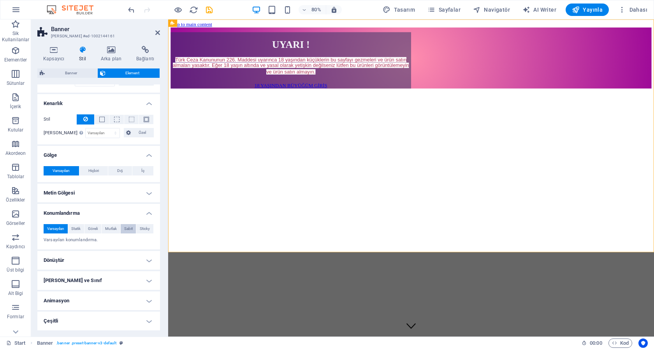
click at [124, 228] on span "Sabit" at bounding box center [128, 228] width 9 height 9
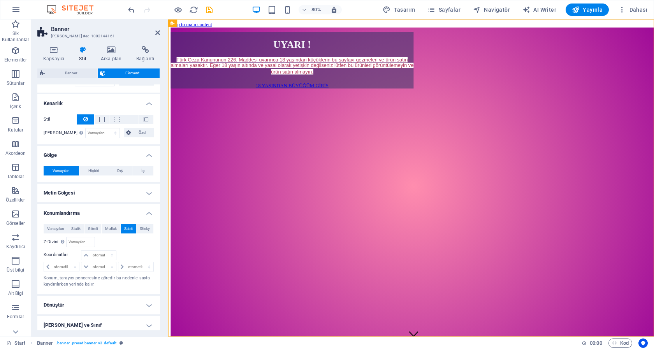
scroll to position [106, 0]
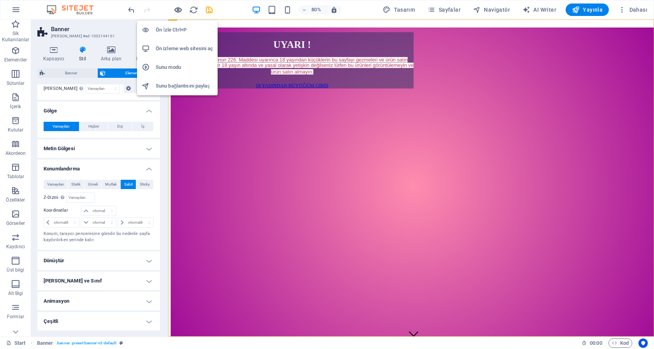
click at [177, 8] on icon "button" at bounding box center [178, 9] width 9 height 9
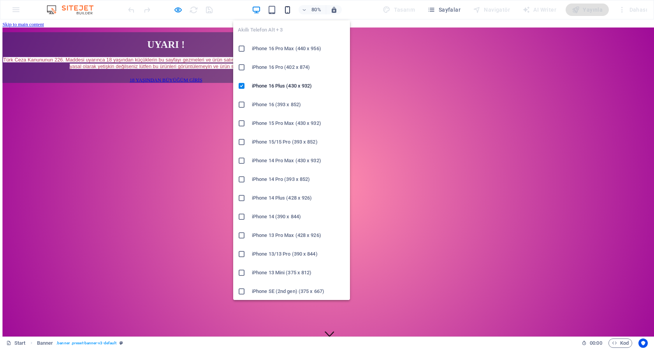
click at [291, 7] on icon "button" at bounding box center [287, 9] width 9 height 9
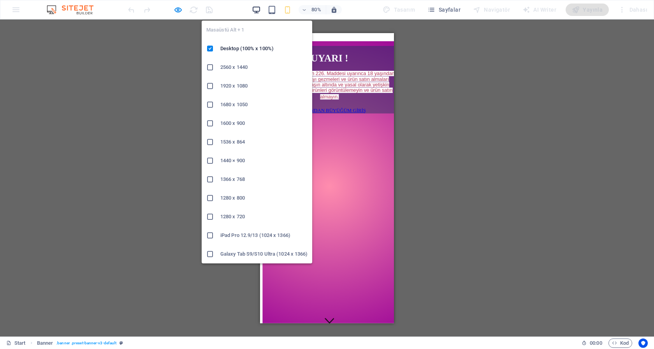
click at [259, 10] on icon "button" at bounding box center [256, 9] width 9 height 9
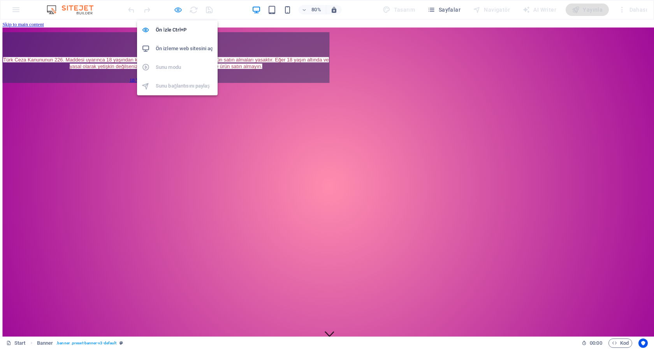
click at [179, 7] on icon "button" at bounding box center [178, 9] width 9 height 9
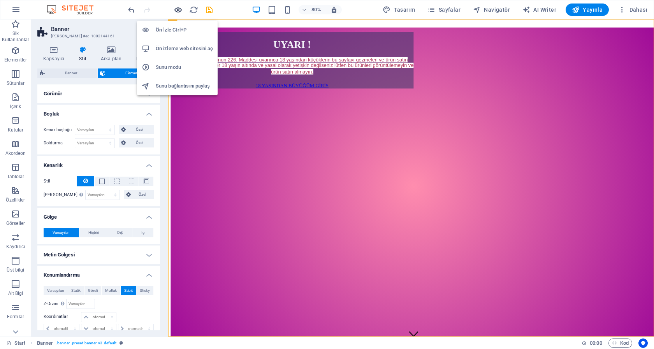
scroll to position [86, 0]
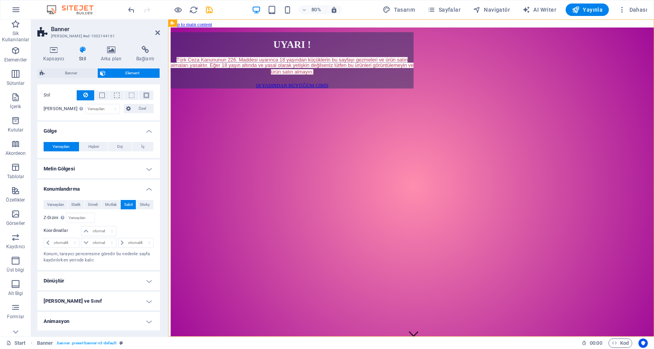
click at [83, 50] on icon at bounding box center [82, 50] width 19 height 8
click at [58, 54] on h4 "Kapsayıcı" at bounding box center [55, 54] width 36 height 16
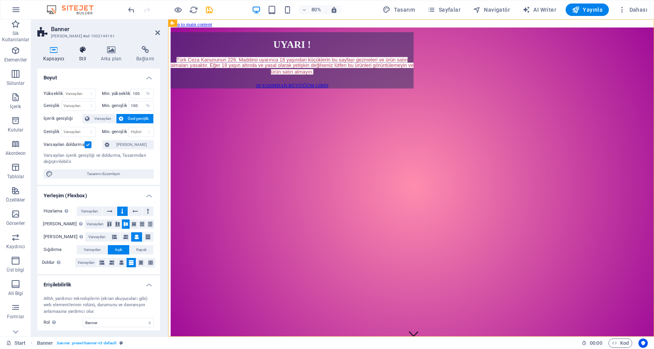
click at [83, 54] on icon at bounding box center [82, 50] width 19 height 8
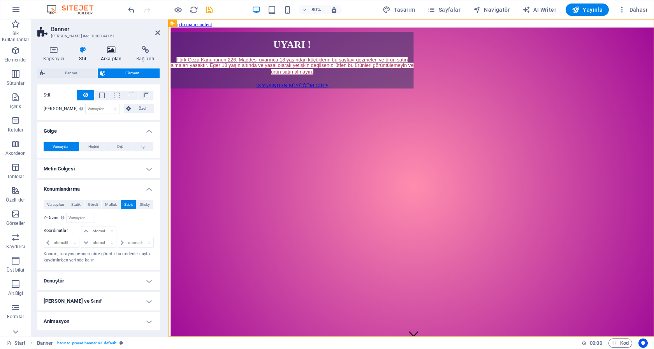
click at [113, 54] on h4 "Arka plan" at bounding box center [112, 54] width 35 height 16
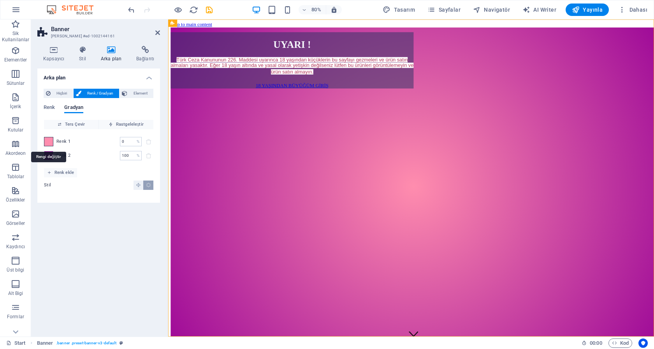
click at [48, 144] on span at bounding box center [48, 141] width 9 height 9
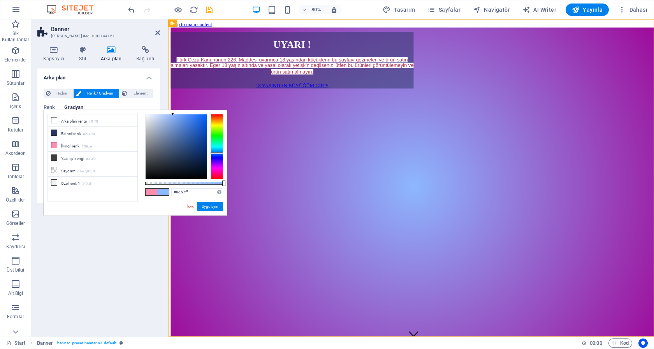
drag, startPoint x: 219, startPoint y: 175, endPoint x: 220, endPoint y: 153, distance: 22.6
click at [220, 153] on div at bounding box center [216, 153] width 12 height 2
click at [75, 144] on li "İkincil renk #ff8dae" at bounding box center [92, 145] width 89 height 12
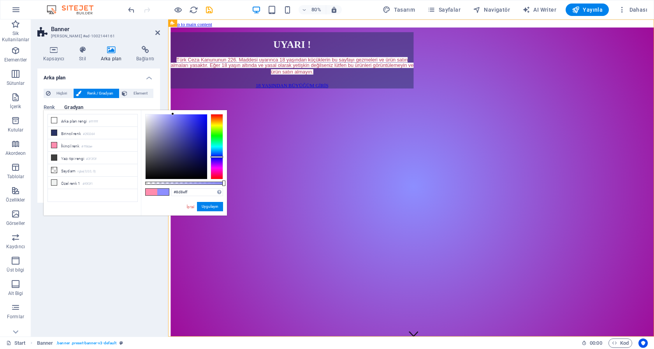
drag, startPoint x: 221, startPoint y: 175, endPoint x: 221, endPoint y: 157, distance: 18.7
click at [221, 157] on div at bounding box center [216, 157] width 12 height 2
click at [66, 132] on li "Birincil renk #293364" at bounding box center [92, 133] width 89 height 12
type input "#293364"
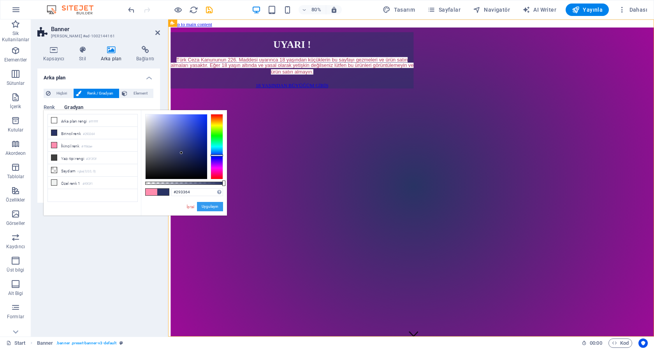
click at [212, 204] on button "Uygulayın" at bounding box center [210, 206] width 26 height 9
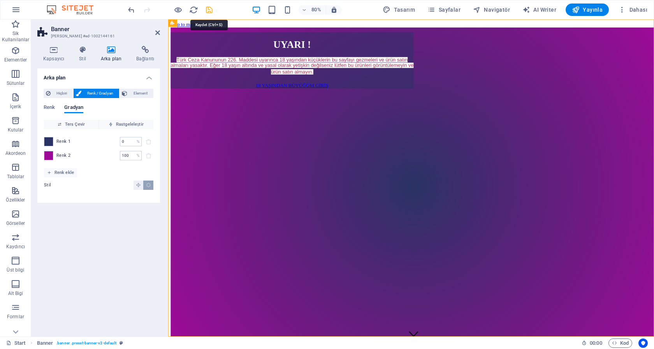
click at [206, 11] on icon "save" at bounding box center [209, 9] width 9 height 9
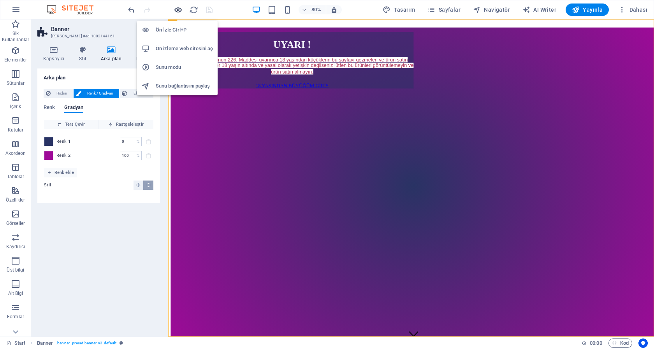
click at [178, 10] on icon "button" at bounding box center [178, 9] width 9 height 9
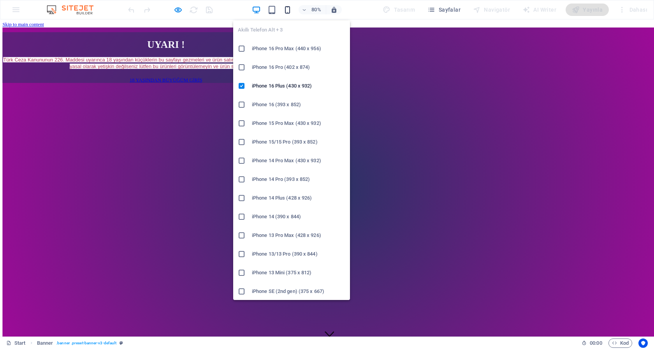
click at [291, 9] on icon "button" at bounding box center [287, 9] width 9 height 9
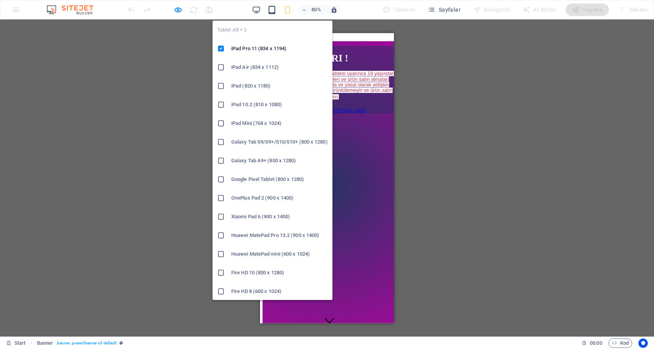
click at [273, 9] on icon "button" at bounding box center [271, 9] width 9 height 9
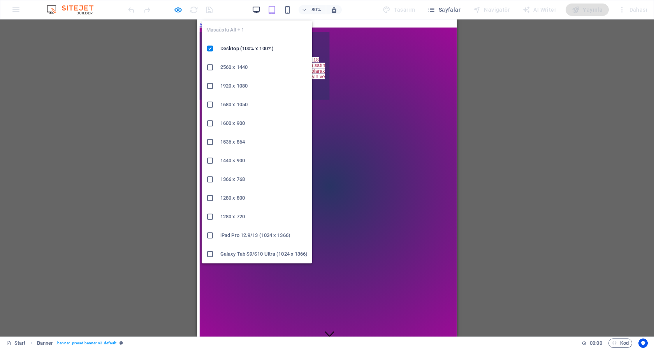
click at [260, 9] on icon "button" at bounding box center [256, 9] width 9 height 9
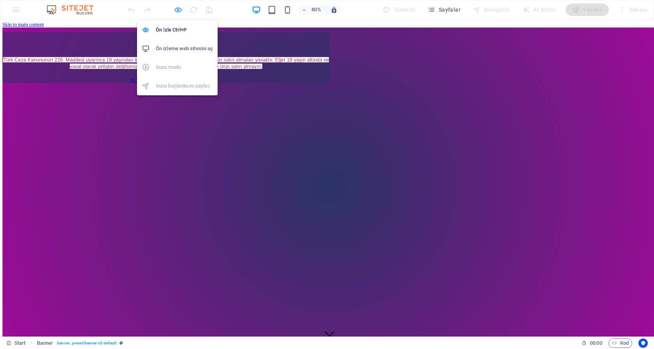
click at [177, 12] on icon "button" at bounding box center [178, 9] width 9 height 9
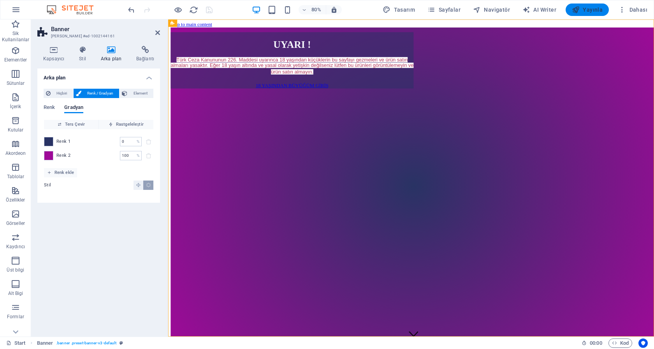
click at [595, 10] on span "Yayınla" at bounding box center [587, 10] width 31 height 8
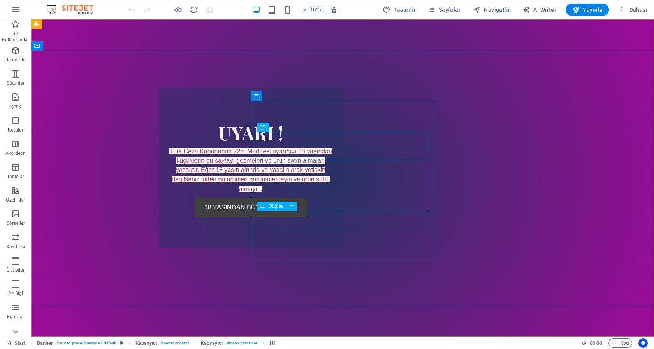
click at [336, 217] on div "18 YAŞINDAN BÜYÜĞÜM GİRİŞ" at bounding box center [250, 207] width 171 height 19
click at [291, 205] on icon at bounding box center [291, 206] width 4 height 8
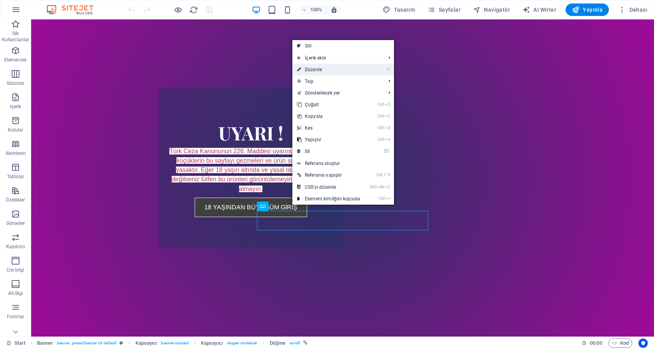
click at [318, 70] on link "⏎ Düzenle" at bounding box center [328, 70] width 72 height 12
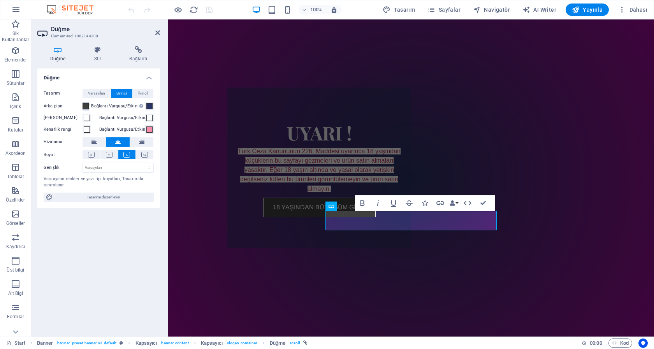
click at [85, 105] on span at bounding box center [85, 106] width 6 height 6
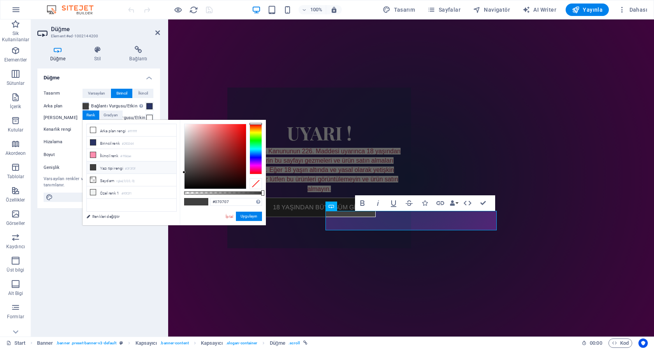
click at [185, 186] on div at bounding box center [214, 156] width 61 height 65
type input "#010101"
click at [186, 188] on div at bounding box center [185, 187] width 3 height 3
click at [249, 216] on button "Uygulayın" at bounding box center [249, 216] width 26 height 9
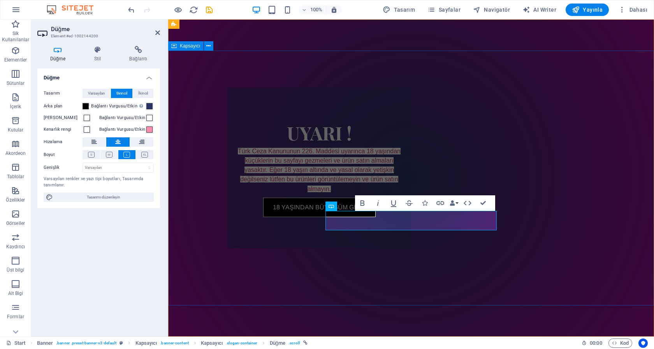
click at [262, 198] on div "UYARI ! Türk Ceza Kanununun 226. Maddesi uyarınca 18 yaşından küçüklerin bu say…" at bounding box center [411, 165] width 486 height 229
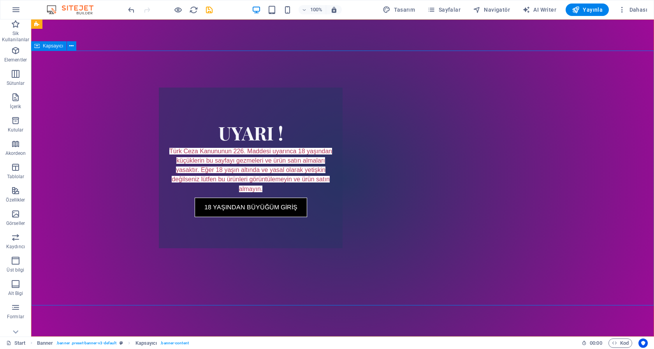
click at [570, 133] on div "UYARI ! Türk Ceza Kanununun 226. Maddesi uyarınca 18 yaşından küçüklerin bu say…" at bounding box center [342, 165] width 622 height 229
click at [336, 165] on div "Türk Ceza Kanununun 226. Maddesi uyarınca 18 yaşından küçüklerin bu sayfayı gez…" at bounding box center [250, 170] width 171 height 47
click at [321, 168] on div "Türk Ceza Kanununun 226. Maddesi uyarınca 18 yaşından küçüklerin bu sayfayı gez…" at bounding box center [250, 170] width 171 height 47
click at [288, 156] on icon at bounding box center [288, 155] width 4 height 8
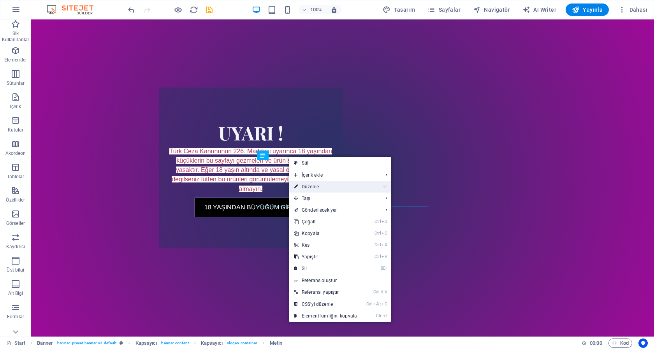
click at [311, 186] on link "⏎ Düzenle" at bounding box center [325, 187] width 72 height 12
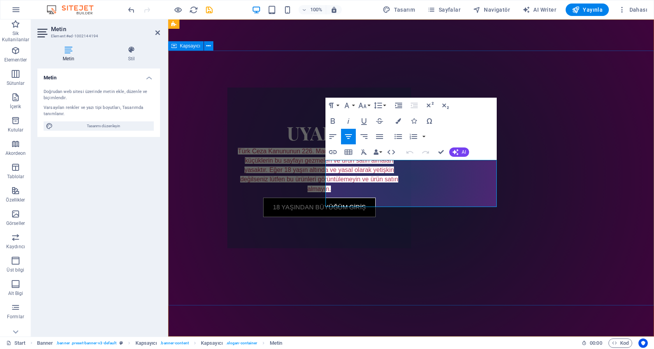
click at [571, 114] on div "UYARI ! Türk Ceza Kanununun 226. Maddesi uyarınca 18 yaşından küçüklerin bu say…" at bounding box center [411, 165] width 486 height 229
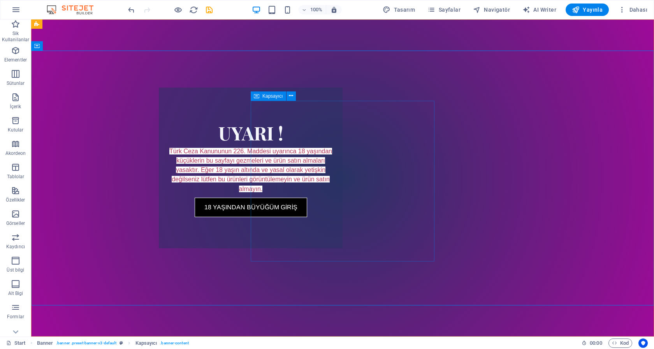
click at [342, 116] on div "UYARI ! Türk Ceza Kanununun 226. Maddesi uyarınca 18 yaşından küçüklerin bu say…" at bounding box center [251, 168] width 184 height 161
click at [290, 95] on icon at bounding box center [291, 96] width 4 height 8
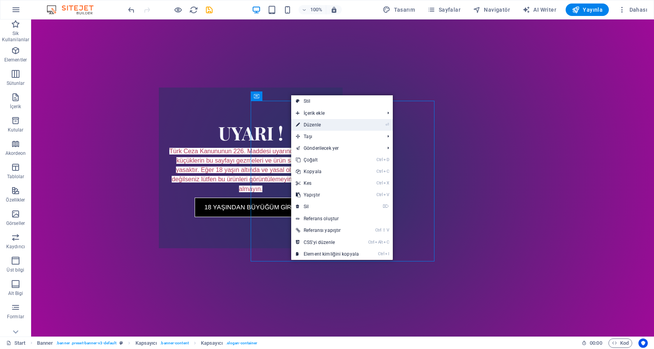
click at [319, 124] on link "⏎ Düzenle" at bounding box center [327, 125] width 72 height 12
select select "%"
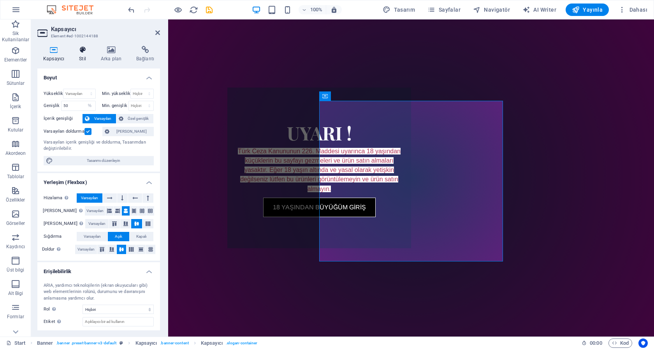
click at [84, 56] on h4 "Stil" at bounding box center [84, 54] width 22 height 16
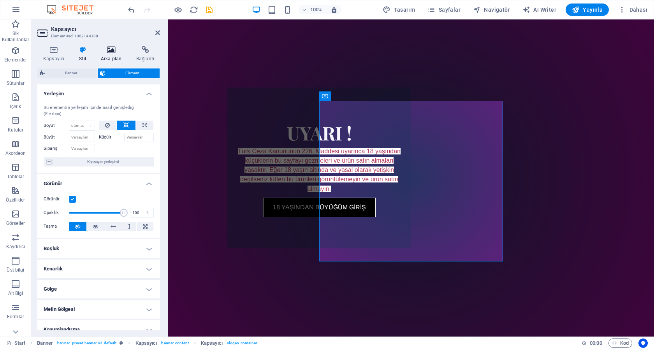
click at [107, 55] on h4 "Arka plan" at bounding box center [112, 54] width 35 height 16
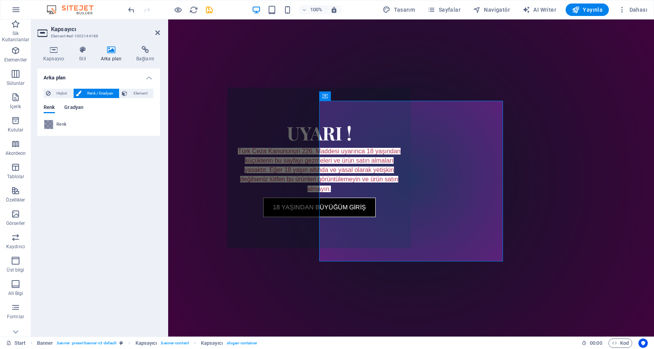
click at [72, 107] on span "Gradyan" at bounding box center [73, 108] width 19 height 11
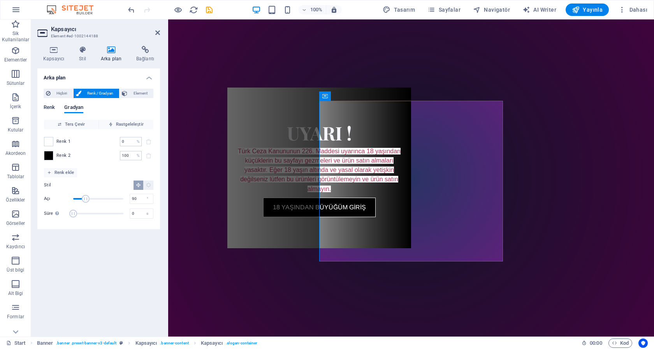
click at [47, 109] on span "Renk" at bounding box center [49, 108] width 11 height 11
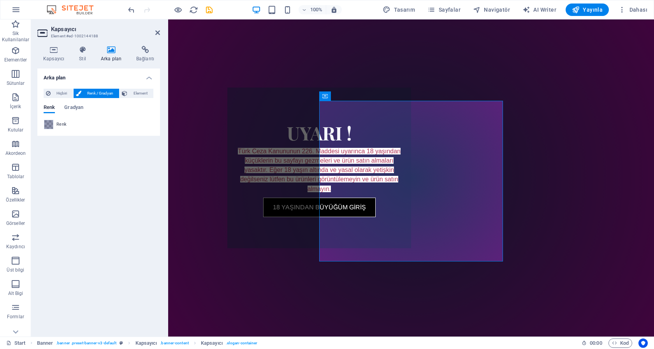
click at [61, 124] on span "Renk" at bounding box center [61, 124] width 10 height 6
click at [49, 124] on span at bounding box center [48, 124] width 9 height 9
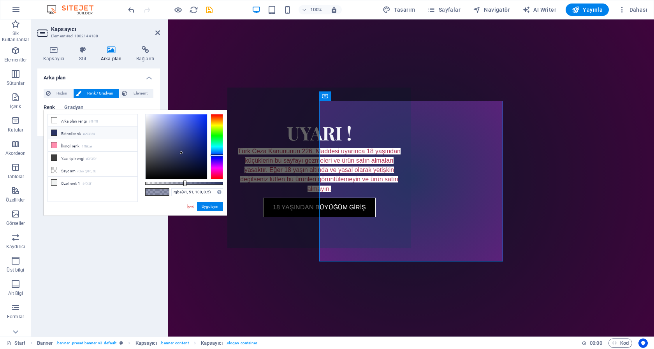
click at [65, 133] on li "Birincil renk #293364" at bounding box center [92, 133] width 89 height 12
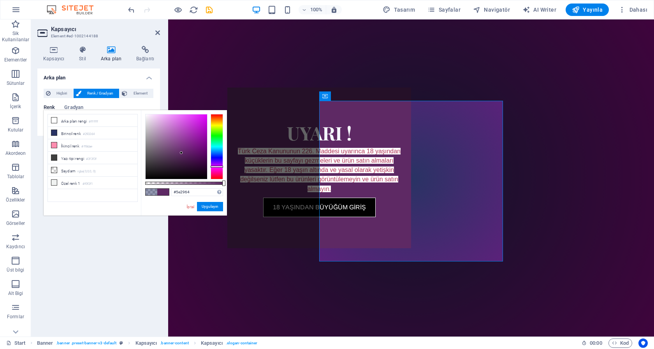
drag, startPoint x: 220, startPoint y: 154, endPoint x: 219, endPoint y: 167, distance: 12.1
click at [219, 167] on div at bounding box center [216, 167] width 12 height 2
click at [193, 207] on link "İptal" at bounding box center [190, 207] width 9 height 6
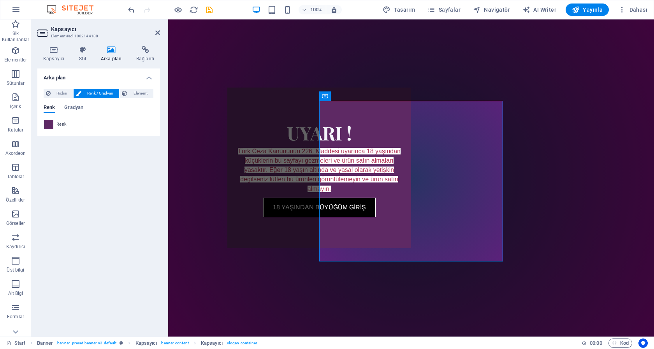
click at [51, 125] on span at bounding box center [48, 124] width 9 height 9
type input "#5e2964"
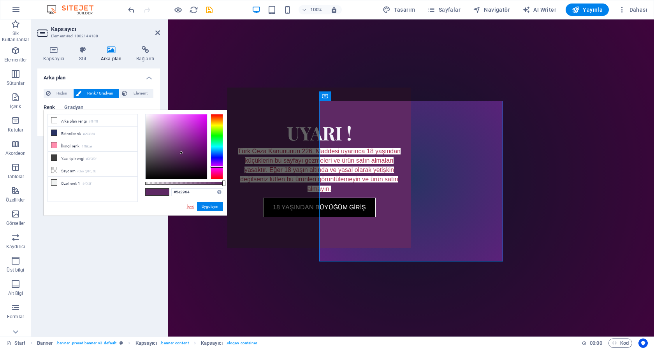
click at [189, 207] on link "İptal" at bounding box center [190, 207] width 9 height 6
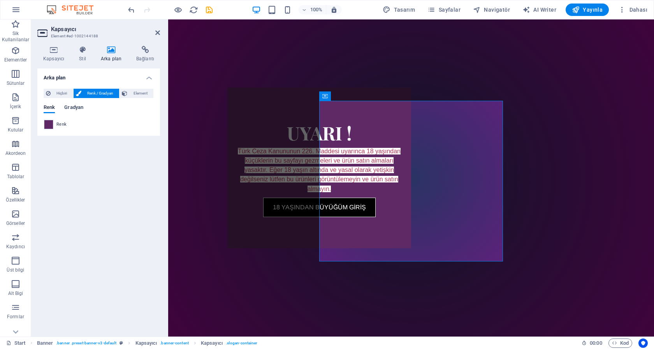
click at [74, 108] on span "Gradyan" at bounding box center [73, 108] width 19 height 11
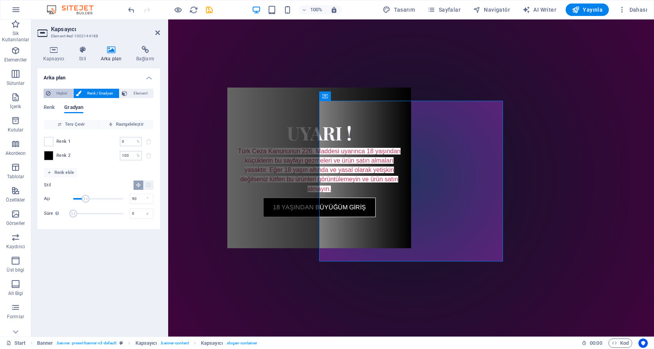
click at [60, 92] on span "Hiçbiri" at bounding box center [62, 93] width 18 height 9
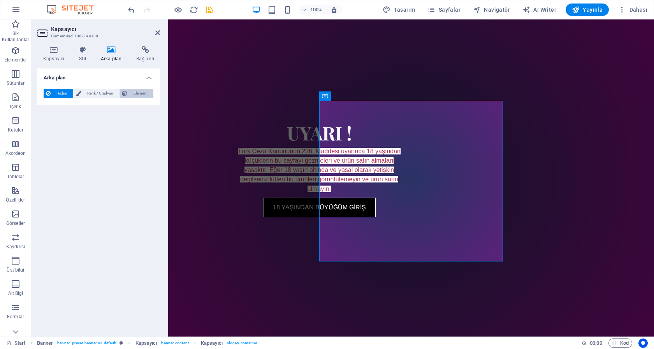
click at [137, 91] on span "Element" at bounding box center [140, 93] width 21 height 9
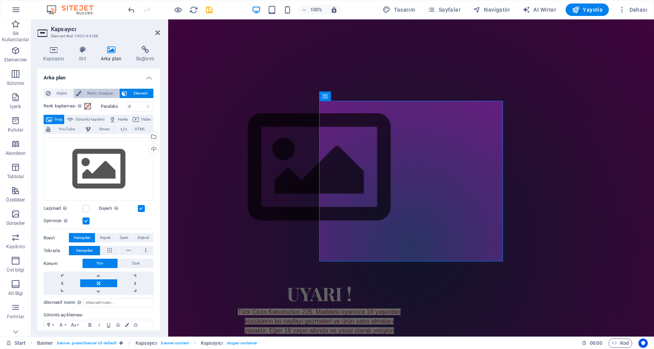
click at [92, 89] on span "Renk / Gradyan" at bounding box center [100, 93] width 33 height 9
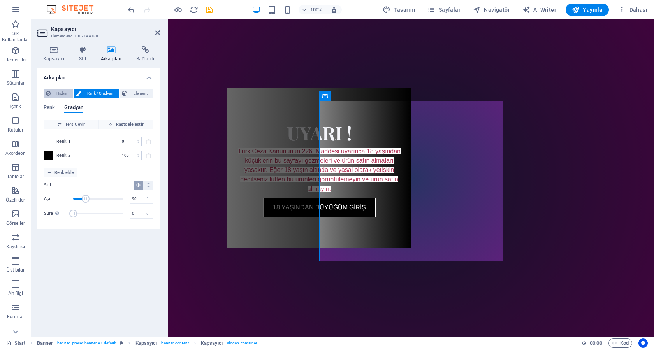
click at [60, 95] on span "Hiçbiri" at bounding box center [62, 93] width 18 height 9
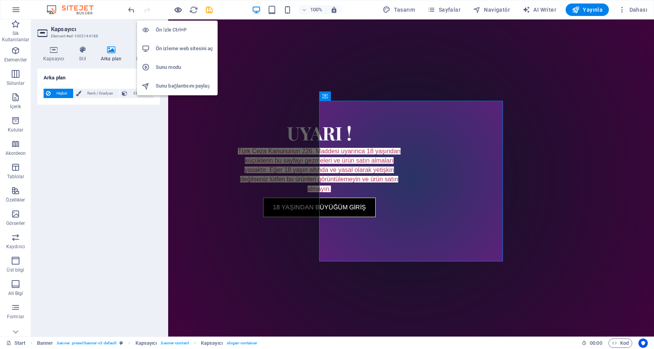
click at [178, 11] on icon "button" at bounding box center [178, 9] width 9 height 9
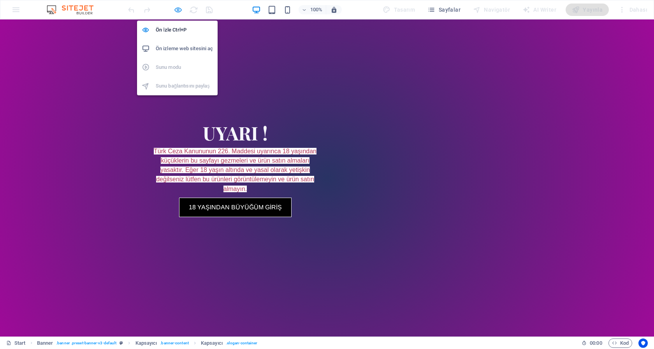
click at [179, 10] on icon "button" at bounding box center [178, 9] width 9 height 9
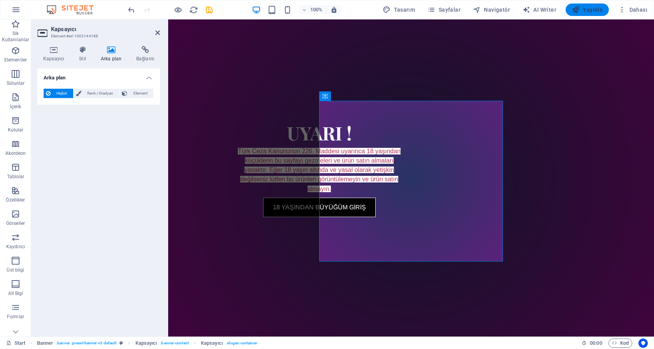
click at [592, 11] on span "Yayınla" at bounding box center [587, 10] width 31 height 8
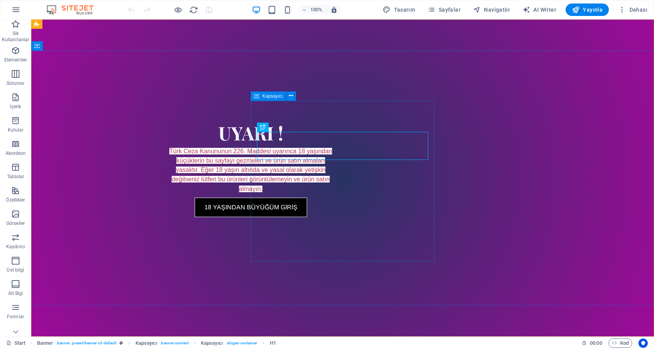
click at [342, 109] on div "UYARI ! Türk Ceza Kanununun 226. Maddesi uyarınca 18 yaşından küçüklerin bu say…" at bounding box center [251, 168] width 184 height 161
click at [301, 88] on div at bounding box center [342, 85] width 367 height 6
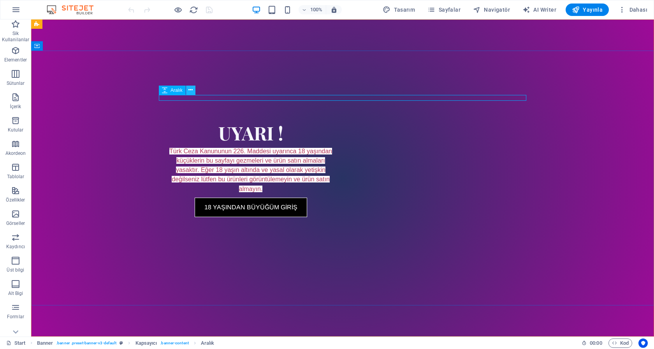
click at [191, 92] on icon at bounding box center [190, 90] width 4 height 8
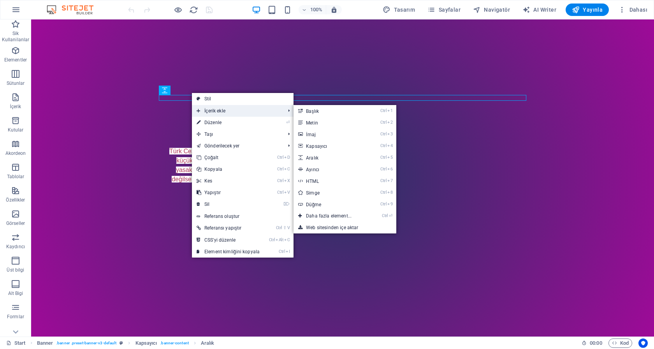
click at [213, 109] on span "İçerik ekle" at bounding box center [237, 111] width 90 height 12
click at [318, 133] on link "Ctrl 3 İmaj" at bounding box center [330, 134] width 74 height 12
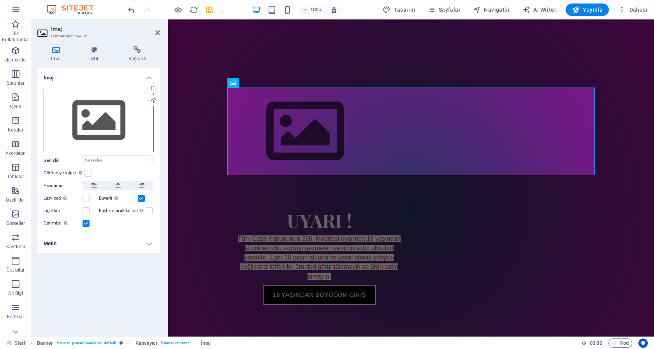
click at [110, 116] on div "Dosyaları buraya sürükleyin, dosyaları seçmek için tıklayın veya Dosyalardan ya…" at bounding box center [99, 121] width 110 height 64
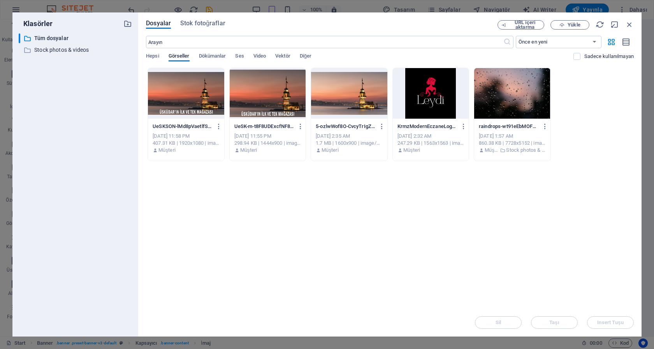
click at [434, 104] on div at bounding box center [431, 93] width 76 height 51
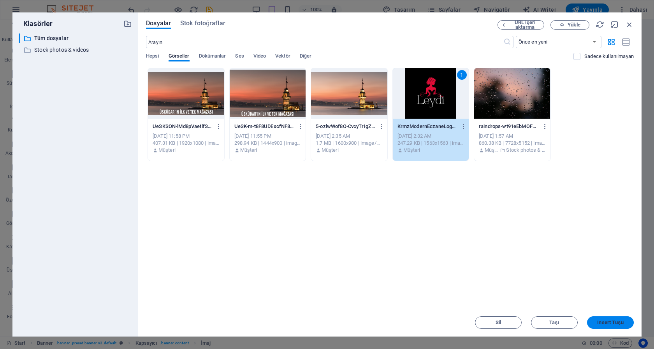
click at [612, 324] on span "Insert Tuşu" at bounding box center [610, 322] width 26 height 5
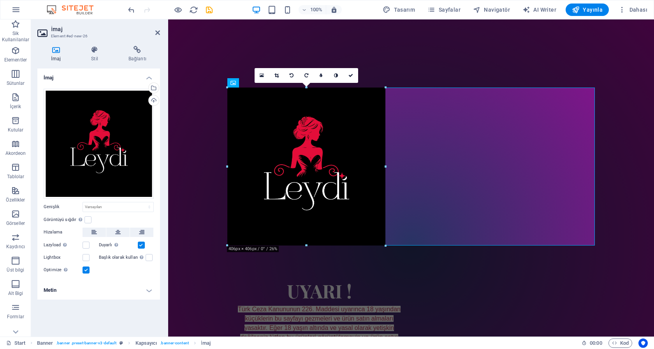
drag, startPoint x: 594, startPoint y: 88, endPoint x: 306, endPoint y: 298, distance: 357.5
click at [306, 298] on div "Mevcut içeriği değiştirmek için buraya sürükleyin. Yeni bir element oluşturmak …" at bounding box center [411, 177] width 486 height 317
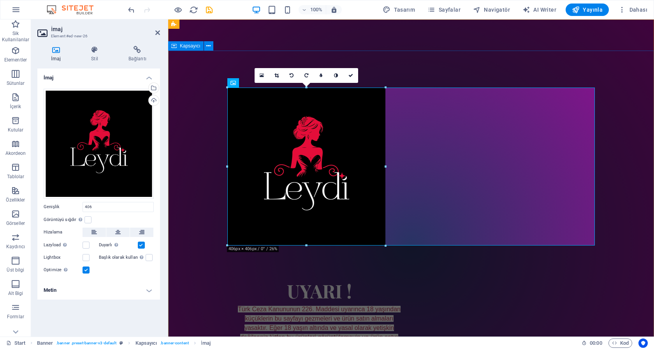
type input "406"
select select "px"
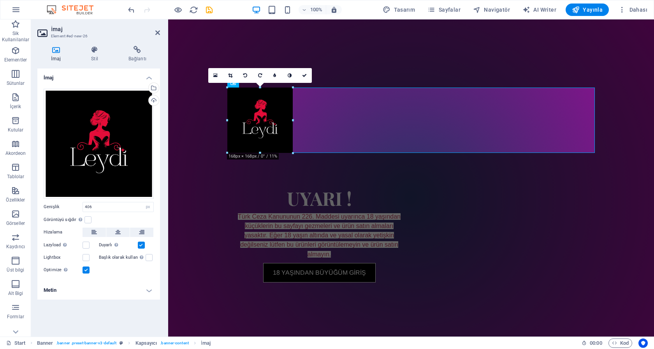
drag, startPoint x: 228, startPoint y: 88, endPoint x: 349, endPoint y: 183, distance: 153.2
click at [349, 183] on div "H1 Banner Kapsayıcı Kapsayıcı Aralık İmaj 180 170 160 150 140 130 120 110 100 9…" at bounding box center [411, 177] width 486 height 317
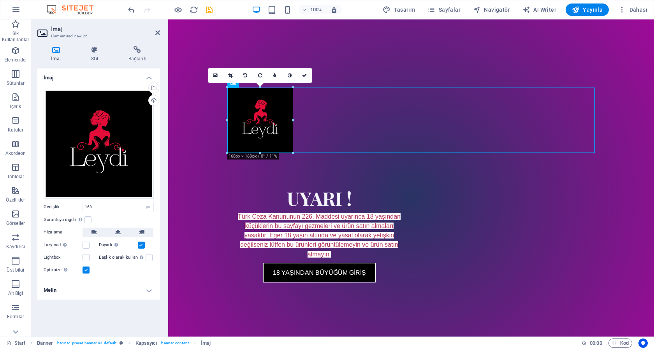
drag, startPoint x: 269, startPoint y: 131, endPoint x: 318, endPoint y: 132, distance: 48.6
click at [318, 132] on figure at bounding box center [410, 120] width 367 height 65
click at [117, 230] on icon at bounding box center [117, 232] width 5 height 9
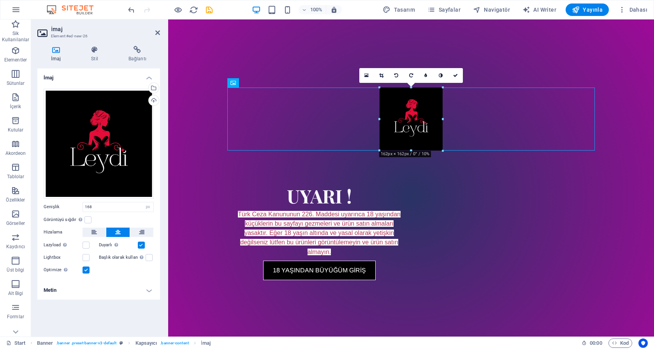
drag, startPoint x: 444, startPoint y: 153, endPoint x: 435, endPoint y: 151, distance: 9.9
type input "162"
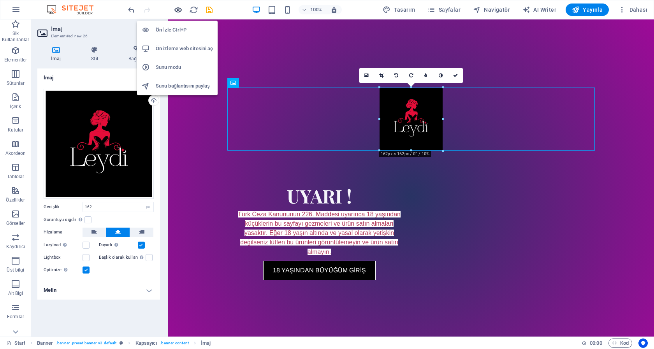
click at [177, 9] on icon "button" at bounding box center [178, 9] width 9 height 9
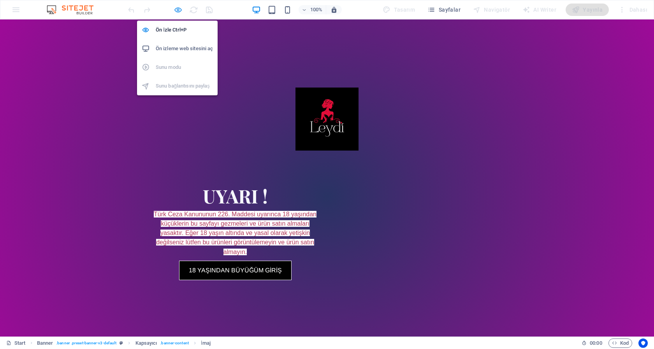
click at [177, 9] on icon "button" at bounding box center [178, 9] width 9 height 9
select select "px"
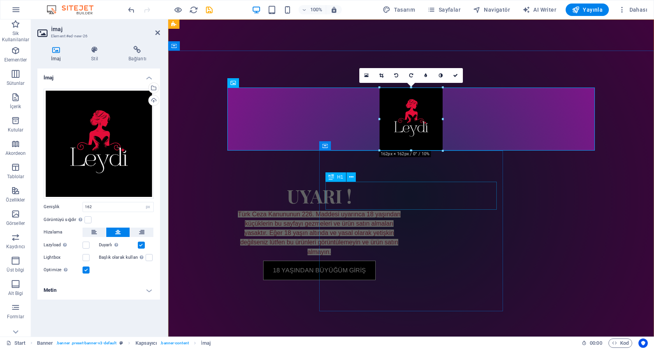
click at [405, 196] on div "UYARI !" at bounding box center [318, 196] width 171 height 28
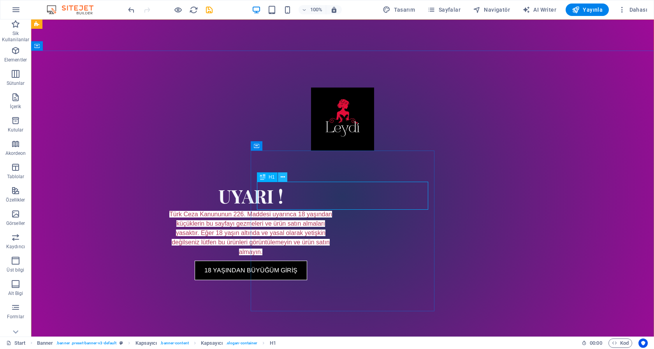
click at [282, 174] on icon at bounding box center [282, 177] width 4 height 8
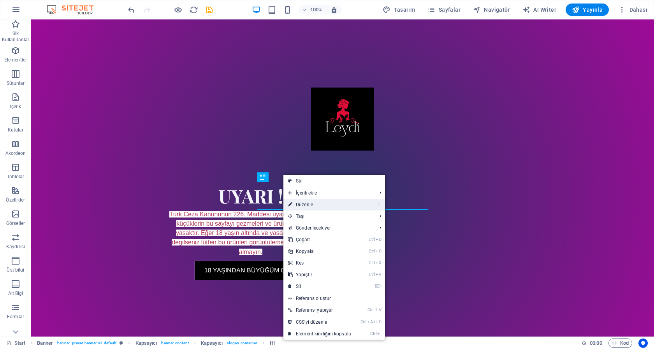
click at [310, 202] on link "⏎ Düzenle" at bounding box center [319, 205] width 72 height 12
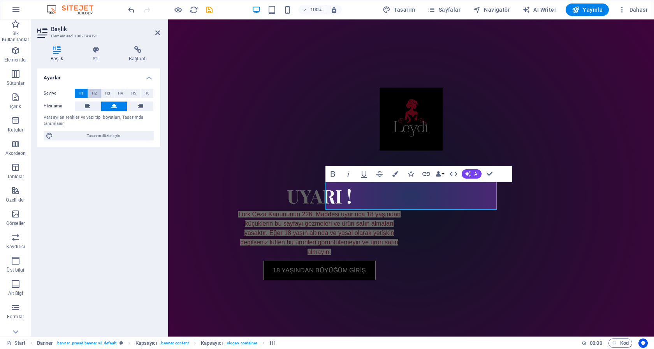
click at [97, 92] on button "H2" at bounding box center [94, 93] width 13 height 9
click at [108, 92] on span "H3" at bounding box center [107, 93] width 5 height 9
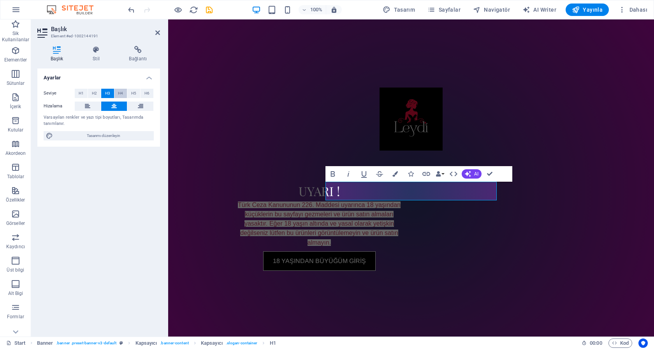
click at [119, 92] on span "H4" at bounding box center [120, 93] width 5 height 9
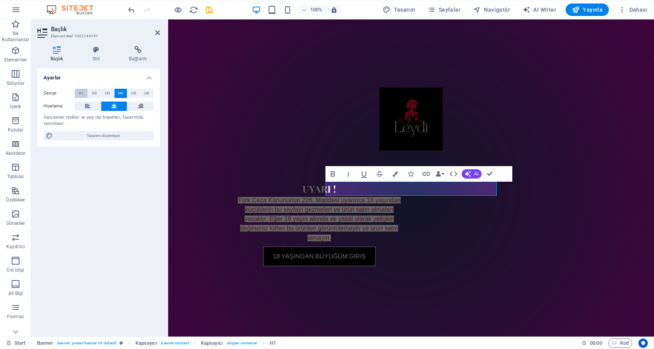
click at [79, 92] on span "H1" at bounding box center [81, 93] width 5 height 9
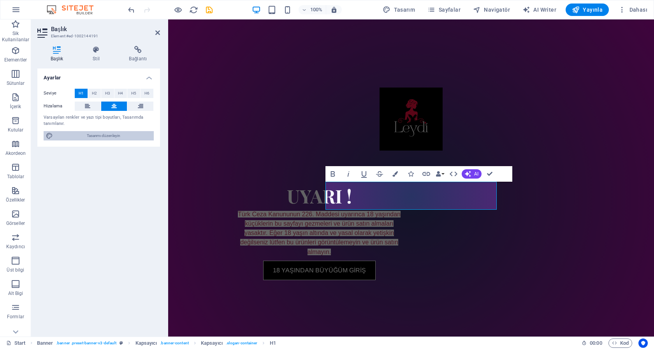
click at [104, 135] on span "Tasarımı düzenleyin" at bounding box center [103, 135] width 96 height 9
select select "px"
select select "300"
select select "px"
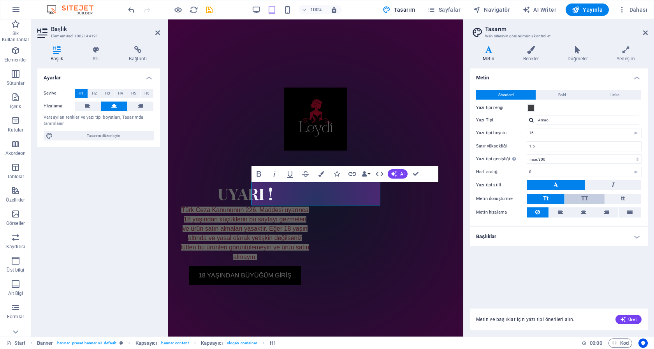
click at [589, 195] on button "TT" at bounding box center [583, 199] width 39 height 10
click at [550, 198] on button "Tt" at bounding box center [545, 199] width 38 height 10
click at [586, 212] on button at bounding box center [583, 212] width 23 height 10
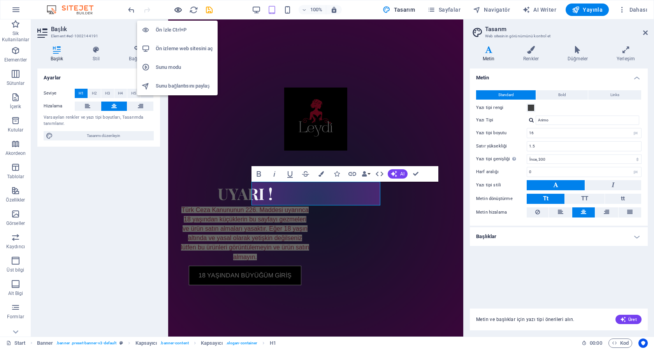
click at [177, 8] on icon "button" at bounding box center [178, 9] width 9 height 9
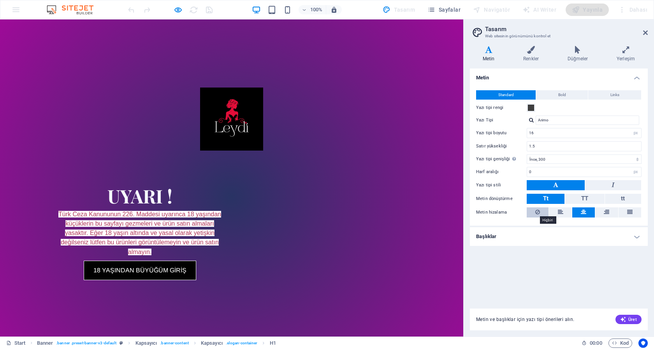
click at [537, 210] on icon at bounding box center [537, 211] width 5 height 9
click at [644, 33] on icon at bounding box center [645, 33] width 5 height 6
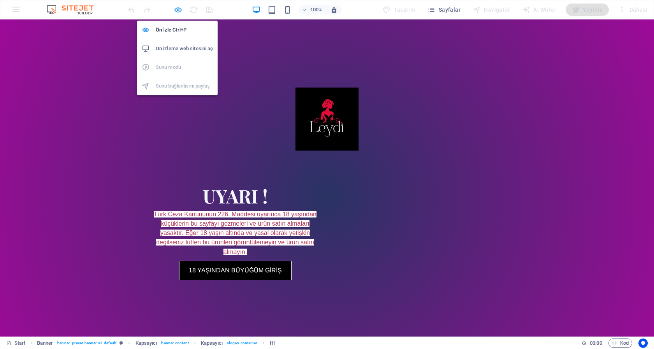
click at [179, 11] on icon "button" at bounding box center [178, 9] width 9 height 9
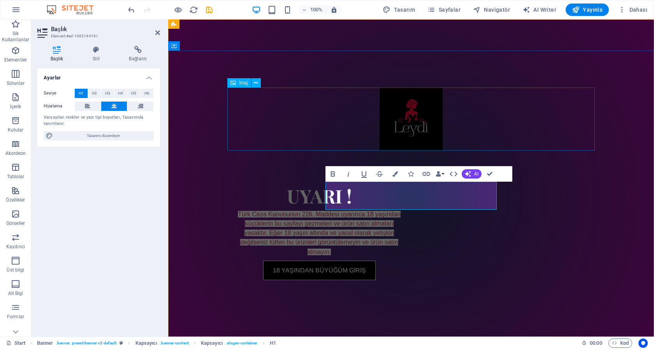
click at [422, 121] on figure at bounding box center [410, 119] width 367 height 63
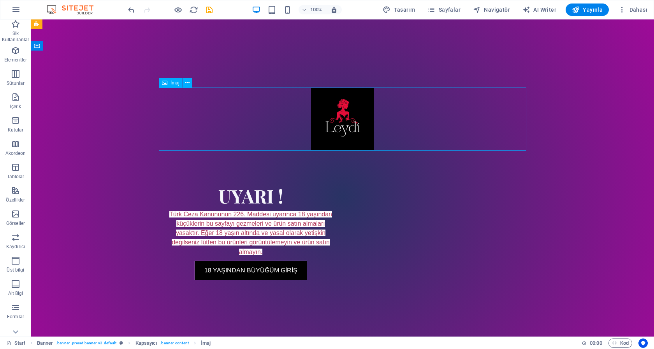
click at [361, 126] on figure at bounding box center [342, 119] width 367 height 63
click at [189, 83] on icon at bounding box center [187, 83] width 4 height 8
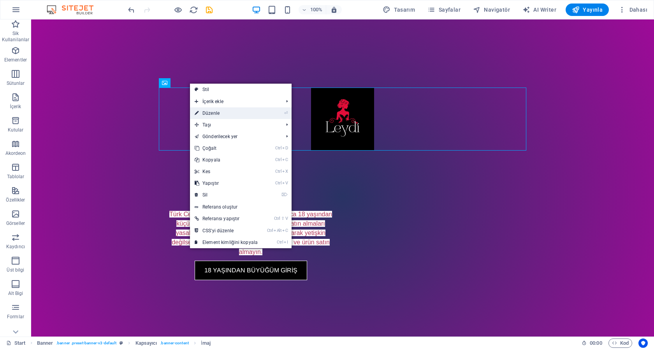
click at [212, 114] on link "⏎ Düzenle" at bounding box center [226, 113] width 72 height 12
select select "px"
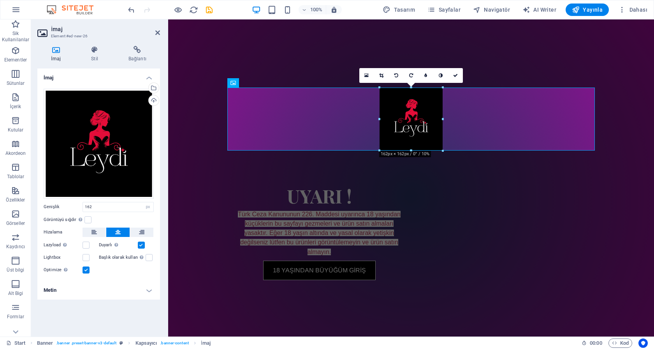
click at [54, 53] on icon at bounding box center [55, 50] width 37 height 8
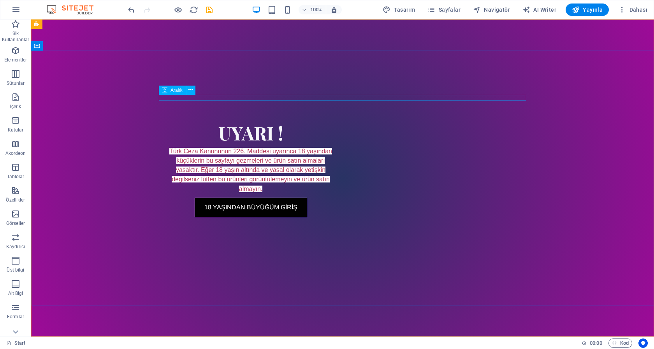
click at [243, 88] on div at bounding box center [342, 85] width 367 height 6
click at [189, 91] on icon at bounding box center [190, 90] width 4 height 8
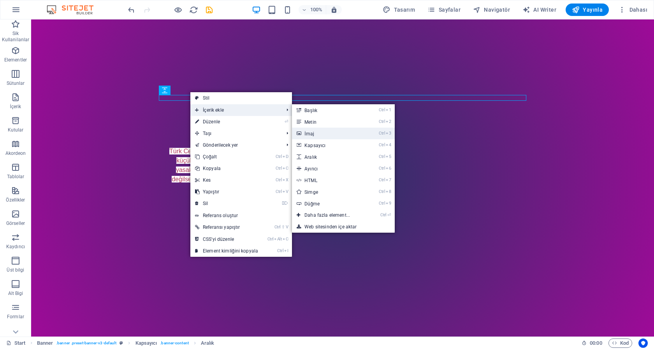
click at [315, 133] on link "Ctrl 3 İmaj" at bounding box center [329, 134] width 74 height 12
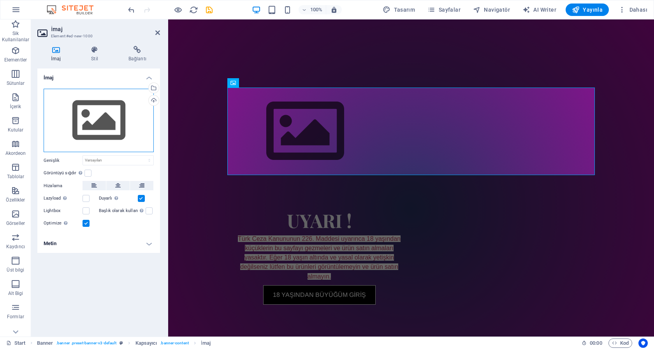
click at [106, 118] on div "Dosyaları buraya sürükleyin, dosyaları seçmek için tıklayın veya Dosyalardan ya…" at bounding box center [99, 121] width 110 height 64
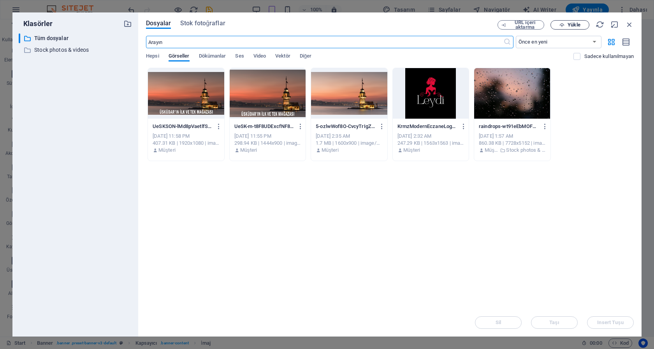
click at [572, 25] on span "Yükle" at bounding box center [573, 25] width 12 height 5
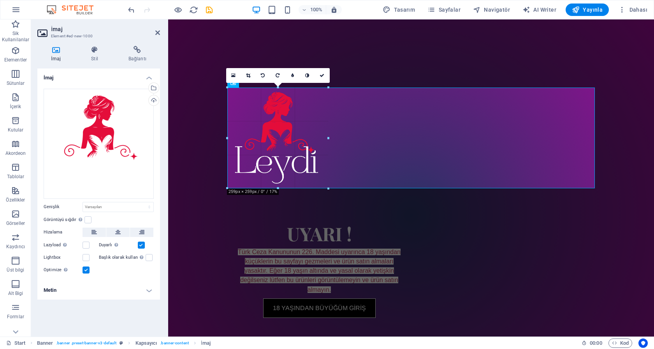
drag, startPoint x: 594, startPoint y: 88, endPoint x: 274, endPoint y: 356, distance: 417.3
type input "259"
select select "px"
click at [282, 128] on figure at bounding box center [410, 138] width 367 height 101
click at [234, 74] on icon at bounding box center [233, 75] width 4 height 5
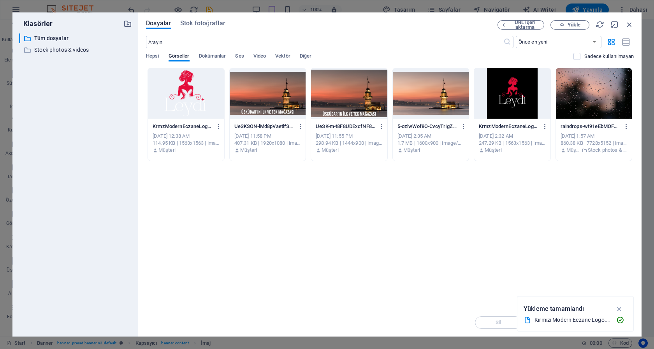
click at [192, 91] on div at bounding box center [186, 93] width 76 height 51
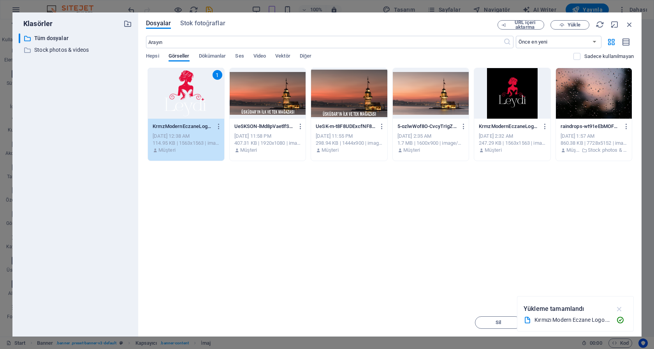
click at [619, 309] on icon "button" at bounding box center [619, 309] width 9 height 9
click at [614, 323] on span "Insert Tuşu" at bounding box center [610, 322] width 26 height 5
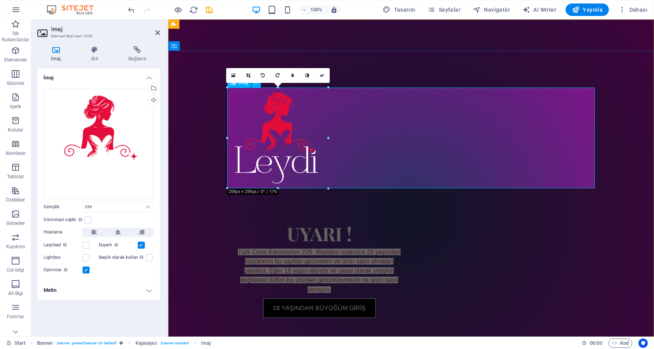
click at [292, 132] on figure at bounding box center [410, 138] width 367 height 101
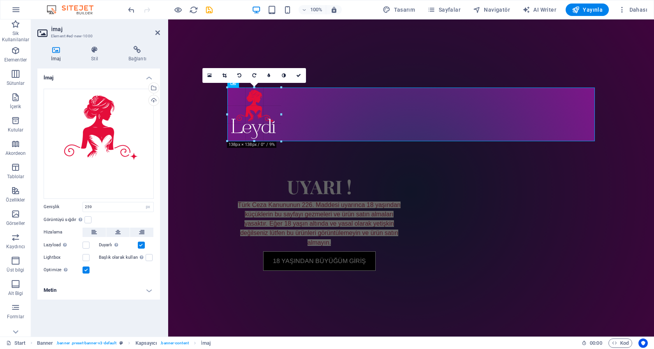
drag, startPoint x: 328, startPoint y: 189, endPoint x: 273, endPoint y: 140, distance: 73.0
type input "138"
click at [252, 115] on figure at bounding box center [410, 115] width 367 height 54
click at [120, 231] on icon at bounding box center [117, 232] width 5 height 9
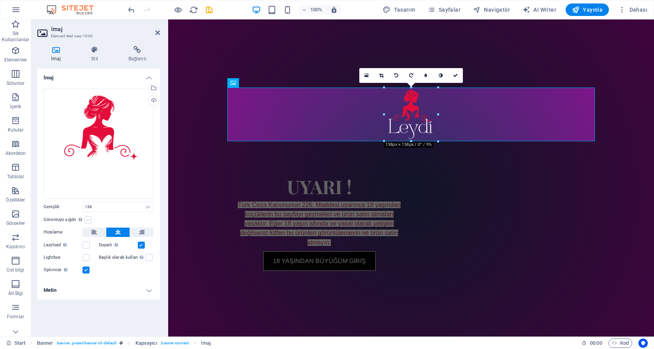
click at [85, 219] on label at bounding box center [87, 219] width 7 height 7
click at [0, 0] on input "Görüntüyü sığdır Görüntüyü otomatik olarak sabit bir genişliğe ve yüksekliğe sı…" at bounding box center [0, 0] width 0 height 0
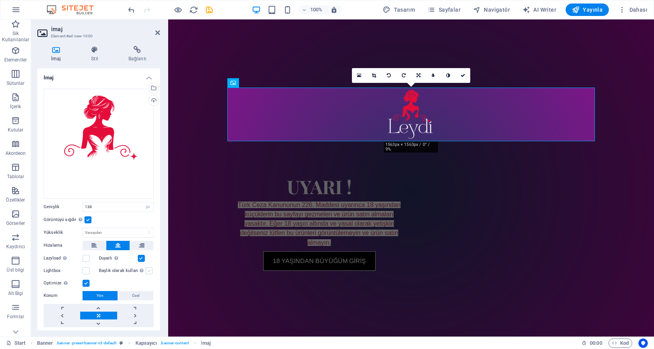
click at [146, 267] on label at bounding box center [149, 270] width 7 height 7
click at [0, 0] on input "Başlık olarak kullan Görüntü, bir H1 başlık etiketine sığdırılacak. Alternatif …" at bounding box center [0, 0] width 0 height 0
click at [88, 267] on label at bounding box center [85, 270] width 7 height 7
click at [0, 0] on input "Lightbox" at bounding box center [0, 0] width 0 height 0
click at [85, 255] on label at bounding box center [85, 258] width 7 height 7
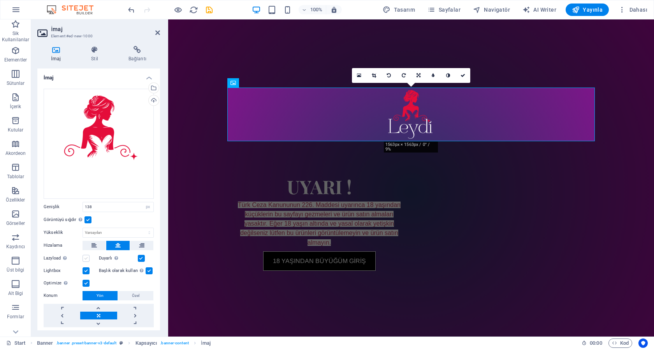
click at [0, 0] on input "Lazyload Sayfa yüklendikten sonra görüntülerin yüklenmesi, sayfa hızını artırır." at bounding box center [0, 0] width 0 height 0
click at [134, 291] on span "Özel" at bounding box center [135, 295] width 7 height 9
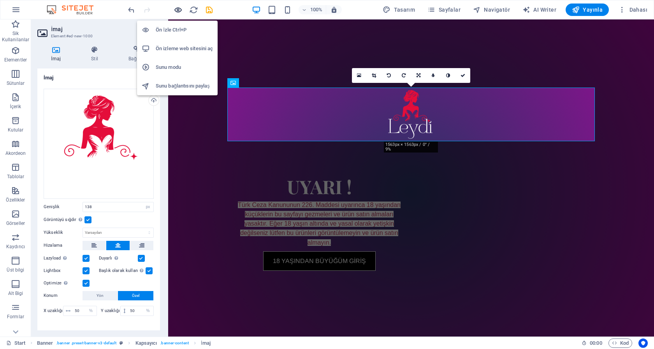
click at [177, 10] on icon "button" at bounding box center [178, 9] width 9 height 9
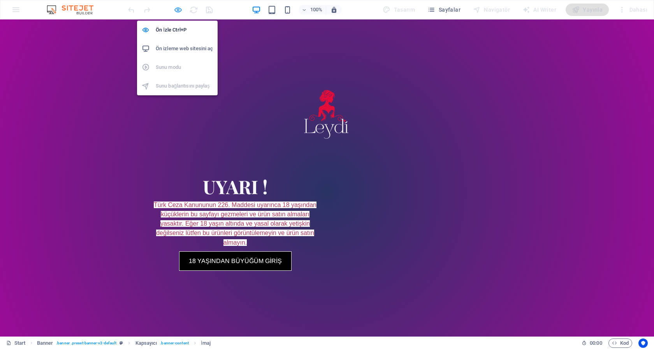
click at [178, 11] on icon "button" at bounding box center [178, 9] width 9 height 9
select select "px"
select select "%"
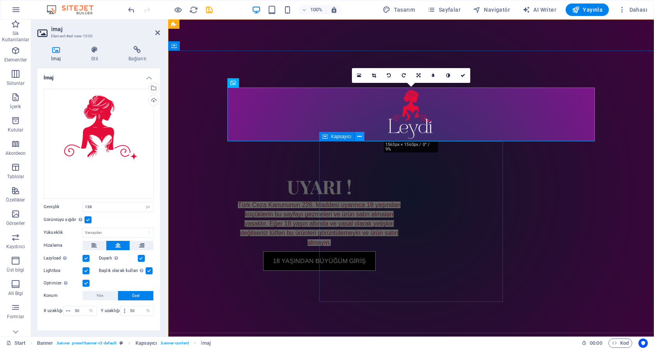
click at [359, 135] on icon at bounding box center [359, 137] width 4 height 8
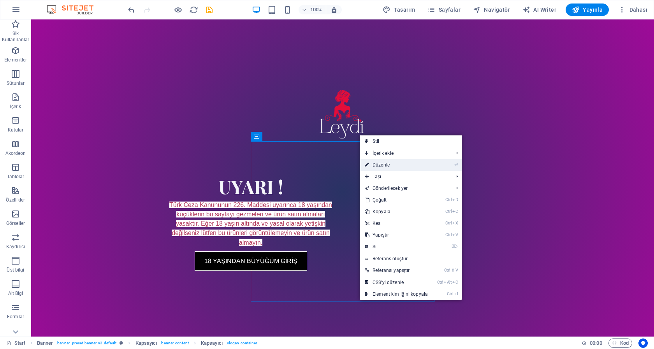
click at [377, 163] on link "⏎ Düzenle" at bounding box center [396, 165] width 72 height 12
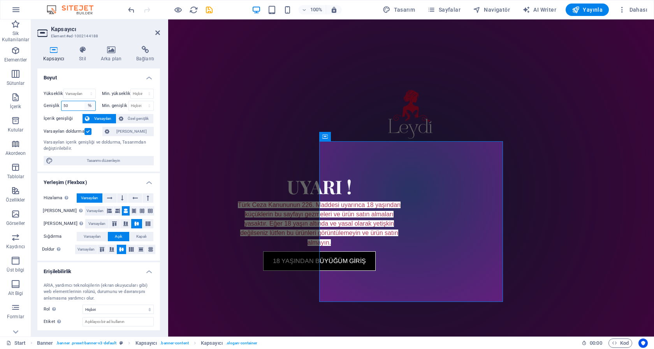
click at [84, 101] on select "Varsayılan px rem % em vh vw" at bounding box center [89, 105] width 11 height 9
select select "default"
click option "Varsayılan" at bounding box center [0, 0] width 0 height 0
select select "DISABLED_OPTION_VALUE"
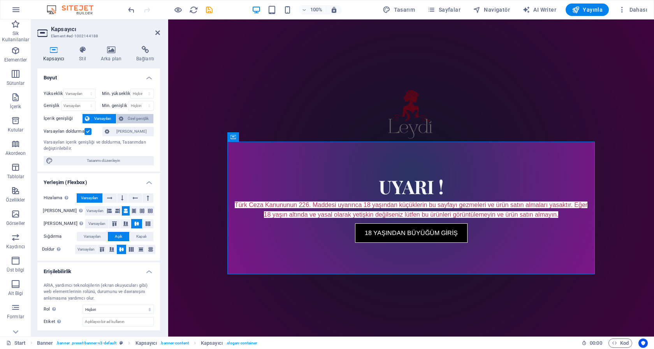
click at [135, 119] on span "Özel genişlik" at bounding box center [139, 118] width 26 height 9
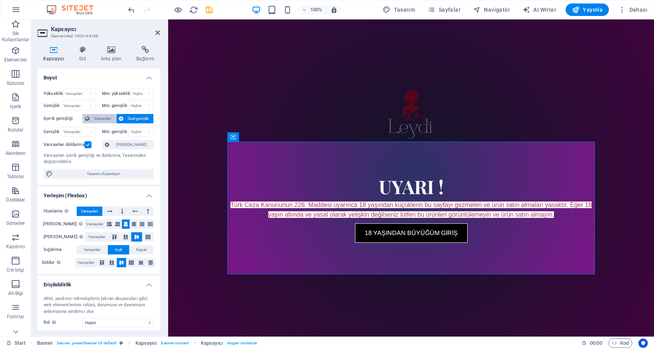
click at [100, 118] on span "Varsayılan" at bounding box center [103, 118] width 22 height 9
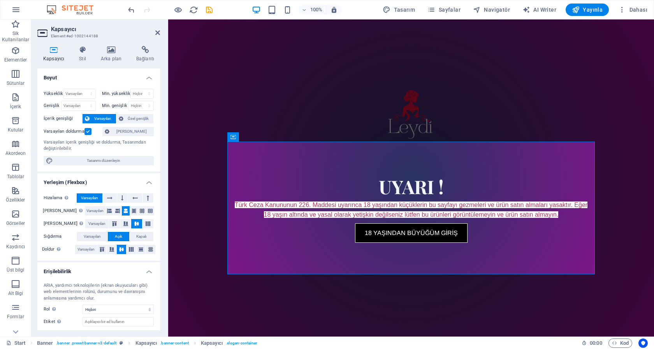
click at [89, 130] on label at bounding box center [87, 131] width 7 height 7
click at [0, 0] on input "Varsayılan doldurma" at bounding box center [0, 0] width 0 height 0
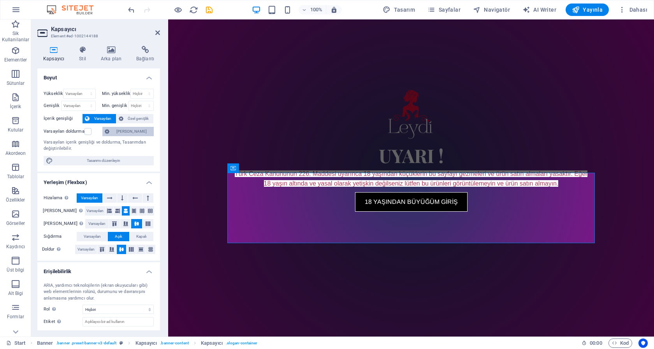
click at [121, 131] on span "[PERSON_NAME]" at bounding box center [132, 131] width 40 height 9
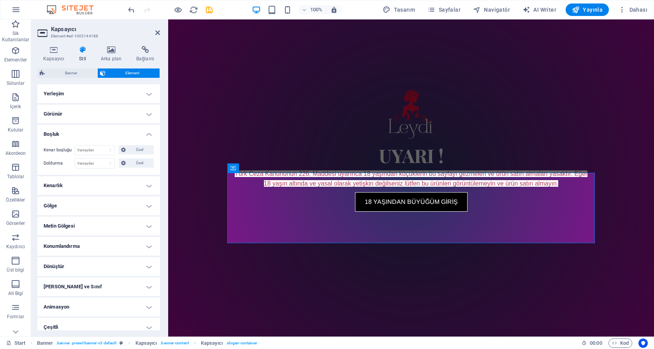
click at [142, 95] on h4 "Yerleşim" at bounding box center [98, 93] width 123 height 19
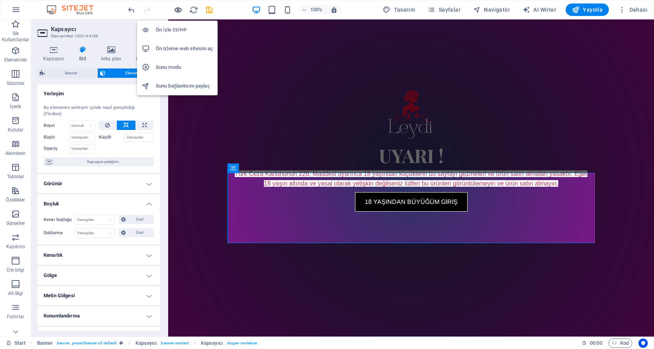
click at [177, 11] on icon "button" at bounding box center [178, 9] width 9 height 9
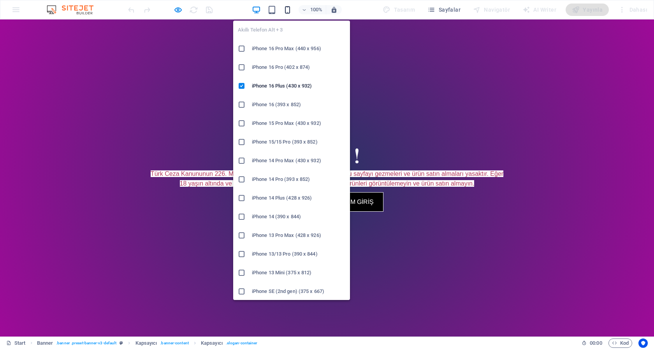
click at [288, 12] on icon "button" at bounding box center [287, 9] width 9 height 9
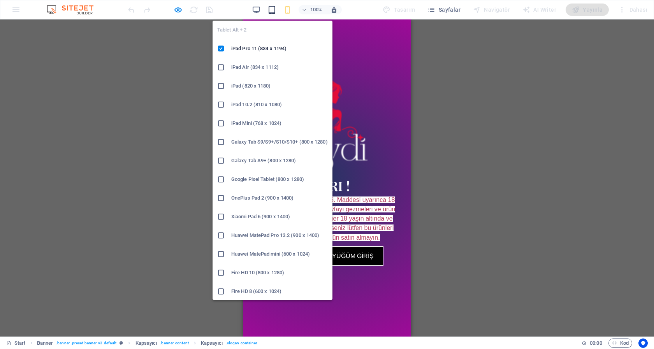
click at [272, 10] on icon "button" at bounding box center [271, 9] width 9 height 9
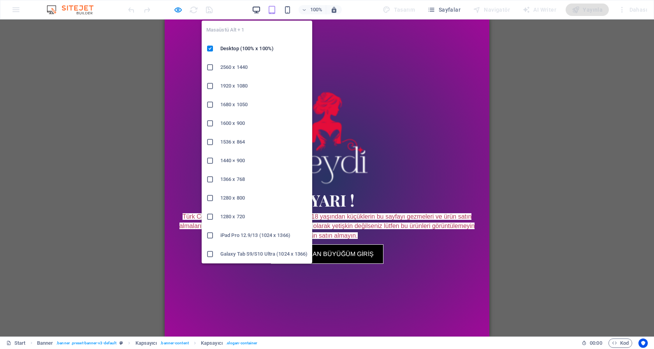
click at [258, 9] on icon "button" at bounding box center [256, 9] width 9 height 9
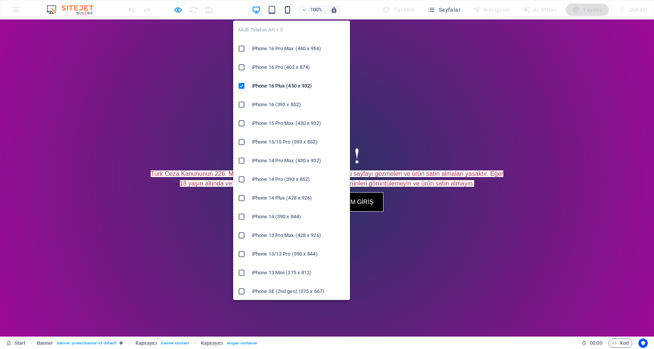
click at [288, 10] on icon "button" at bounding box center [287, 9] width 9 height 9
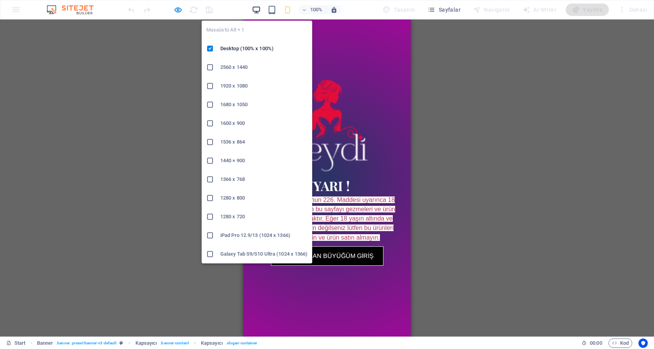
click at [258, 7] on icon "button" at bounding box center [256, 9] width 9 height 9
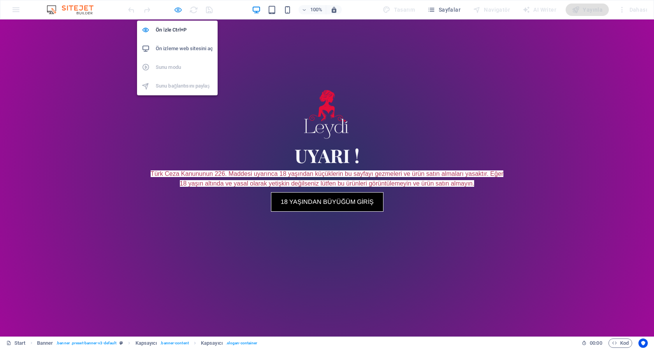
click at [179, 8] on icon "button" at bounding box center [178, 9] width 9 height 9
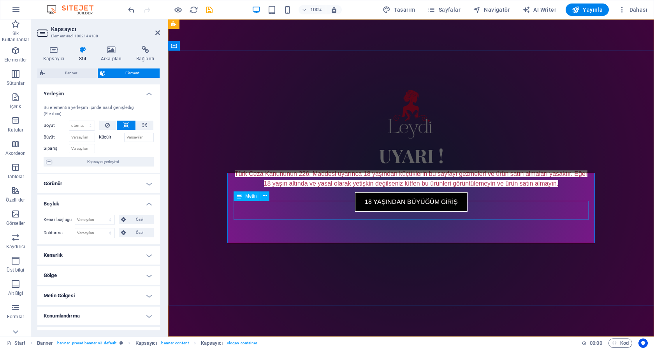
click at [270, 188] on div "Türk Ceza Kanununun 226. Maddesi uyarınca 18 yaşından küçüklerin bu sayfayı gez…" at bounding box center [410, 178] width 355 height 19
click at [140, 182] on h4 "Görünür" at bounding box center [98, 183] width 123 height 19
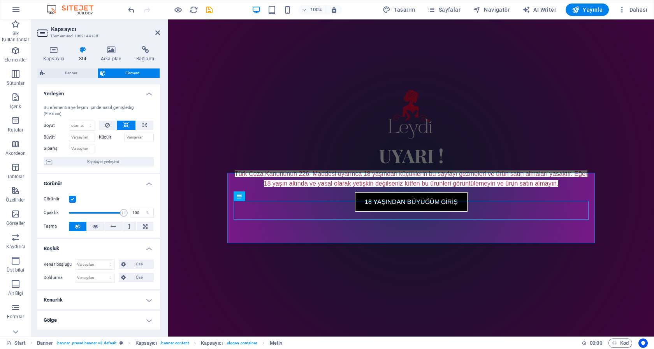
click at [72, 200] on label at bounding box center [72, 199] width 7 height 7
click at [0, 0] on input "Görünür" at bounding box center [0, 0] width 0 height 0
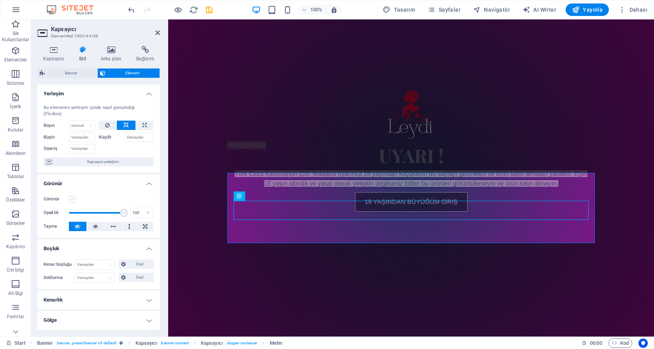
click at [72, 200] on label at bounding box center [72, 199] width 7 height 7
click at [0, 0] on input "Görünür" at bounding box center [0, 0] width 0 height 0
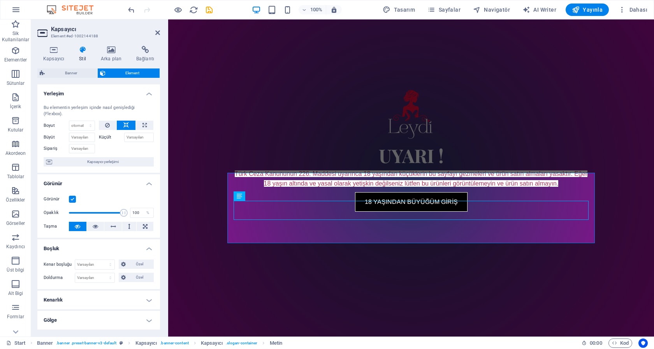
click at [72, 200] on label at bounding box center [72, 199] width 7 height 7
click at [0, 0] on input "Görünür" at bounding box center [0, 0] width 0 height 0
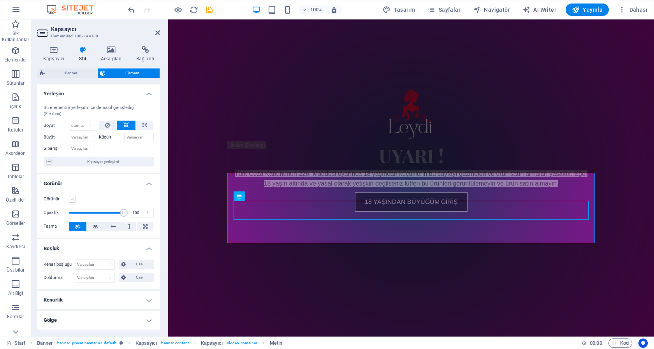
click at [72, 200] on label at bounding box center [72, 199] width 7 height 7
click at [0, 0] on input "Görünür" at bounding box center [0, 0] width 0 height 0
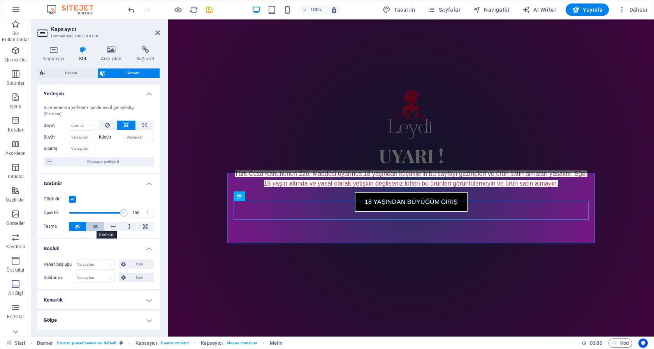
click at [93, 227] on icon at bounding box center [95, 226] width 5 height 9
click at [79, 227] on icon at bounding box center [77, 226] width 5 height 9
click at [143, 226] on icon at bounding box center [145, 226] width 5 height 9
click at [75, 226] on icon at bounding box center [77, 226] width 5 height 9
type input "100"
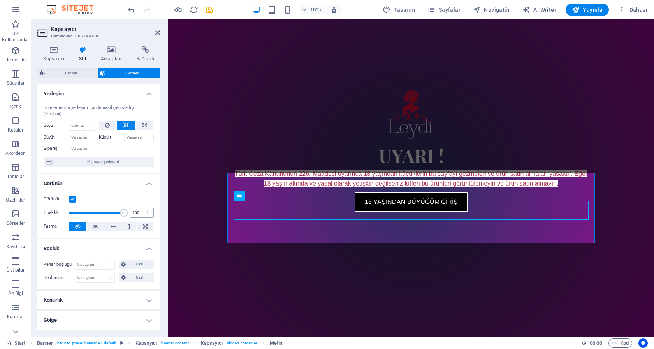
drag, startPoint x: 117, startPoint y: 213, endPoint x: 131, endPoint y: 214, distance: 14.4
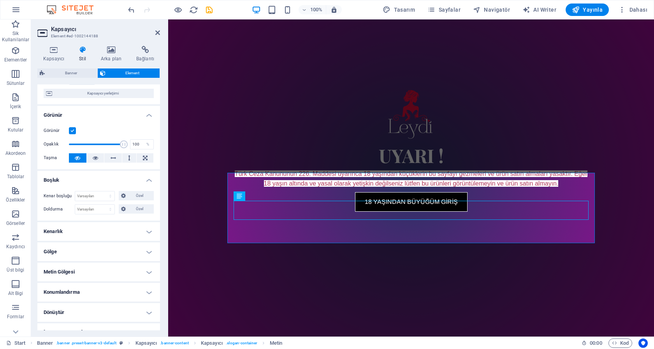
scroll to position [70, 0]
click at [106, 226] on h4 "Kenarlık" at bounding box center [98, 230] width 123 height 19
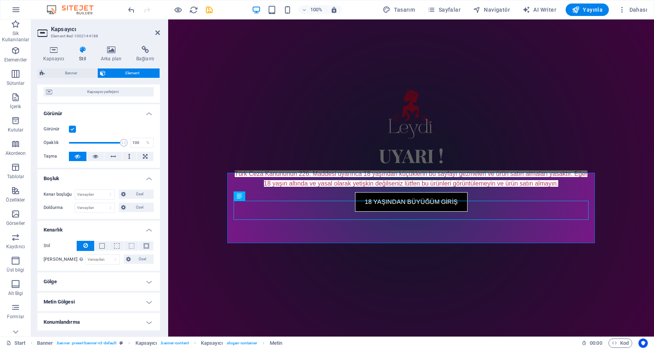
scroll to position [140, 0]
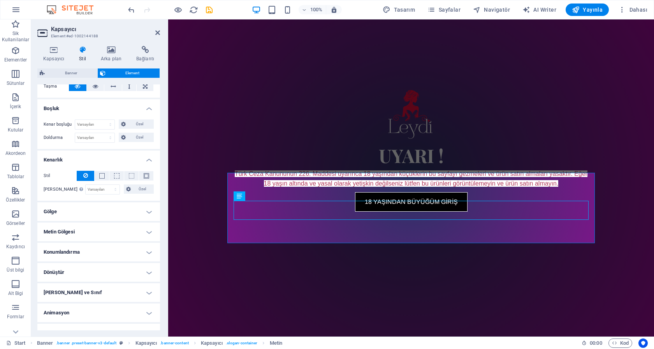
click at [106, 213] on h4 "Gölge" at bounding box center [98, 211] width 123 height 19
click at [93, 226] on span "Hiçbiri" at bounding box center [93, 227] width 11 height 9
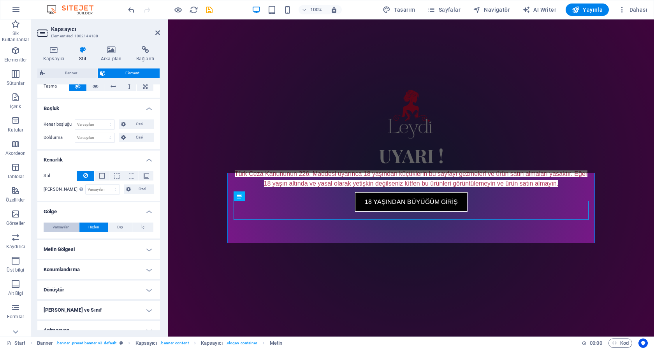
click at [68, 228] on span "Varsayılan" at bounding box center [61, 227] width 17 height 9
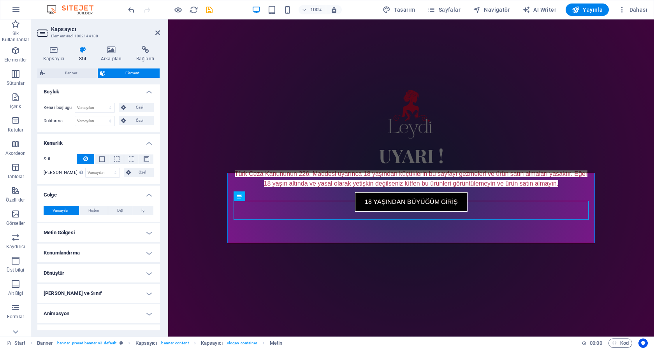
scroll to position [169, 0]
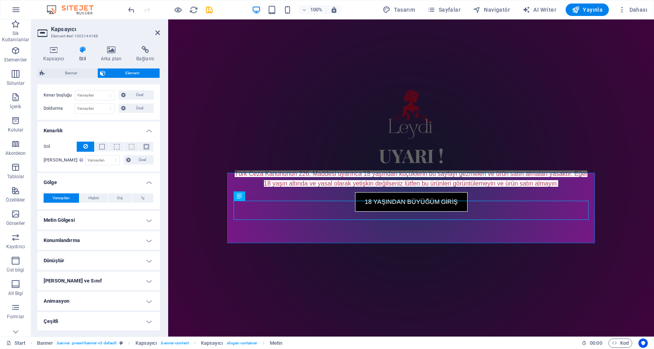
click at [97, 238] on h4 "Konumlandırma" at bounding box center [98, 240] width 123 height 19
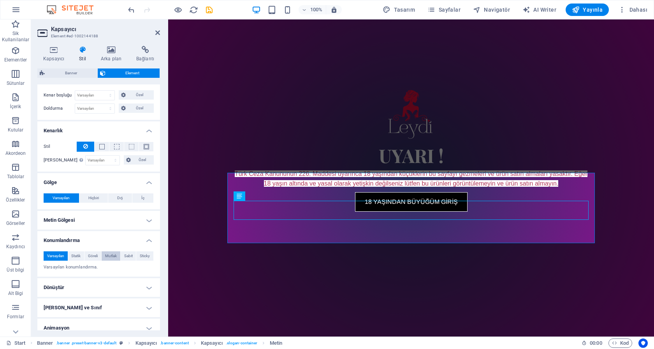
click at [109, 254] on span "Mutlak" at bounding box center [111, 255] width 12 height 9
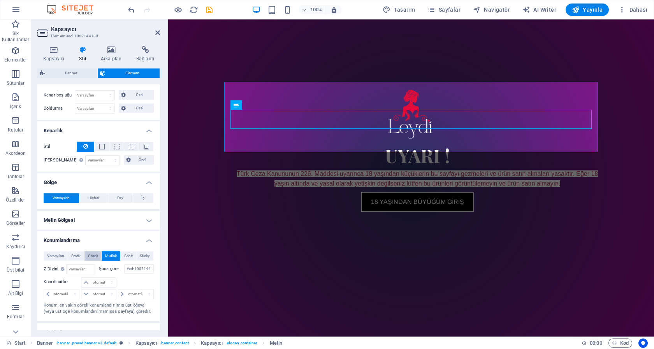
click at [89, 254] on span "Göreli" at bounding box center [93, 255] width 10 height 9
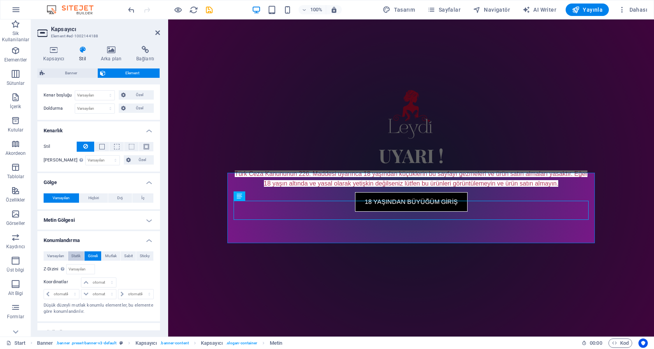
click at [76, 255] on span "Statik" at bounding box center [75, 255] width 9 height 9
click at [56, 256] on span "Varsayılan" at bounding box center [55, 255] width 17 height 9
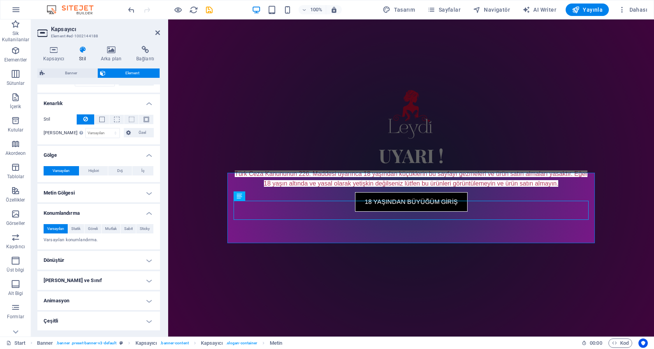
click at [104, 258] on h4 "Dönüştür" at bounding box center [98, 260] width 123 height 19
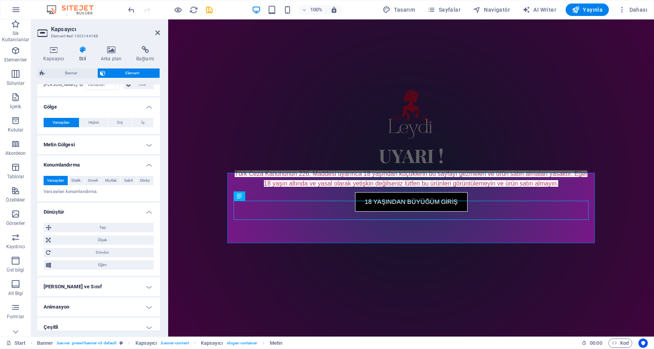
scroll to position [251, 0]
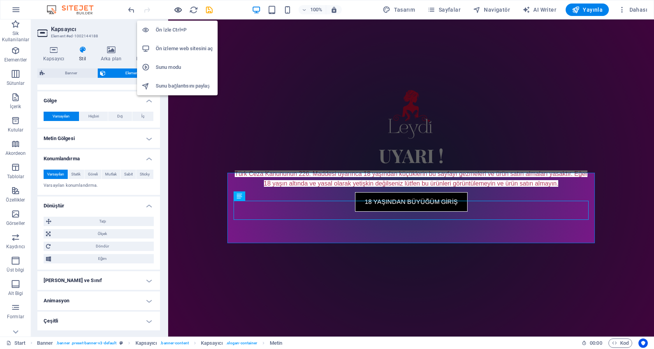
click at [177, 10] on icon "button" at bounding box center [178, 9] width 9 height 9
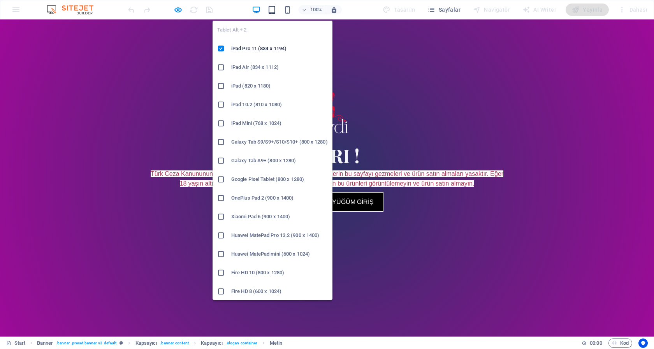
click at [274, 9] on icon "button" at bounding box center [271, 9] width 9 height 9
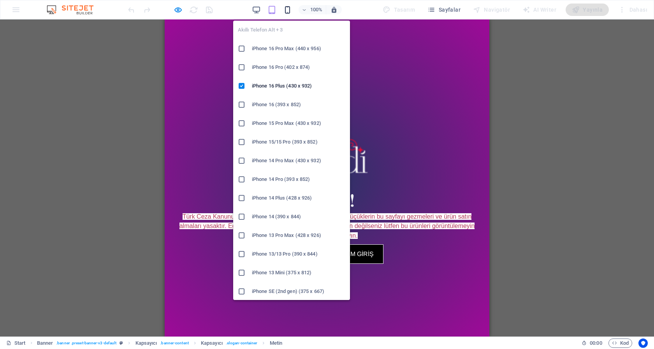
click at [290, 12] on icon "button" at bounding box center [287, 9] width 9 height 9
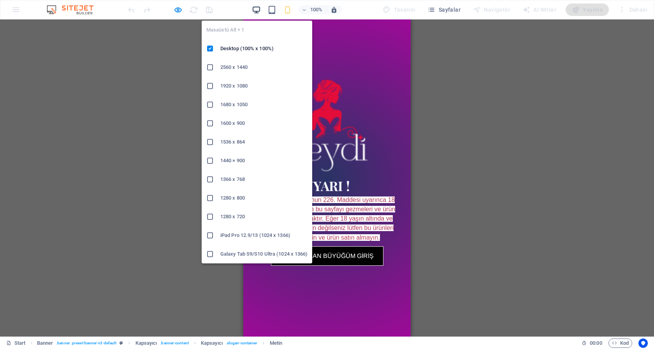
click at [257, 12] on icon "button" at bounding box center [256, 9] width 9 height 9
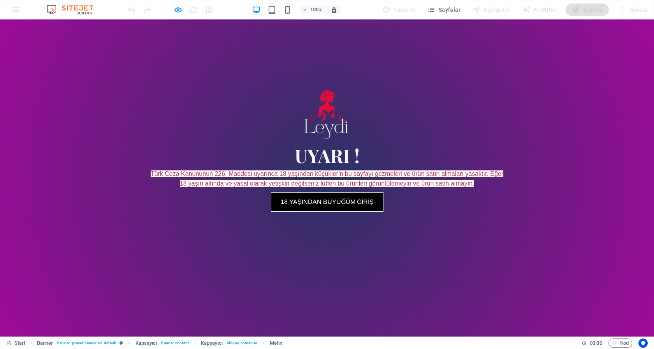
click at [327, 141] on img at bounding box center [327, 115] width 54 height 54
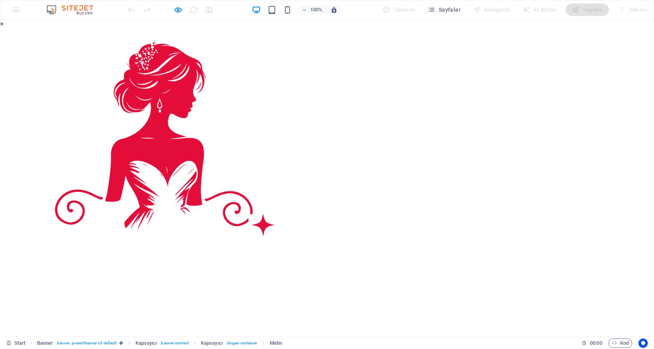
click at [317, 135] on img at bounding box center [158, 187] width 317 height 317
click at [4, 29] on button "×" at bounding box center [2, 23] width 4 height 9
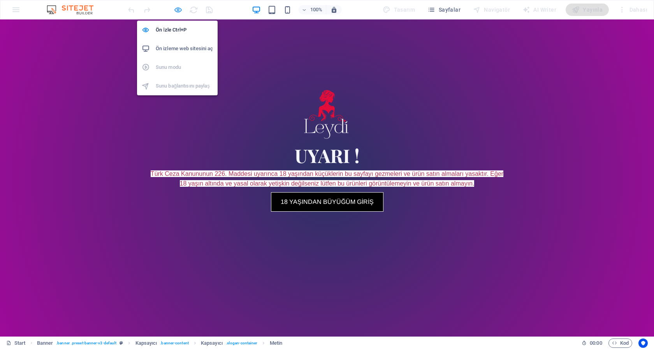
click at [179, 11] on icon "button" at bounding box center [178, 9] width 9 height 9
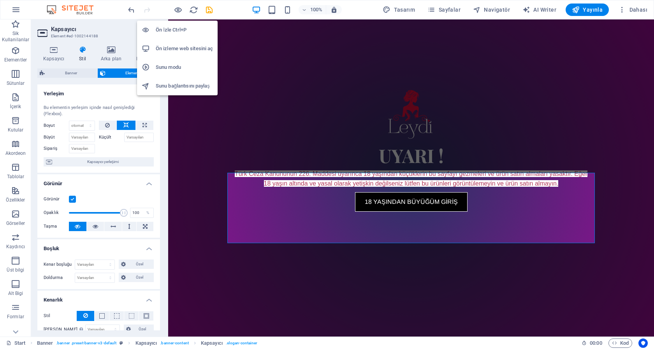
scroll to position [231, 0]
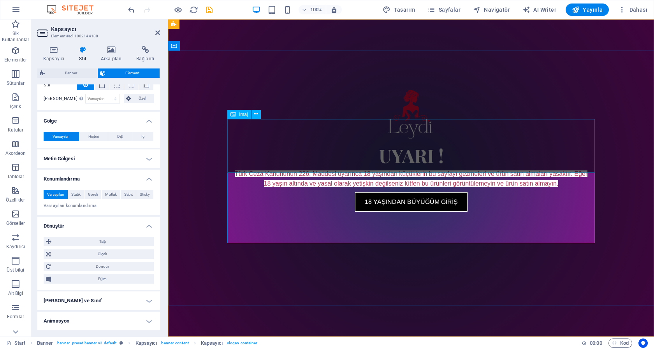
click at [414, 141] on figure at bounding box center [410, 115] width 367 height 54
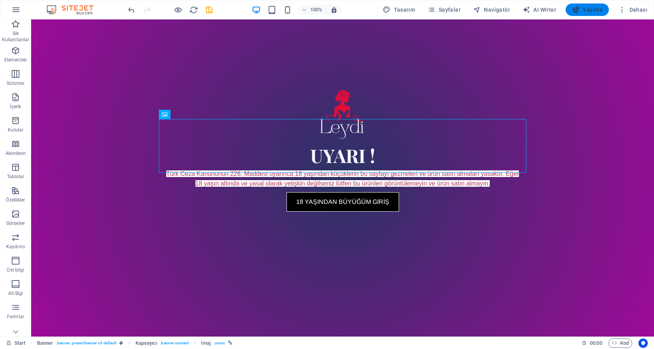
click at [589, 8] on span "Yayınla" at bounding box center [587, 10] width 31 height 8
